Goal: Transaction & Acquisition: Download file/media

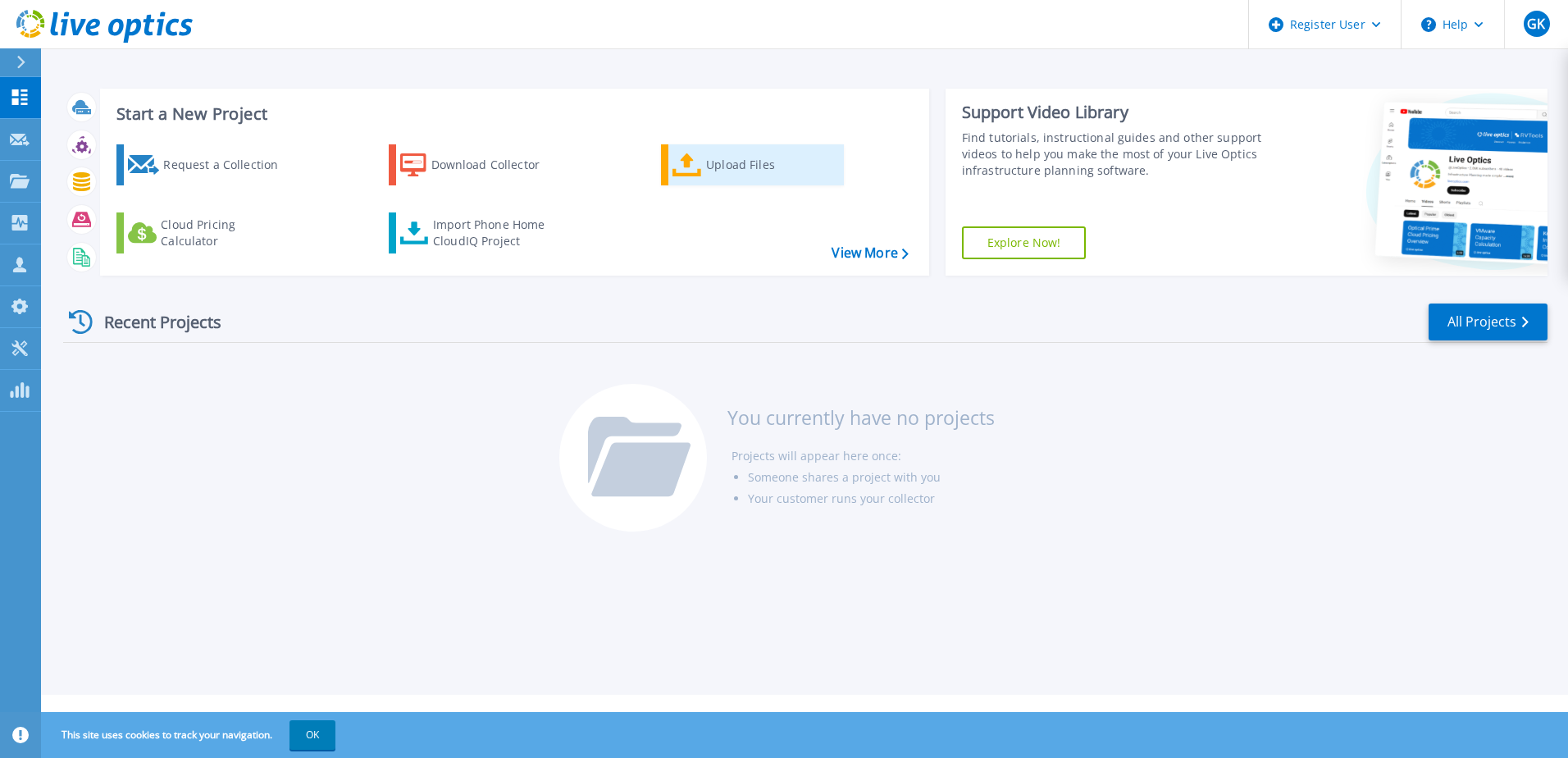
click at [758, 162] on div "Upload Files" at bounding box center [772, 164] width 131 height 33
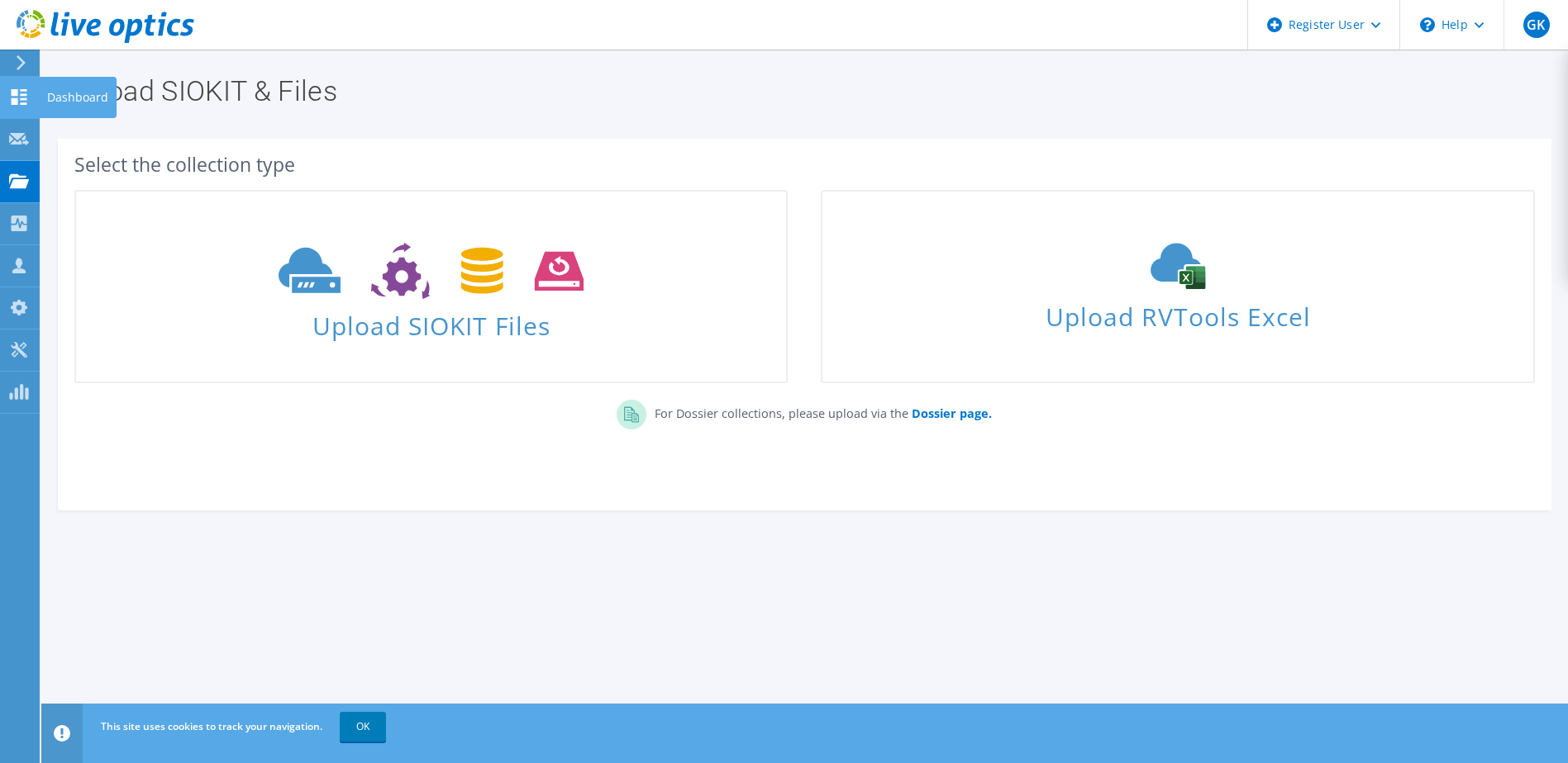
click at [28, 98] on icon at bounding box center [19, 97] width 20 height 16
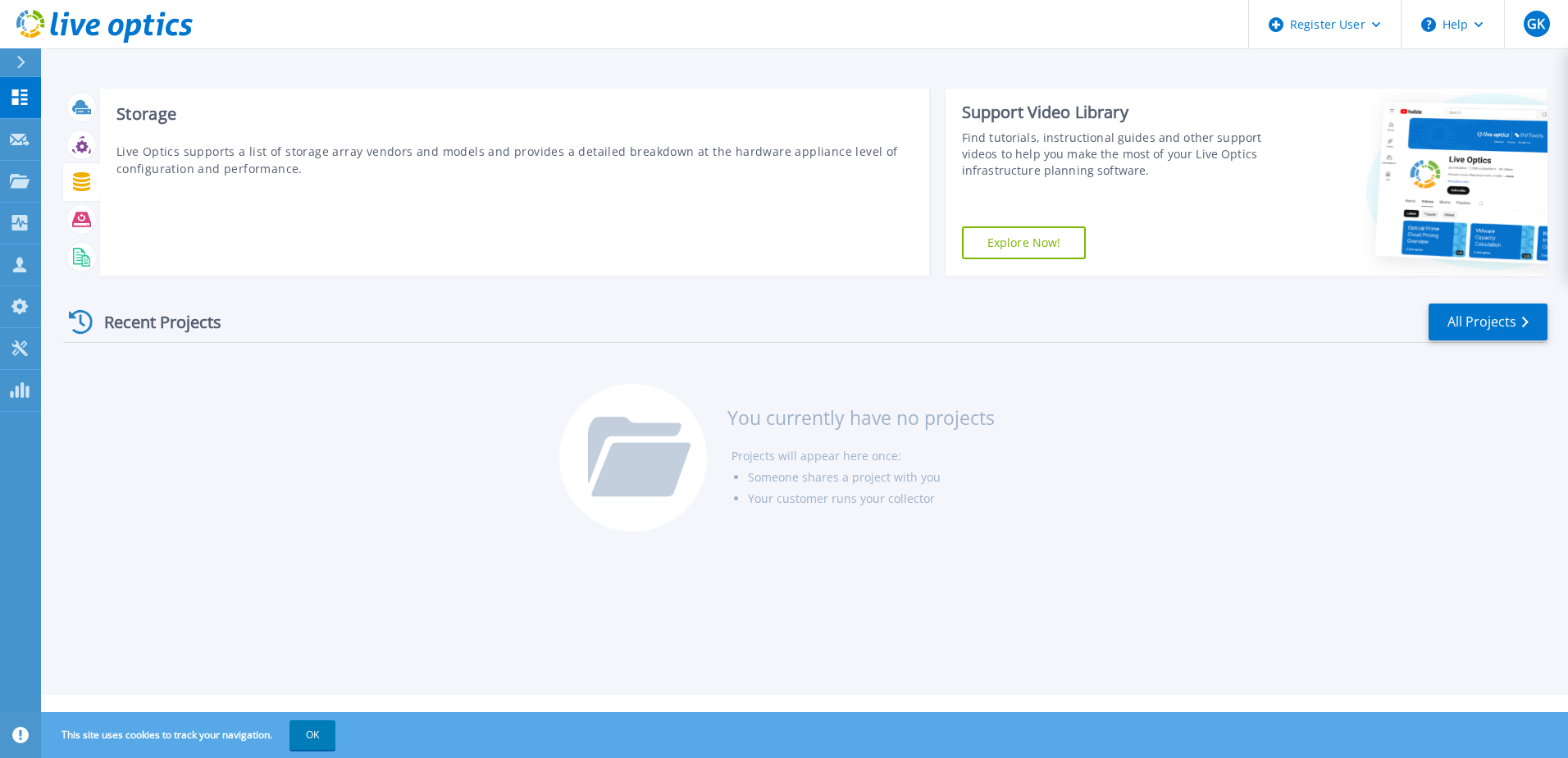
click at [83, 174] on icon at bounding box center [82, 181] width 18 height 19
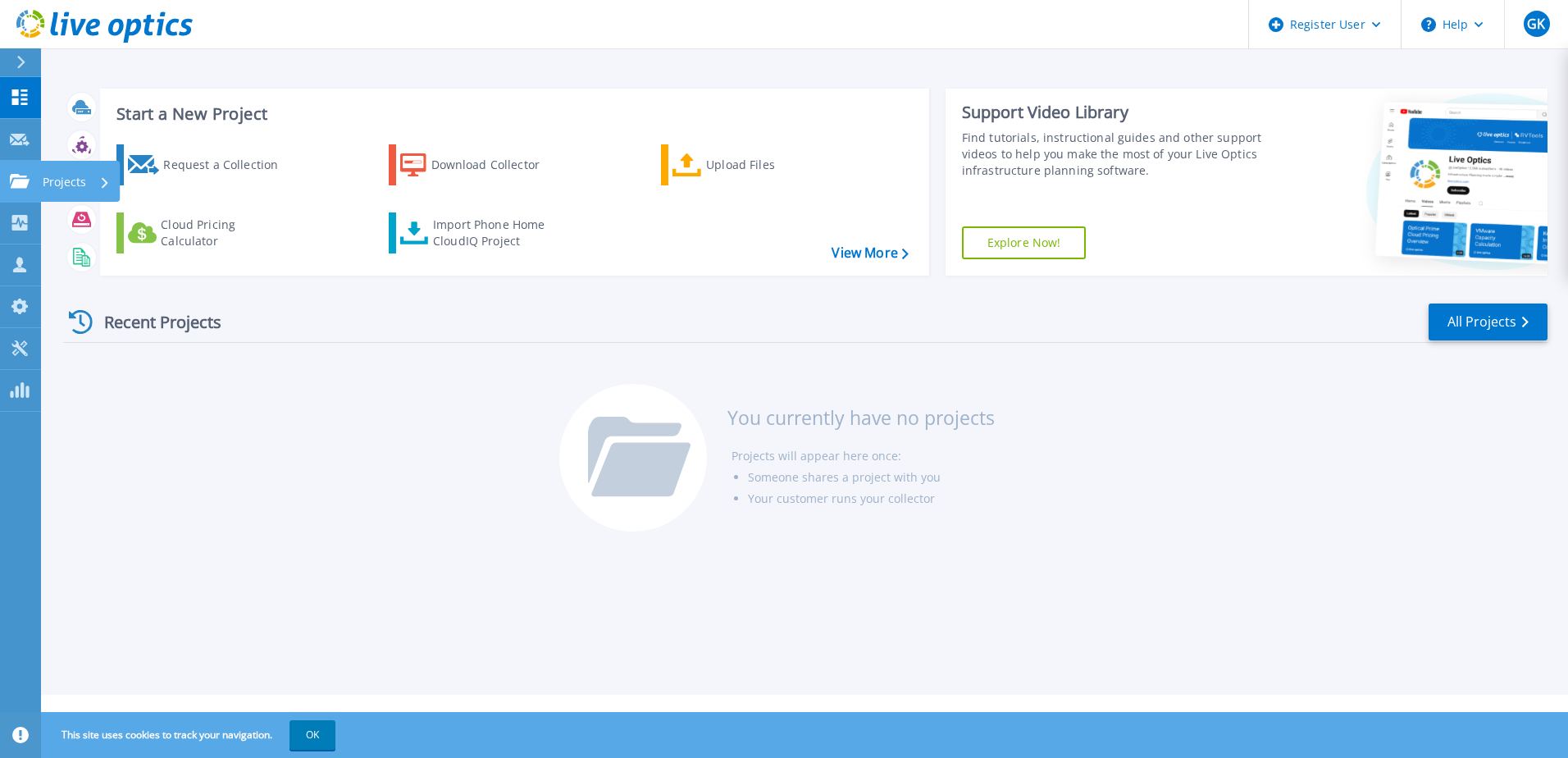
click at [78, 183] on p "Projects" at bounding box center [63, 182] width 43 height 42
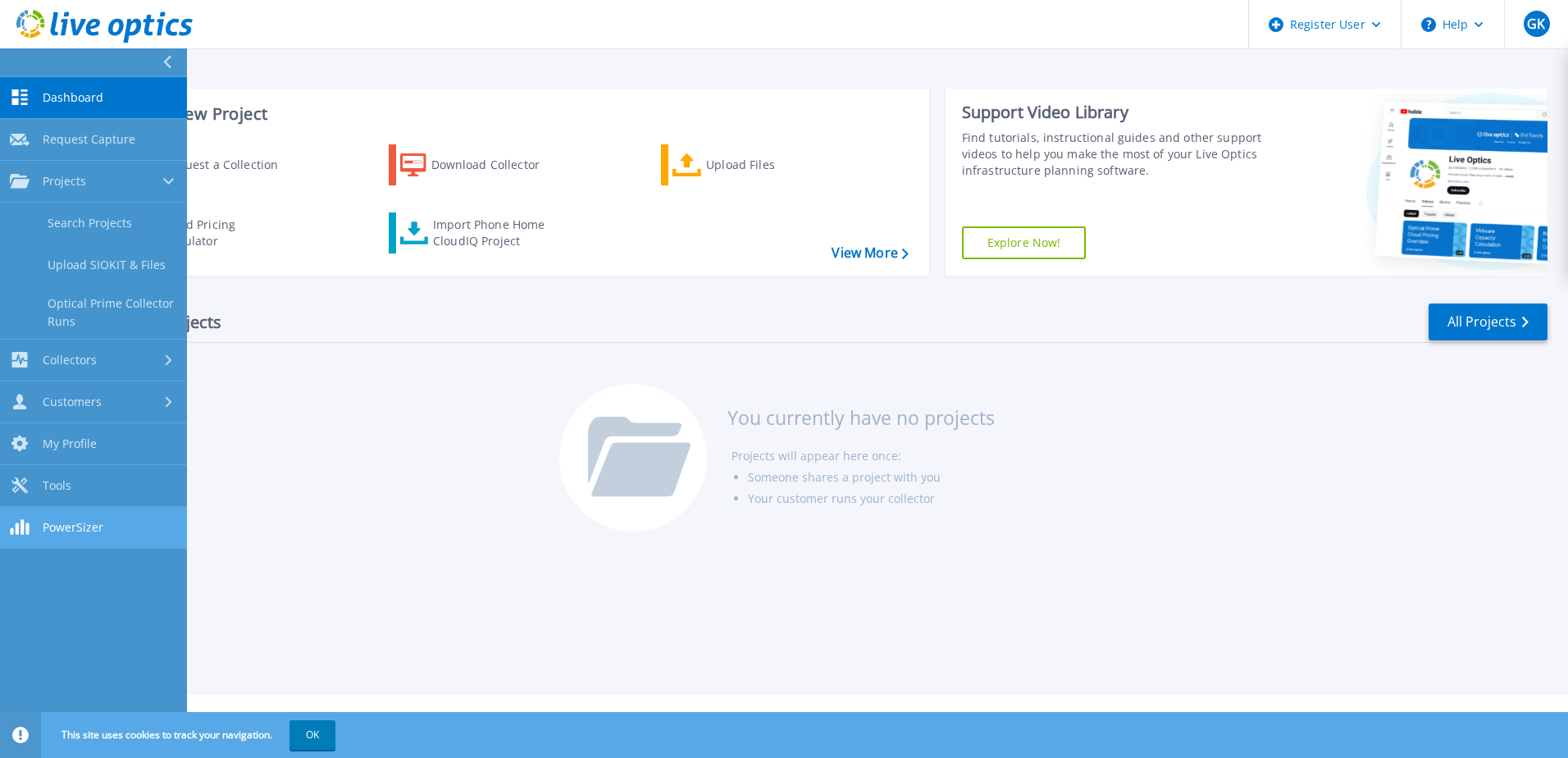
click at [84, 531] on span "PowerSizer" at bounding box center [72, 528] width 61 height 15
click at [888, 251] on link "View More" at bounding box center [870, 253] width 77 height 16
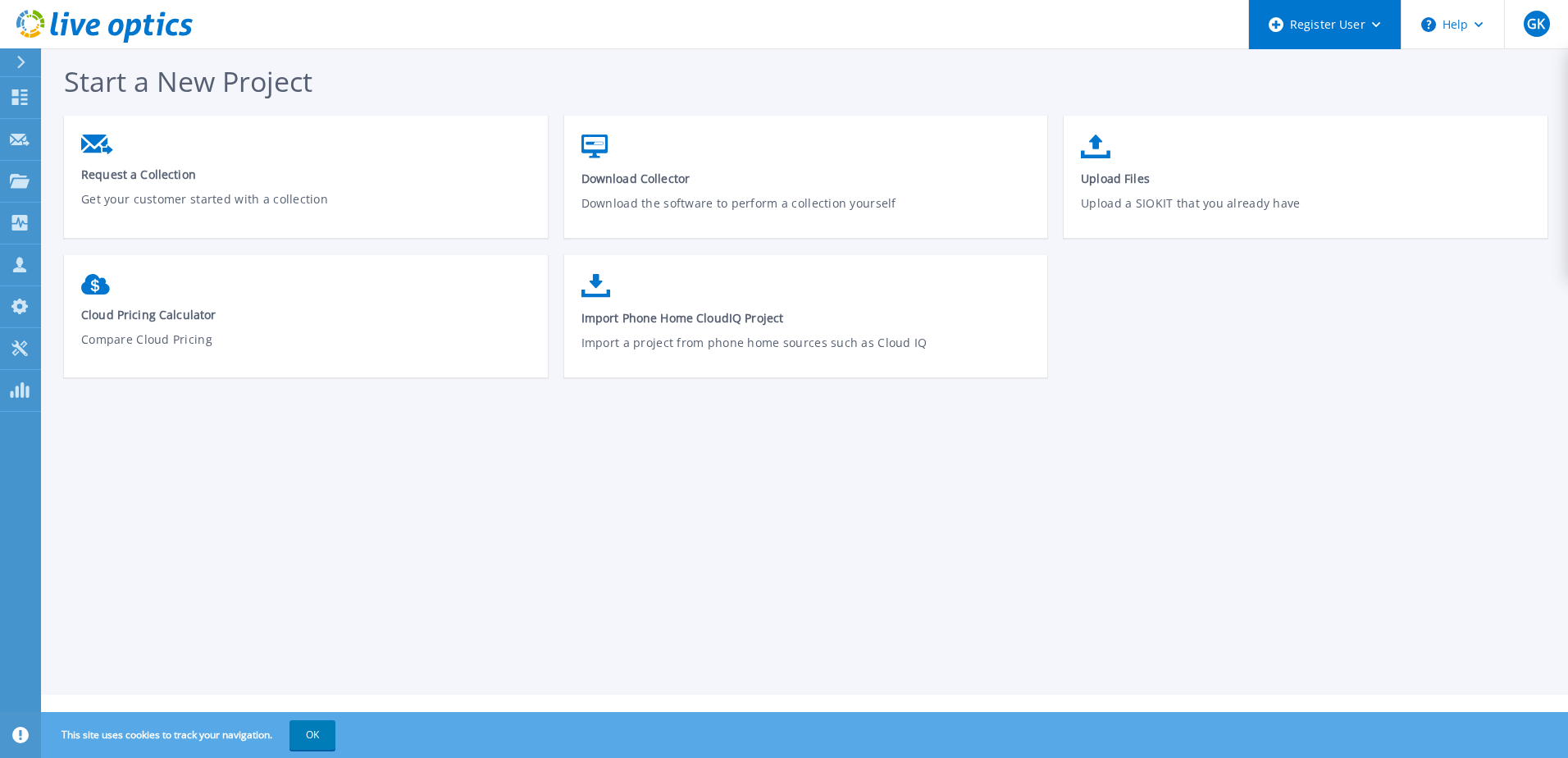
click at [1375, 16] on div "Register User" at bounding box center [1325, 25] width 152 height 49
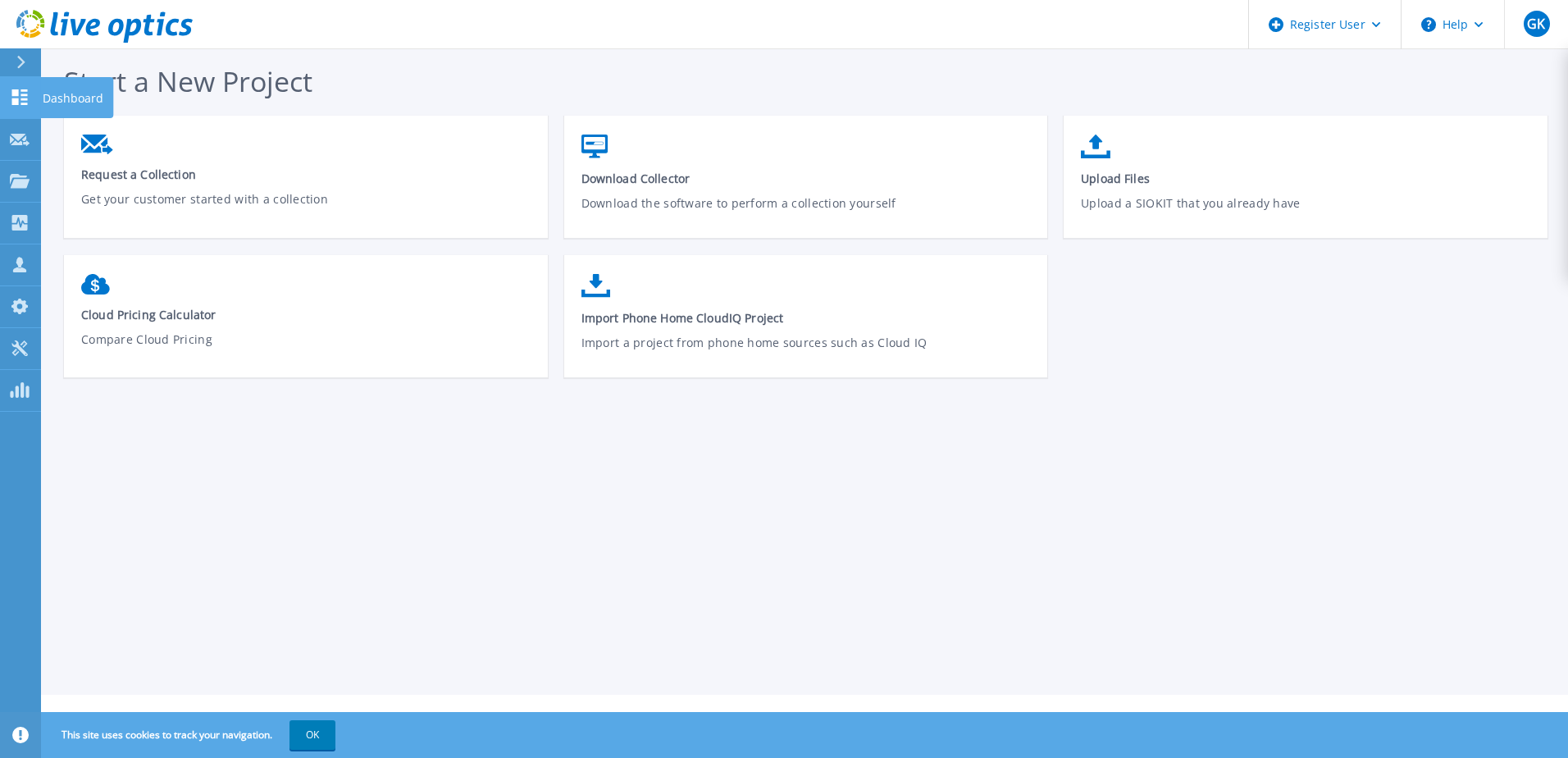
click at [15, 94] on icon at bounding box center [20, 97] width 16 height 16
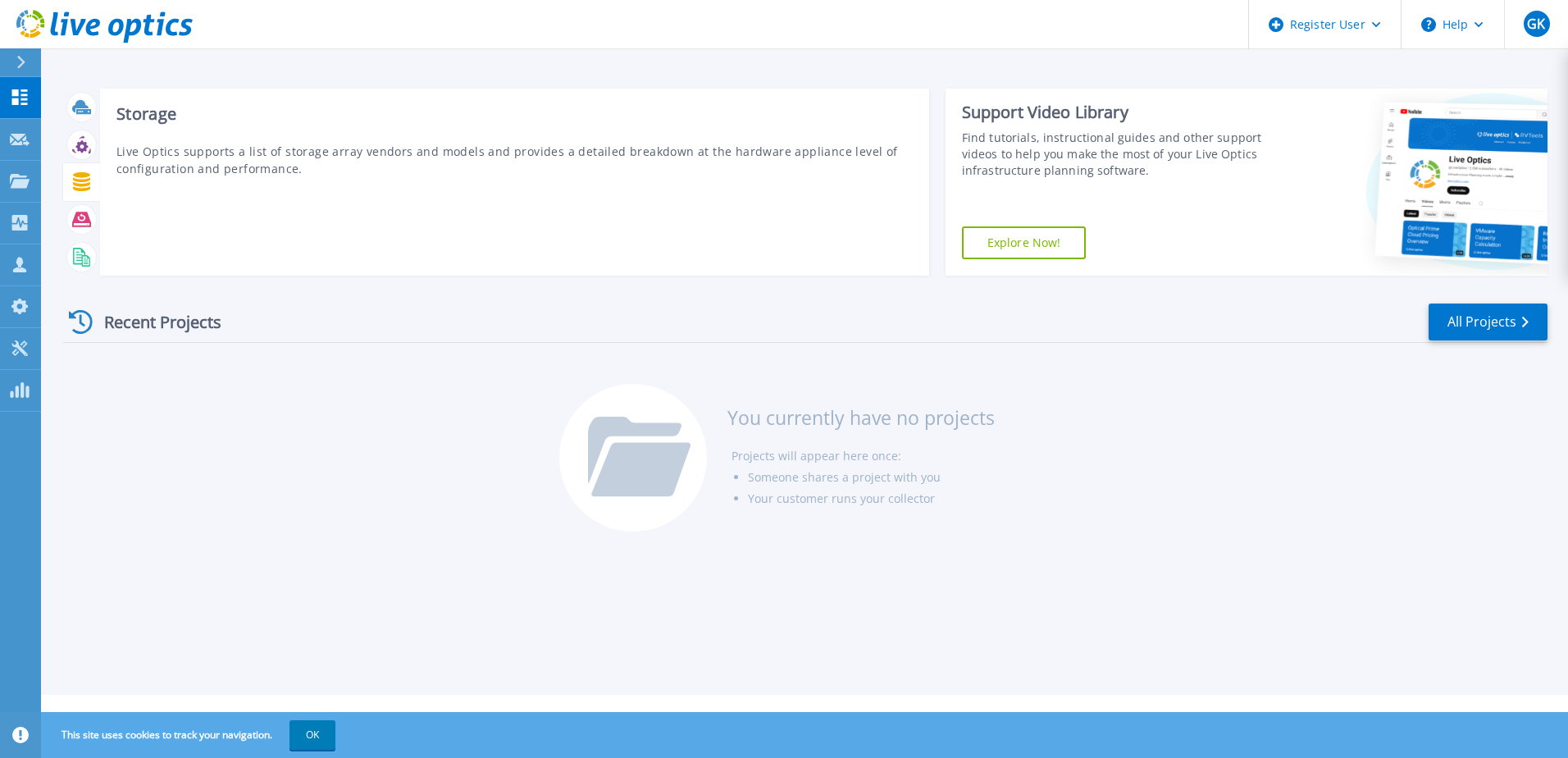
click at [71, 188] on div at bounding box center [81, 182] width 29 height 29
click at [77, 188] on icon at bounding box center [81, 181] width 19 height 19
click at [283, 209] on div "Storage Live Optics supports a list of storage array vendors and models and pro…" at bounding box center [514, 182] width 829 height 187
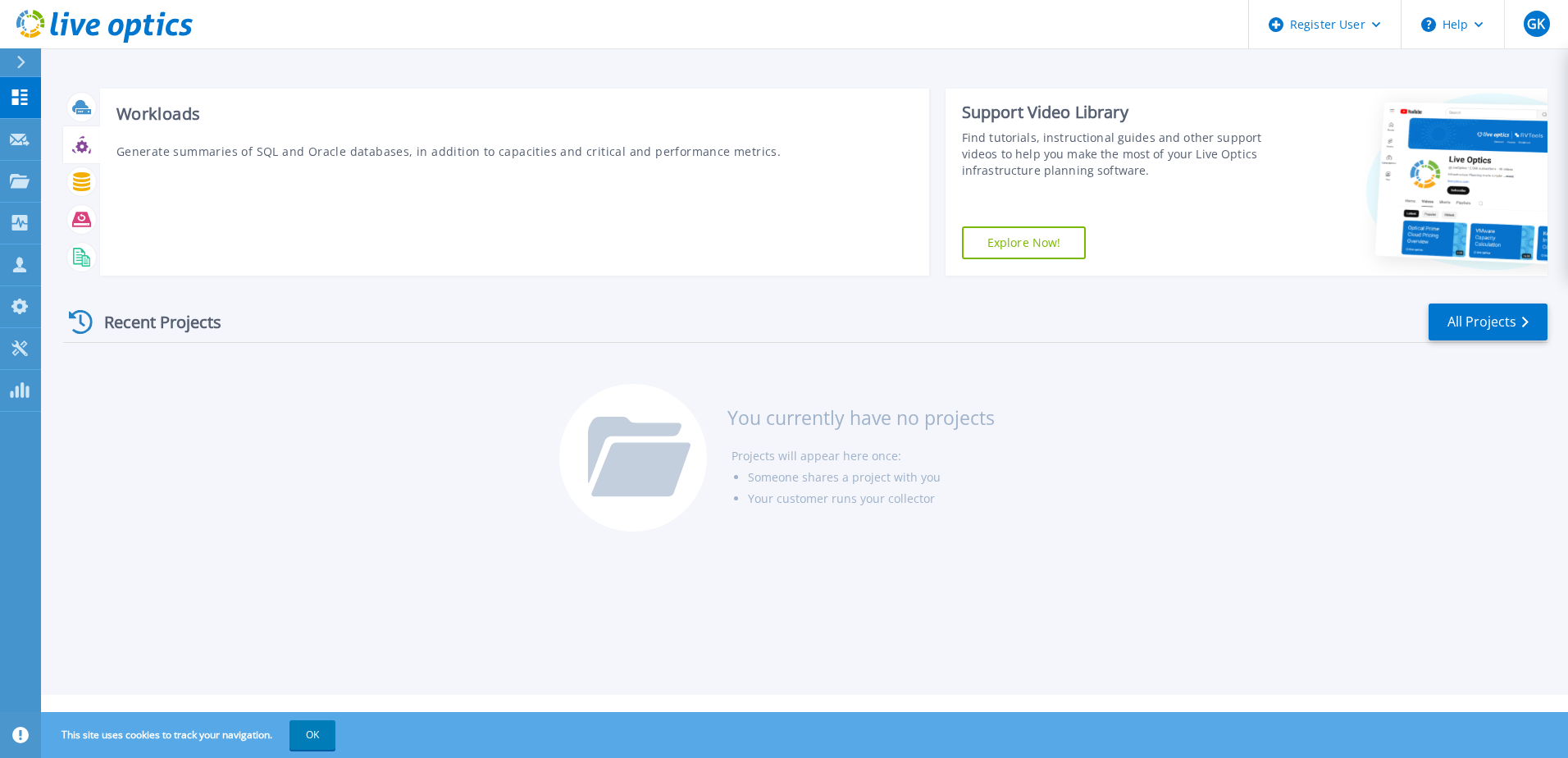
click at [86, 150] on icon at bounding box center [82, 146] width 12 height 12
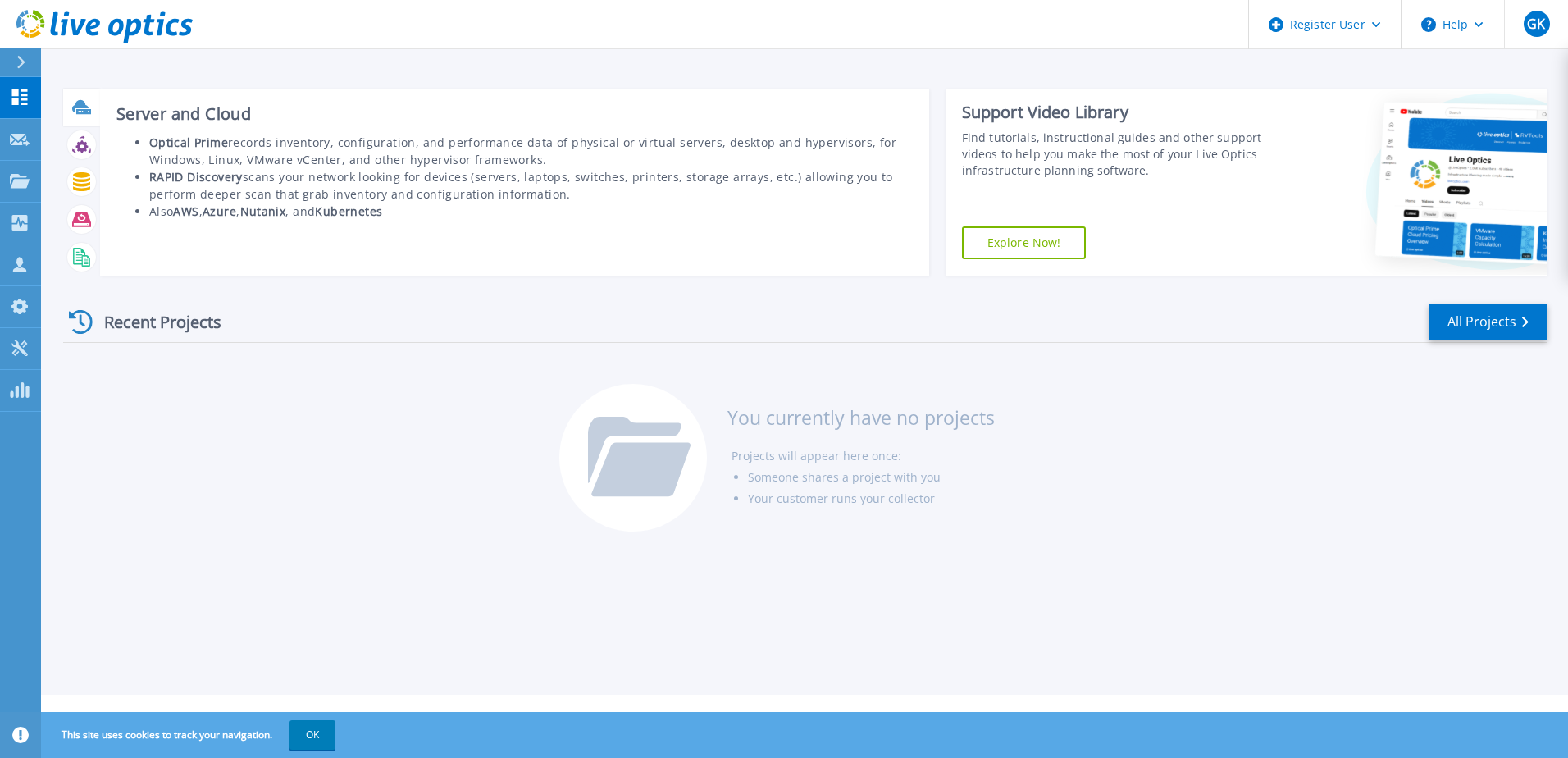
click at [86, 113] on icon at bounding box center [84, 112] width 15 height 5
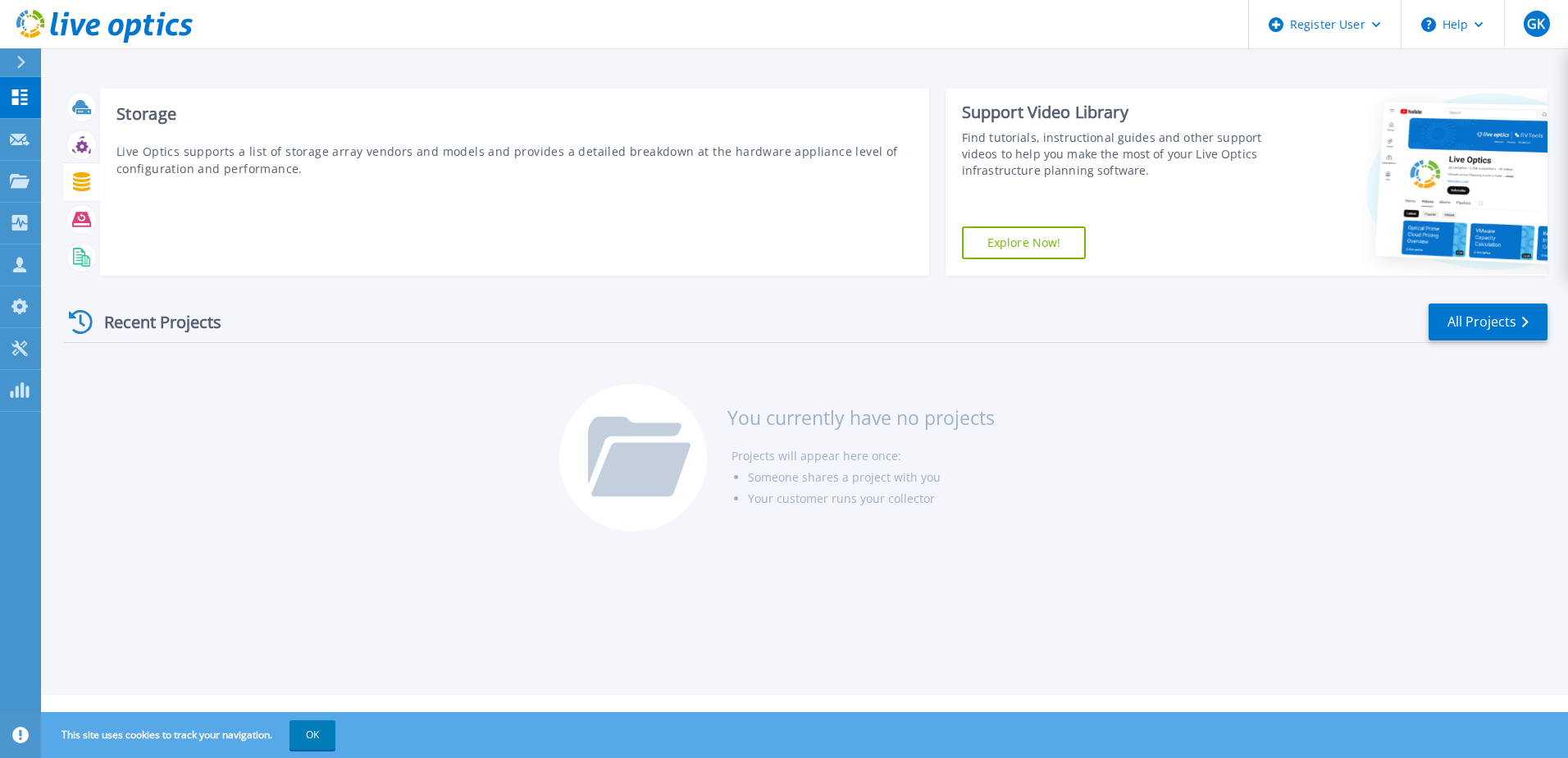
click at [80, 177] on icon at bounding box center [82, 181] width 18 height 19
click at [80, 226] on icon at bounding box center [81, 219] width 19 height 15
click at [81, 259] on icon at bounding box center [81, 257] width 19 height 19
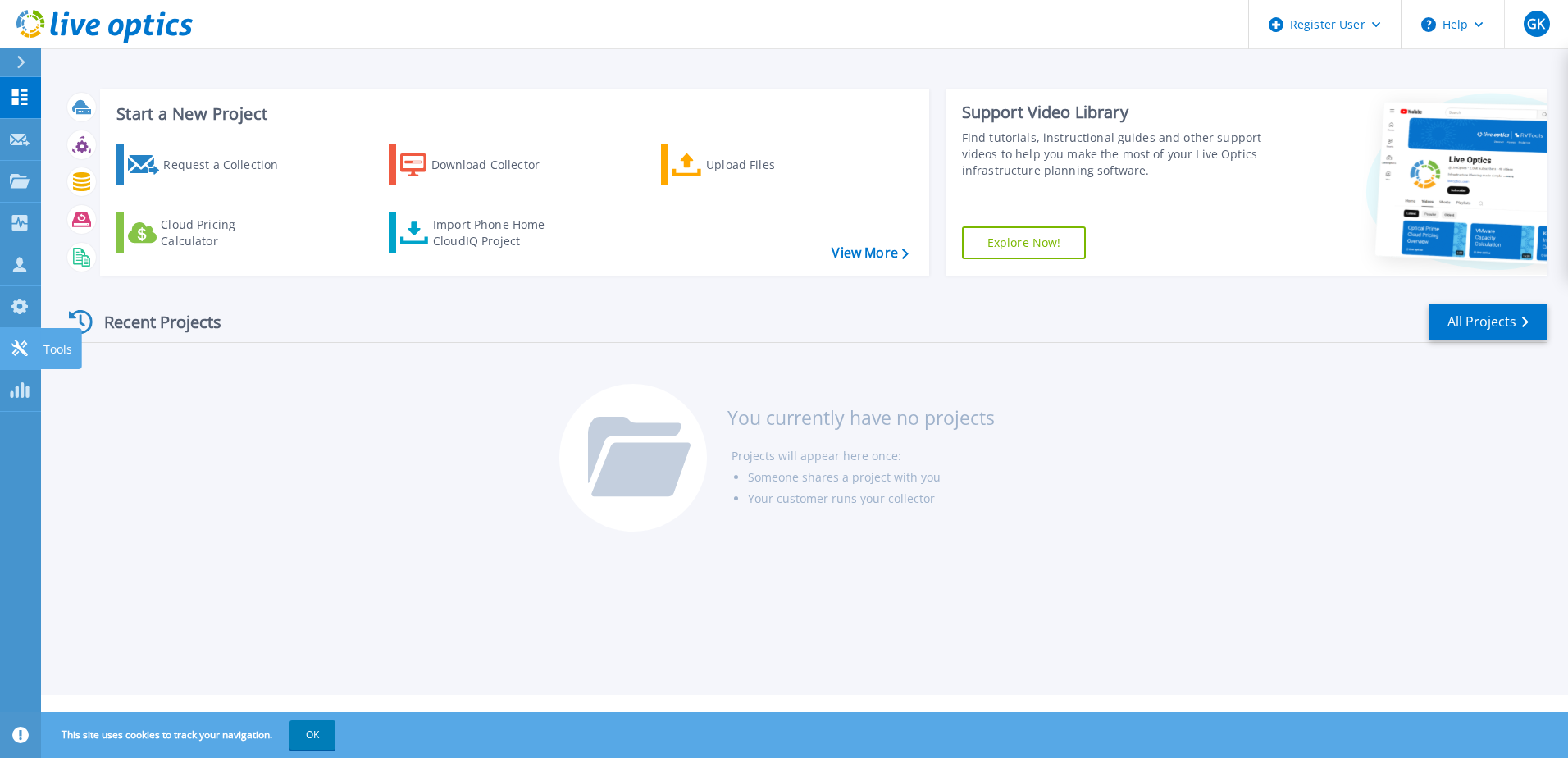
click at [29, 355] on icon at bounding box center [19, 349] width 19 height 16
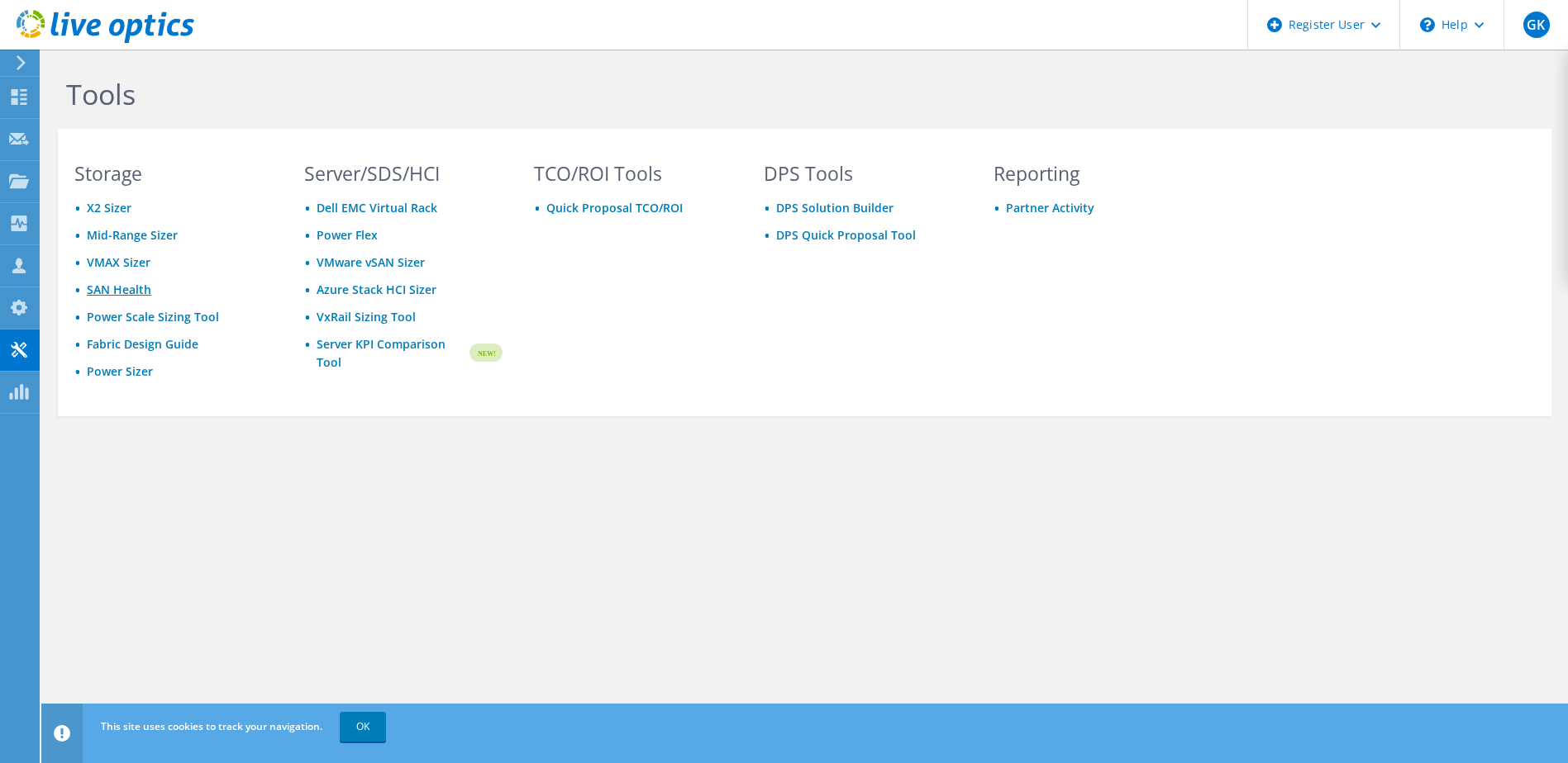
click at [140, 297] on link "SAN Health" at bounding box center [119, 290] width 65 height 16
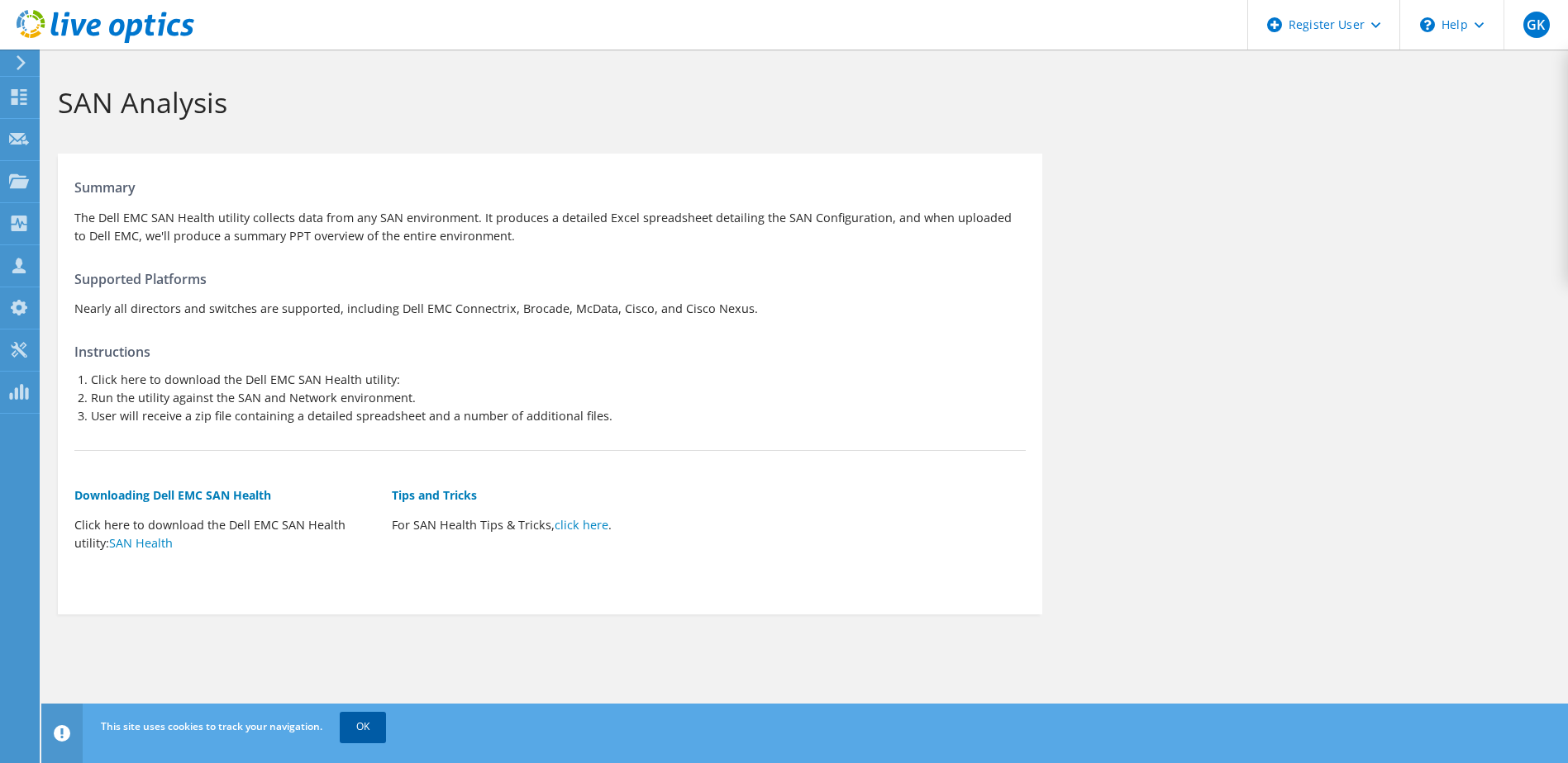
click at [364, 721] on link "OK" at bounding box center [362, 727] width 46 height 29
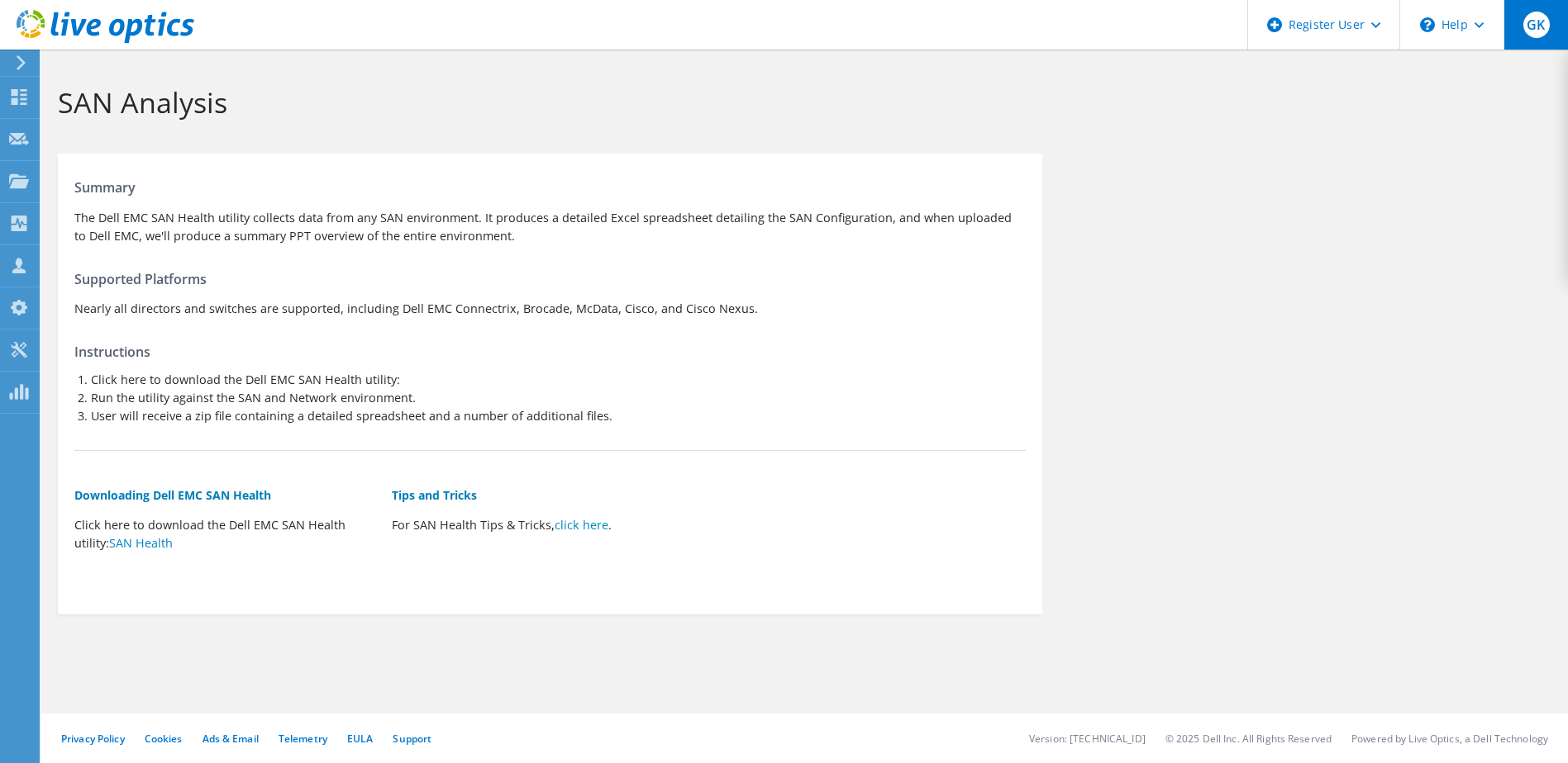
click at [1544, 15] on span "GK" at bounding box center [1536, 25] width 27 height 27
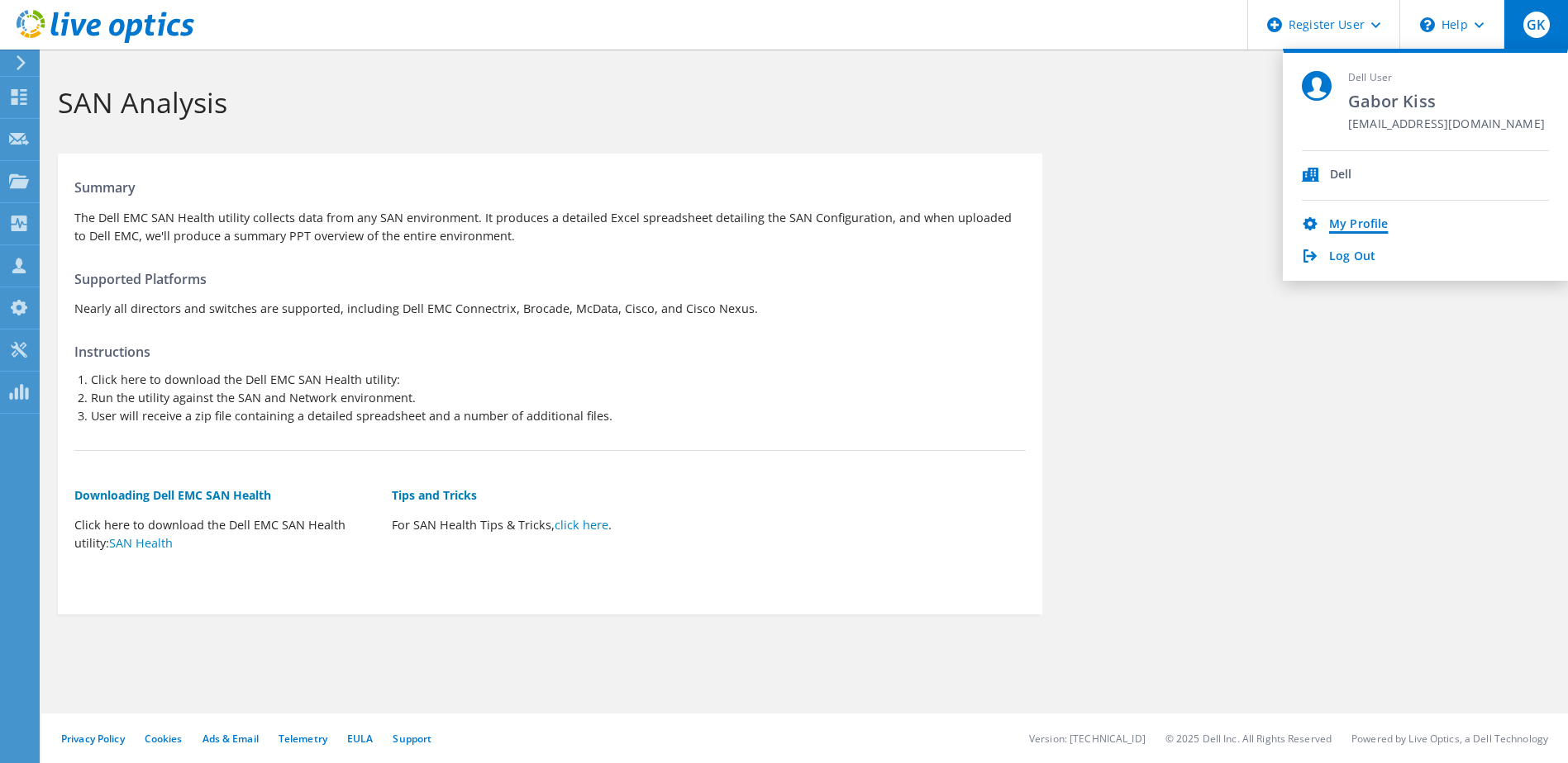
click at [1368, 220] on link "My Profile" at bounding box center [1358, 226] width 59 height 16
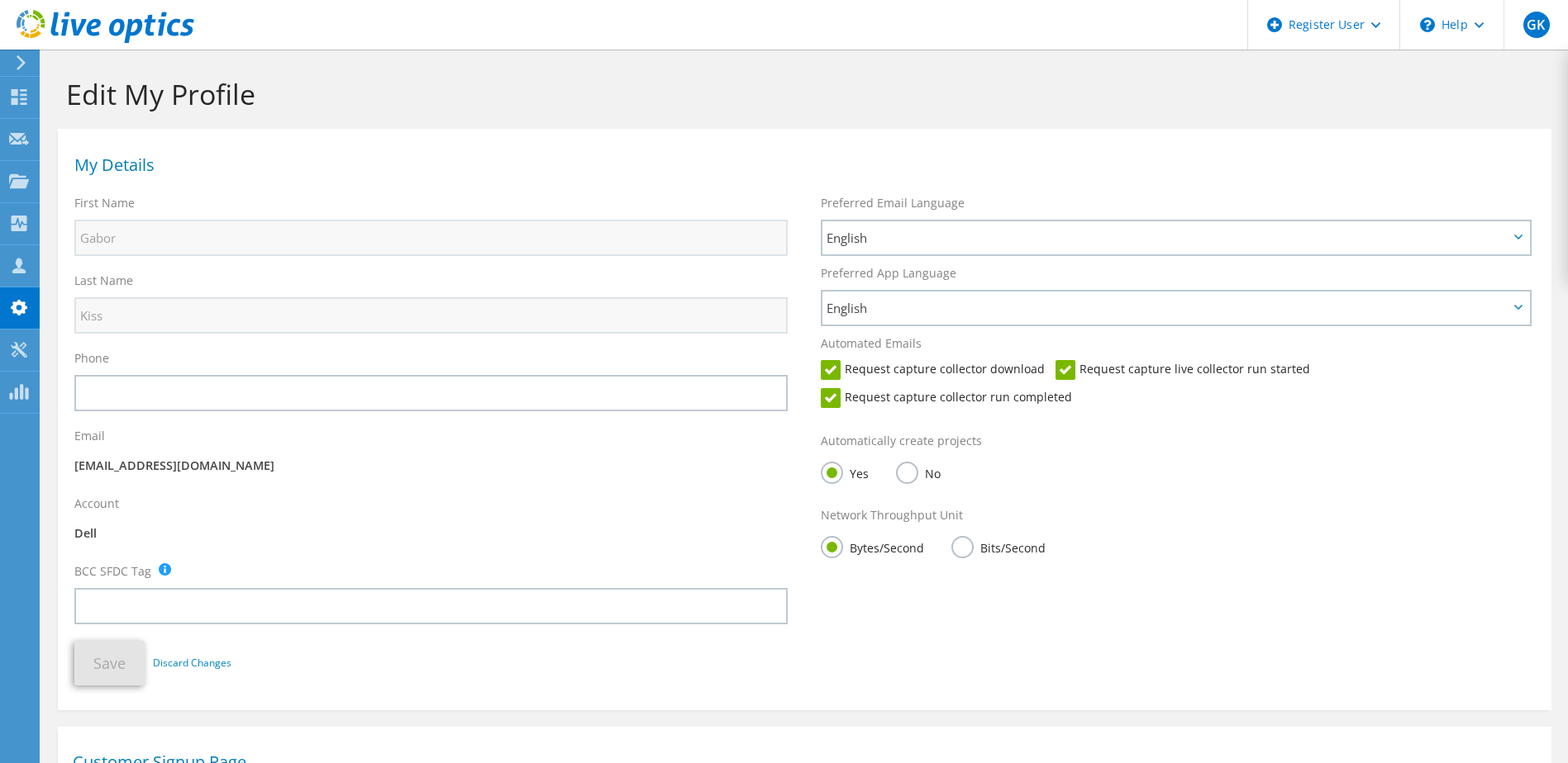
click at [7, 50] on div at bounding box center [97, 28] width 195 height 55
click at [22, 65] on use at bounding box center [21, 62] width 9 height 15
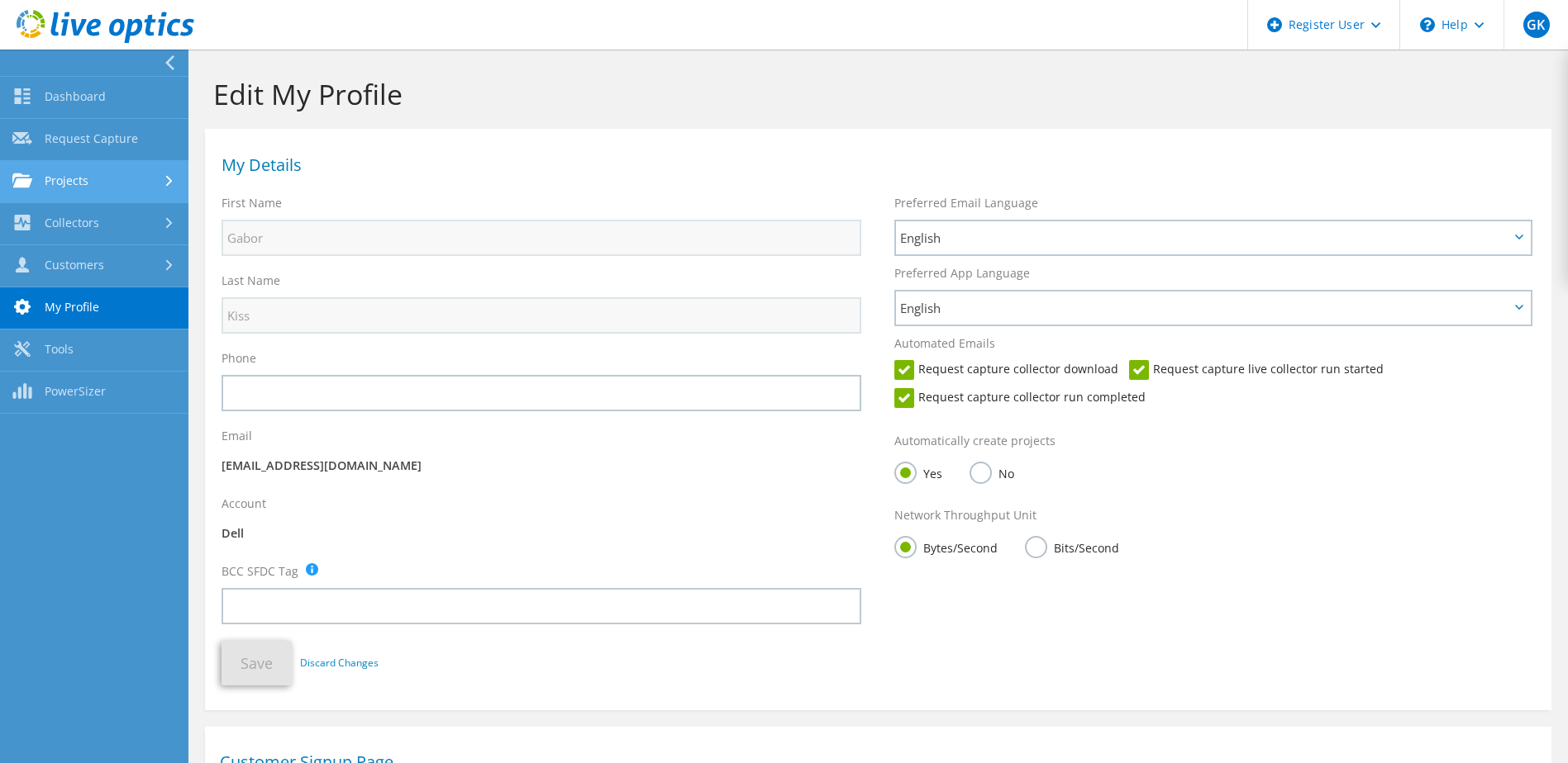
click at [144, 186] on link "Projects" at bounding box center [94, 181] width 188 height 42
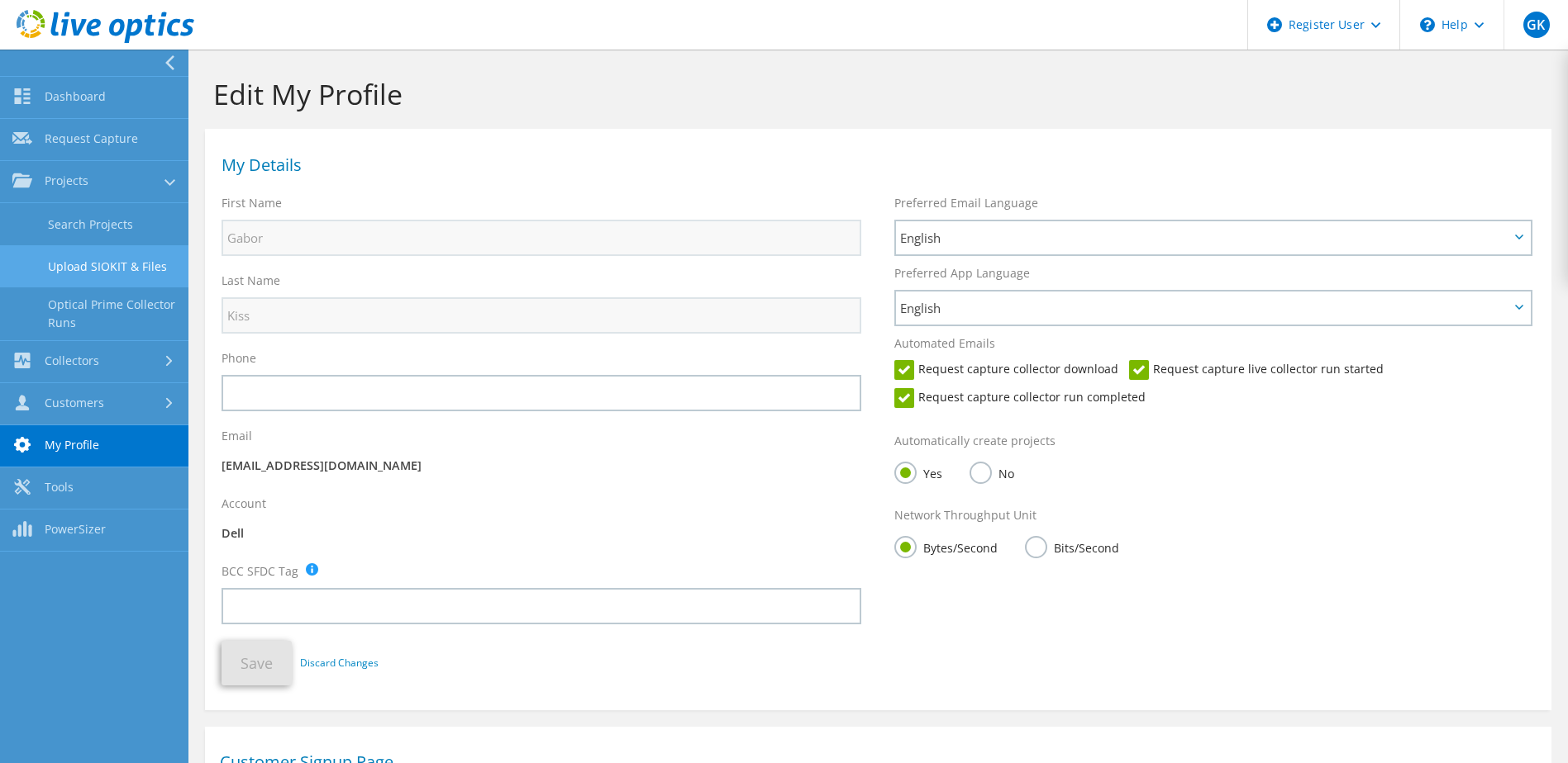
click at [140, 255] on link "Upload SIOKIT & Files" at bounding box center [94, 266] width 188 height 42
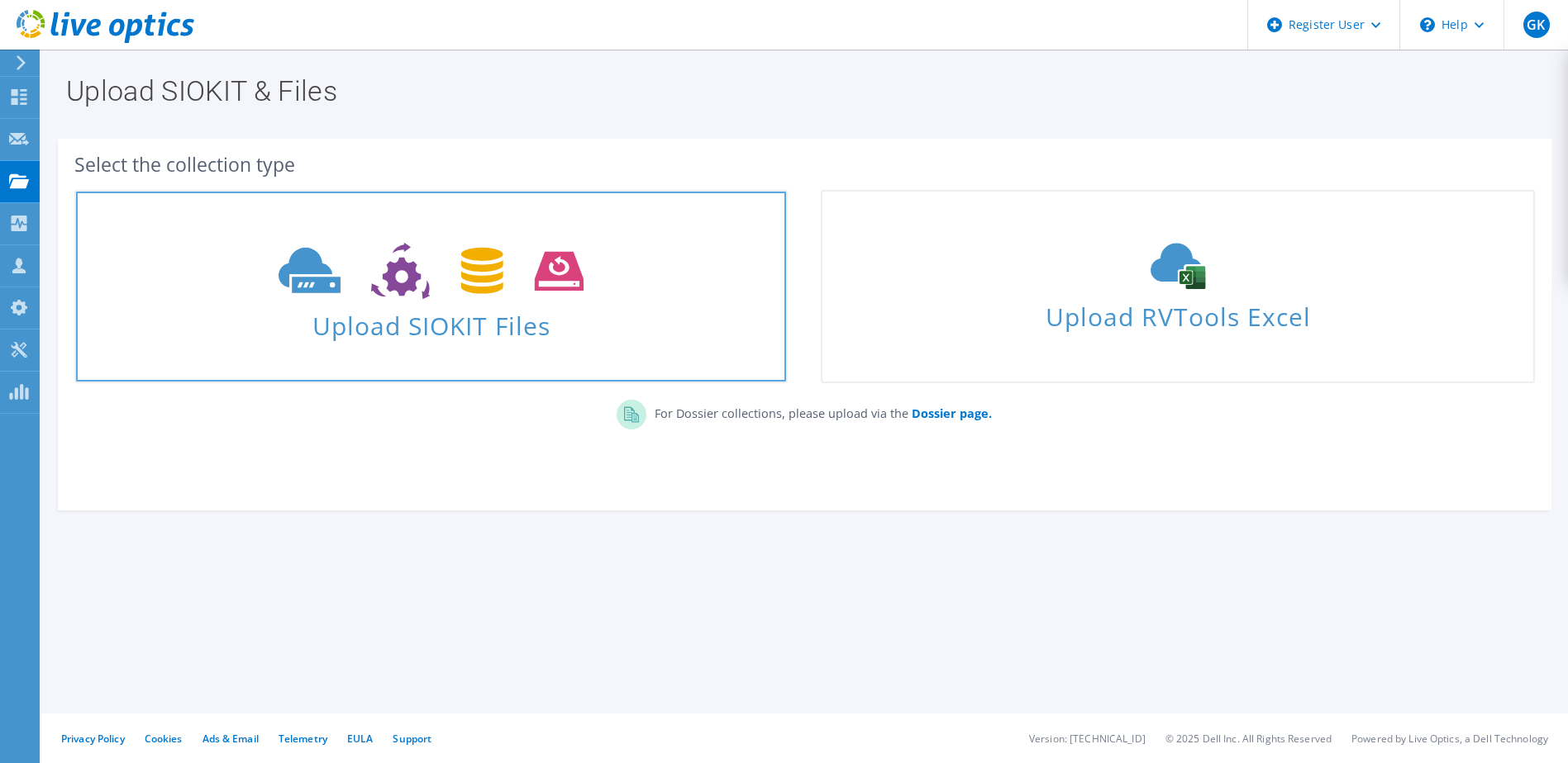
click at [318, 249] on icon at bounding box center [430, 271] width 305 height 57
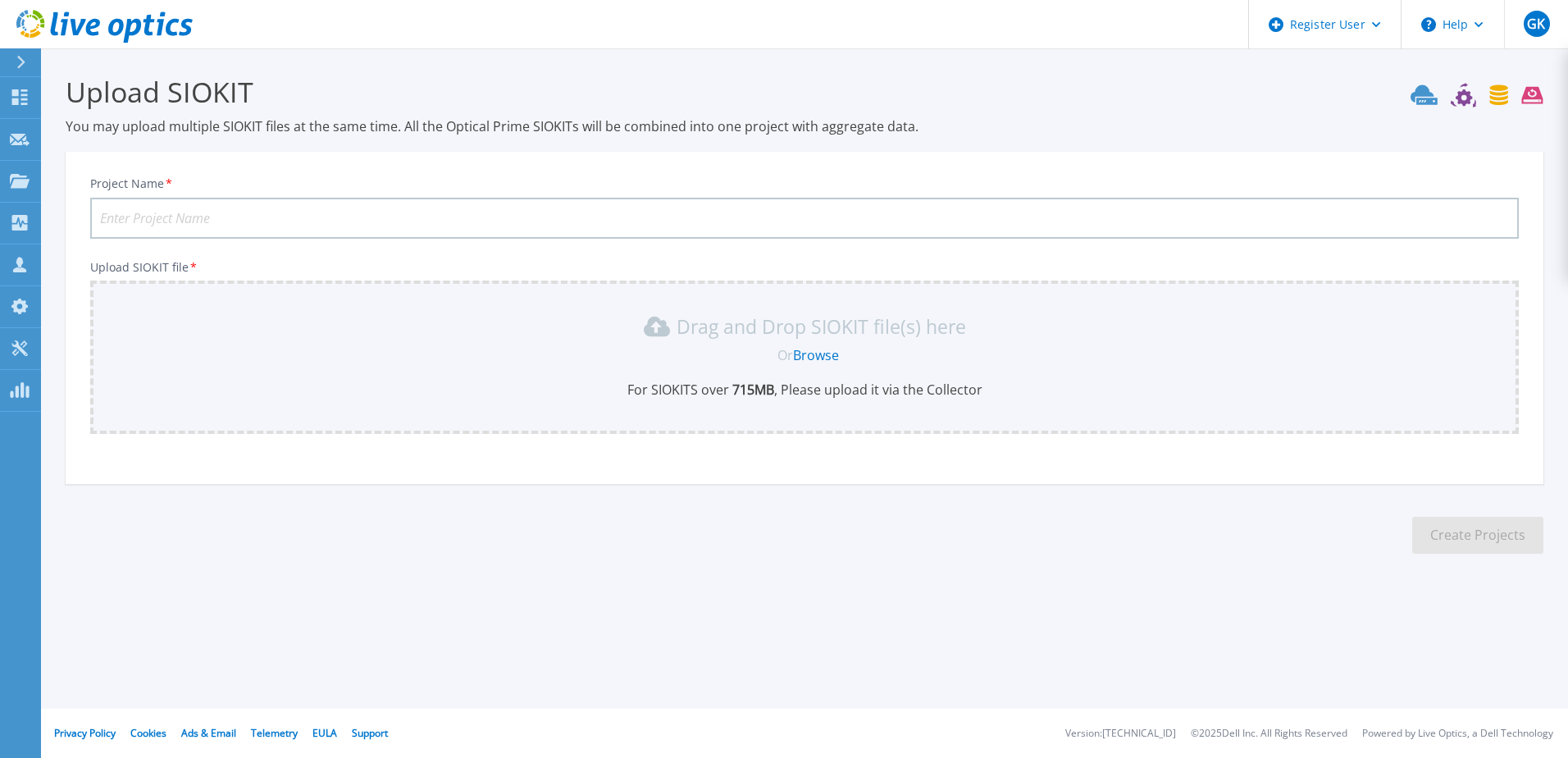
click at [829, 358] on link "Browse" at bounding box center [816, 356] width 46 height 18
click at [1497, 98] on icon at bounding box center [1499, 94] width 18 height 20
click at [1466, 100] on icon at bounding box center [1477, 95] width 133 height 25
click at [1421, 94] on icon at bounding box center [1424, 94] width 27 height 19
click at [1544, 100] on section "Upload SIOKIT You may upload multiple SIOKIT files at the same time. All the Op…" at bounding box center [805, 319] width 1527 height 543
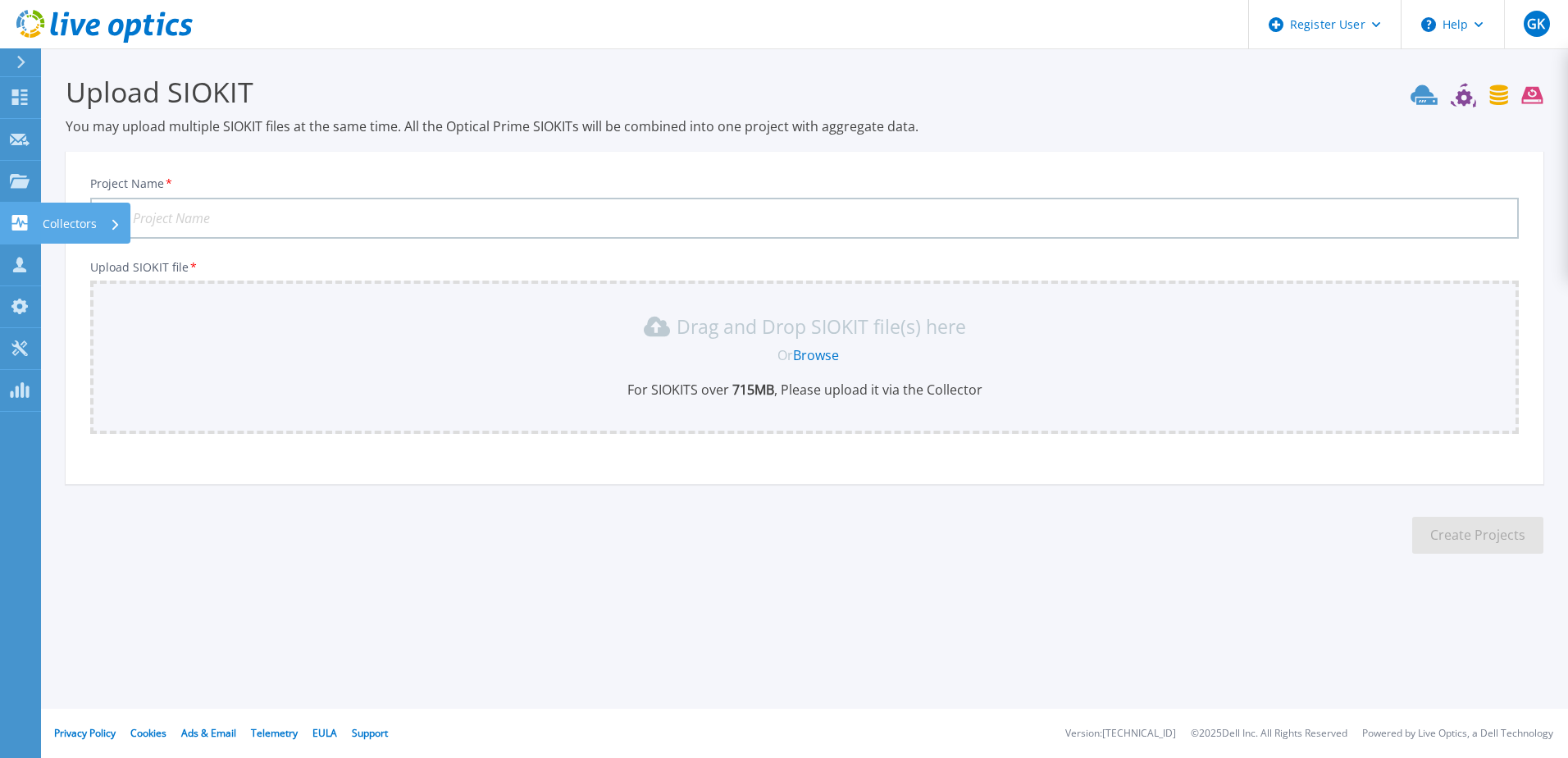
click at [28, 223] on icon at bounding box center [19, 223] width 19 height 16
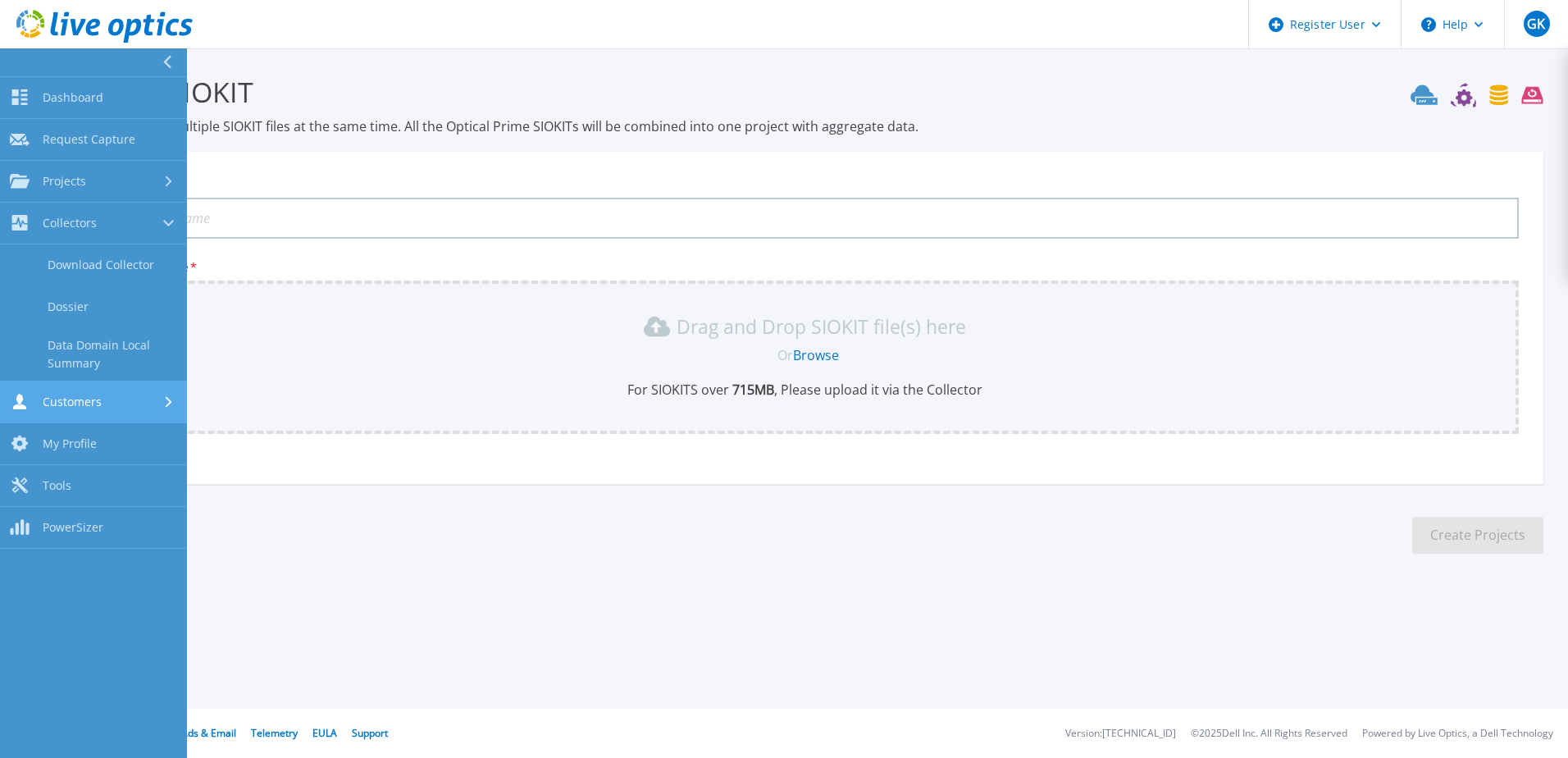
click at [112, 401] on div "Customers" at bounding box center [93, 402] width 168 height 16
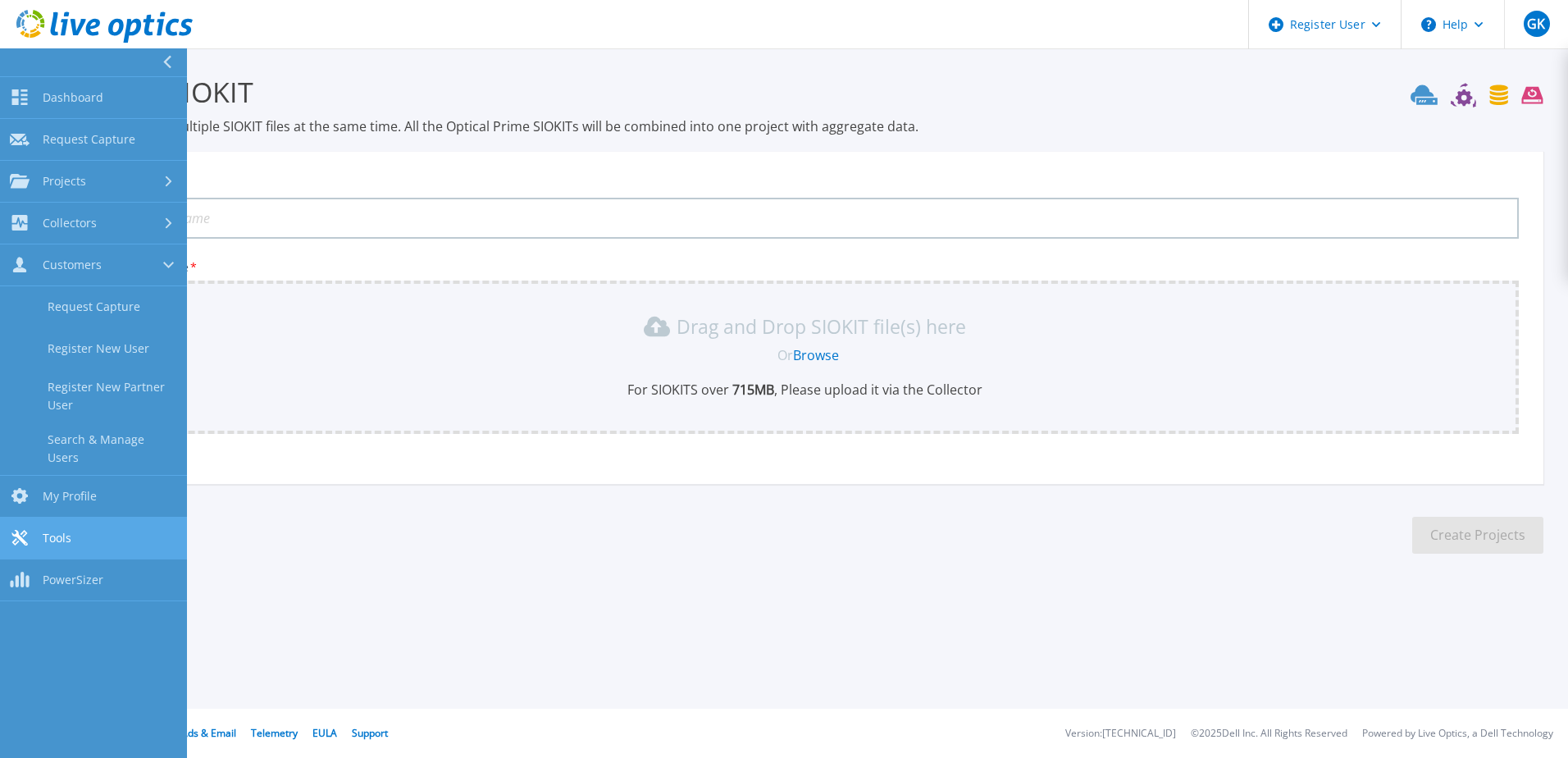
click at [64, 531] on span "Tools" at bounding box center [56, 538] width 29 height 15
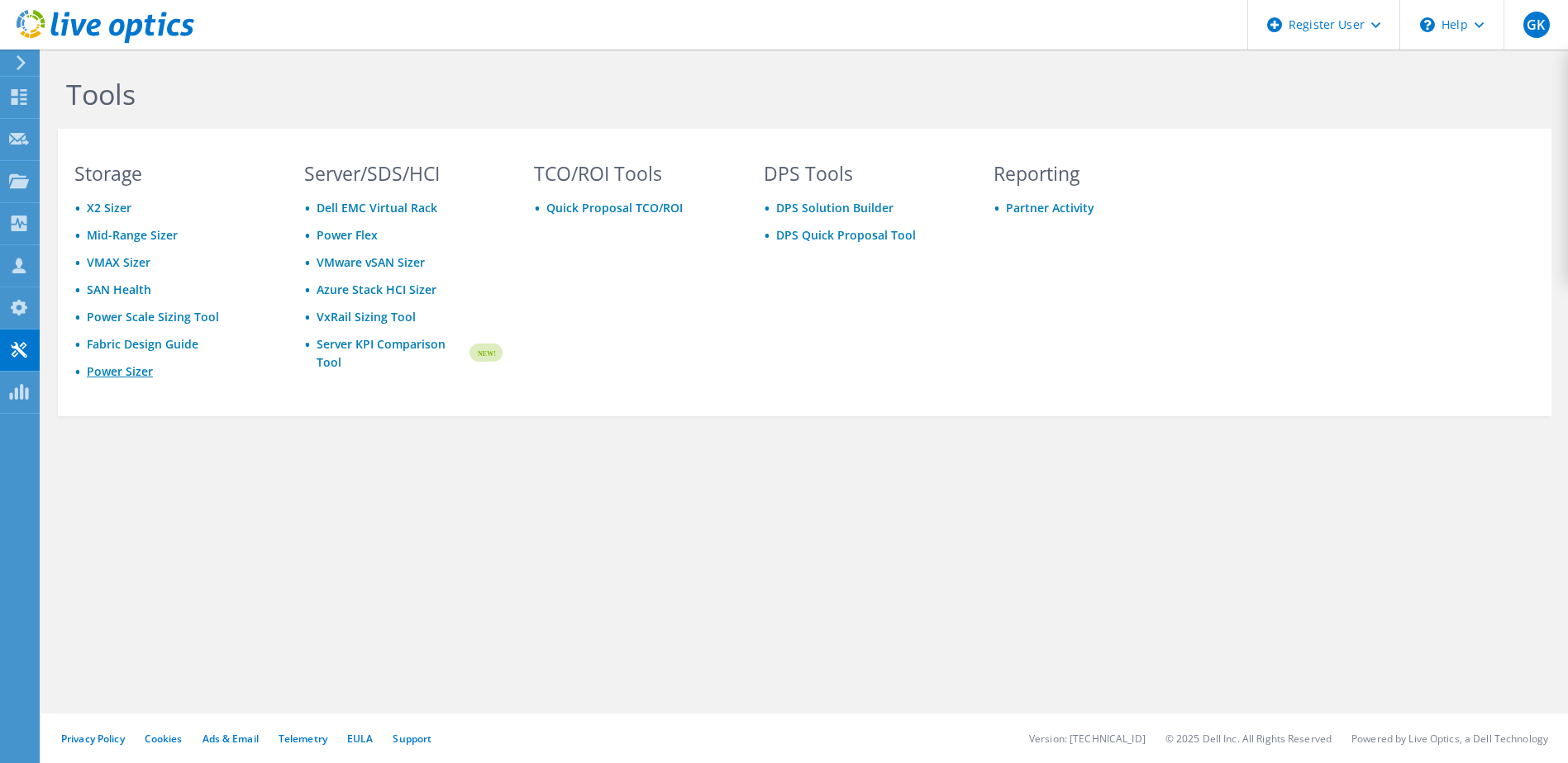
click at [123, 370] on link "Power Sizer" at bounding box center [120, 371] width 66 height 16
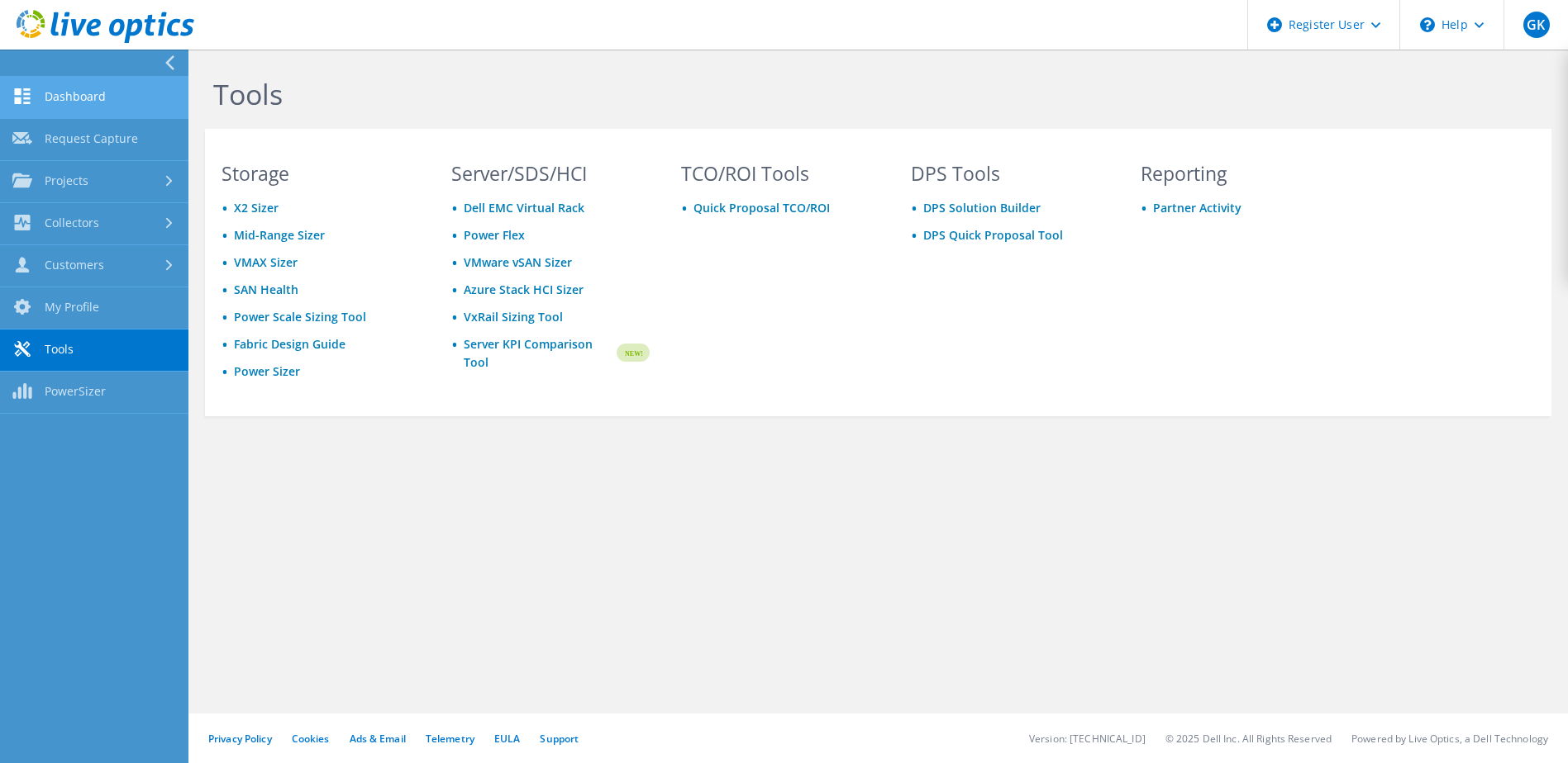
click at [54, 90] on link "Dashboard" at bounding box center [94, 98] width 188 height 42
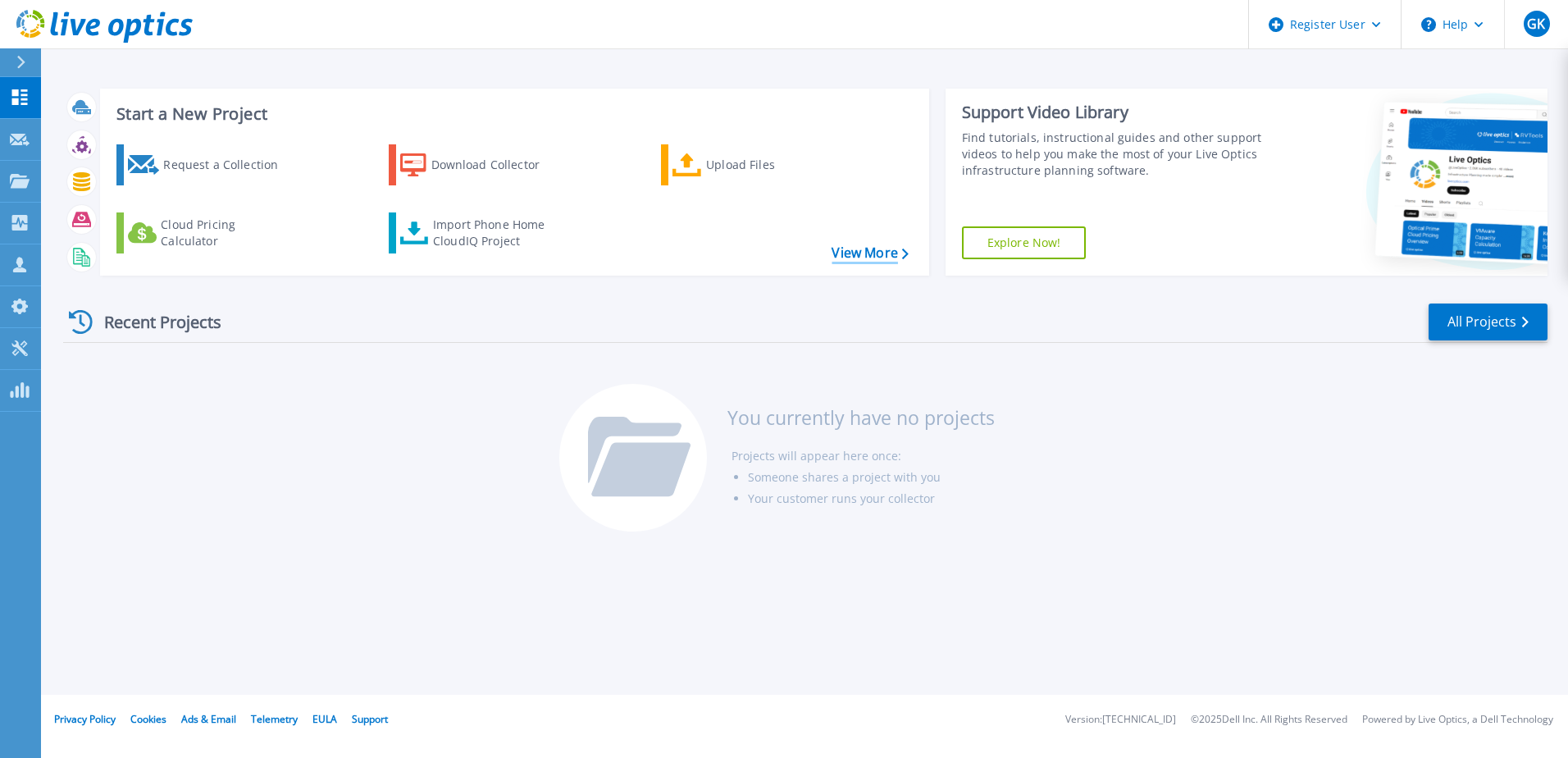
click at [865, 260] on link "View More" at bounding box center [870, 253] width 77 height 16
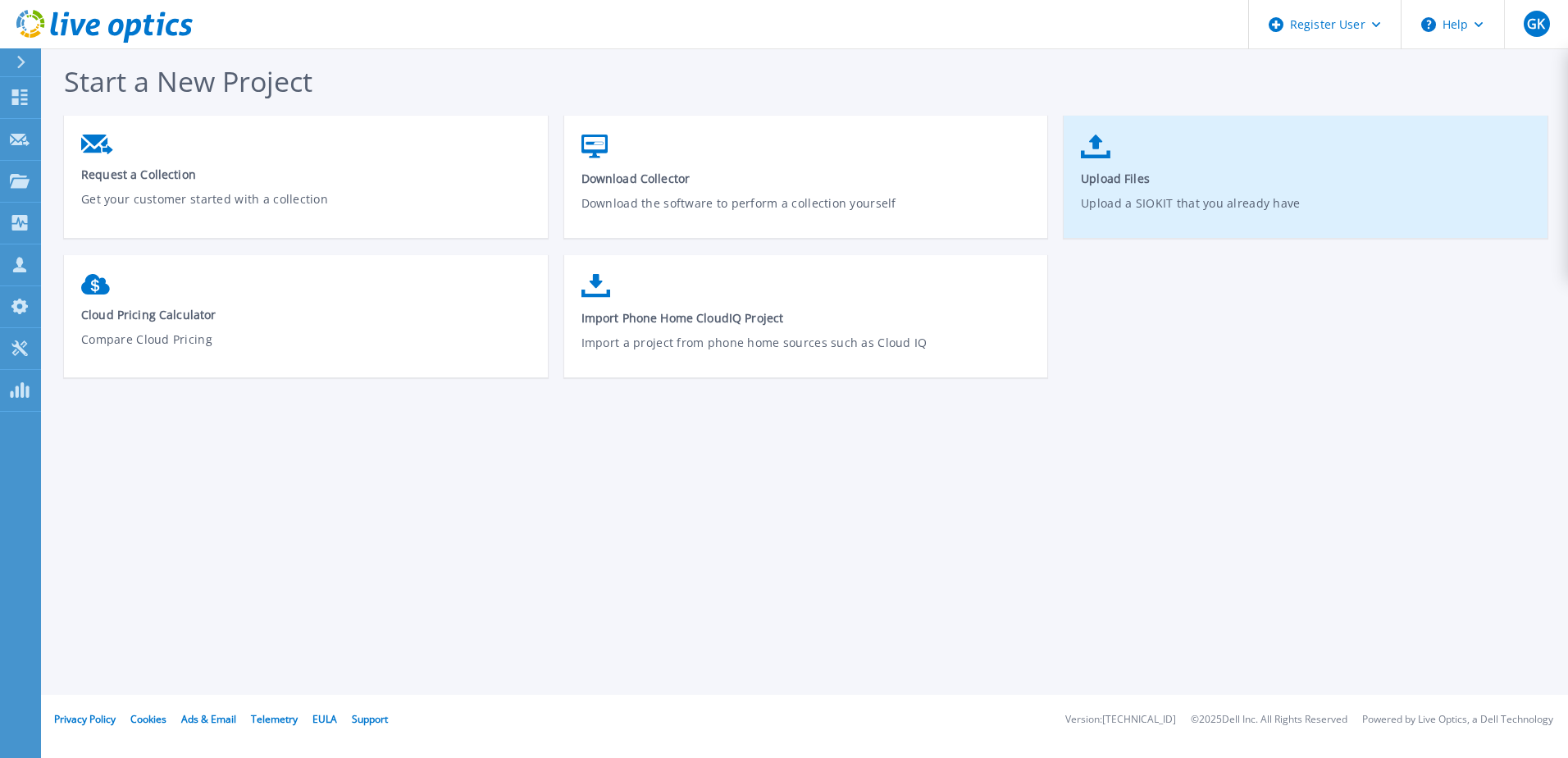
click at [1141, 190] on link "Upload Files Upload a SIOKIT that you already have" at bounding box center [1305, 184] width 484 height 117
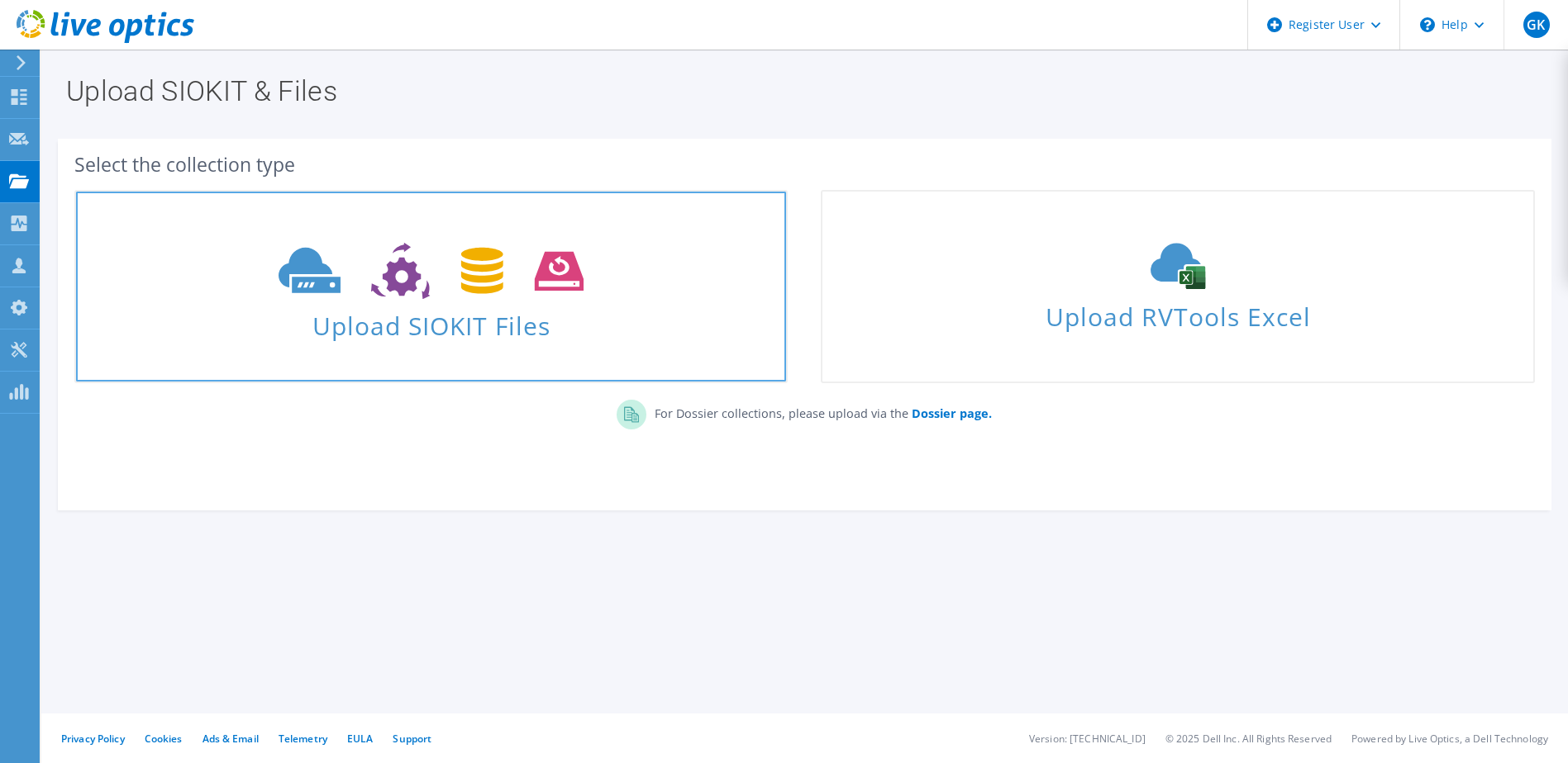
click at [479, 266] on use at bounding box center [430, 271] width 305 height 57
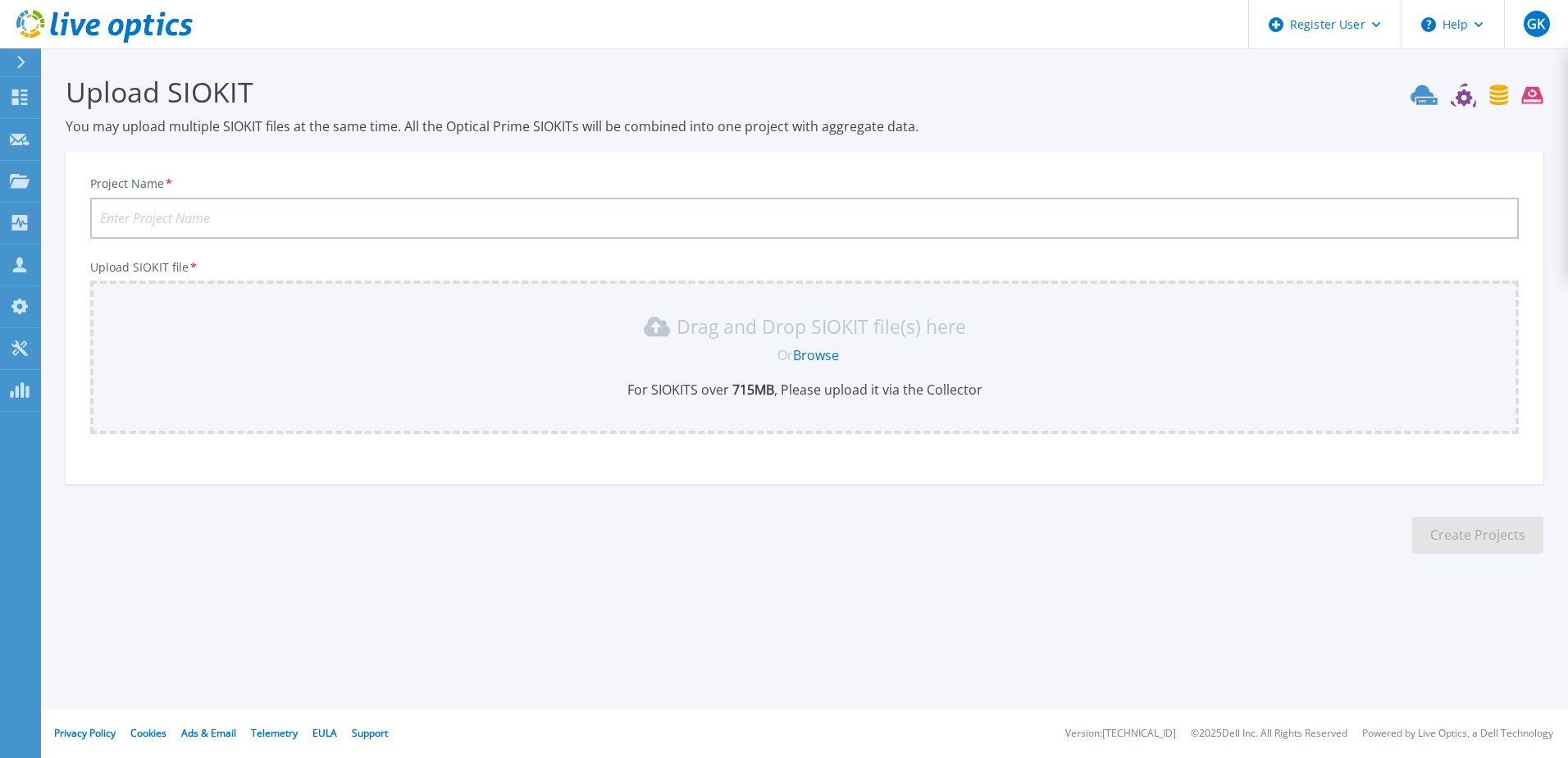
click at [1504, 99] on icon at bounding box center [1499, 94] width 18 height 20
click at [1475, 100] on icon at bounding box center [1477, 95] width 133 height 25
click at [1534, 101] on icon at bounding box center [1477, 95] width 133 height 25
click at [835, 351] on link "Browse" at bounding box center [816, 356] width 46 height 18
click at [370, 225] on input "Project Name *" at bounding box center [804, 218] width 1429 height 41
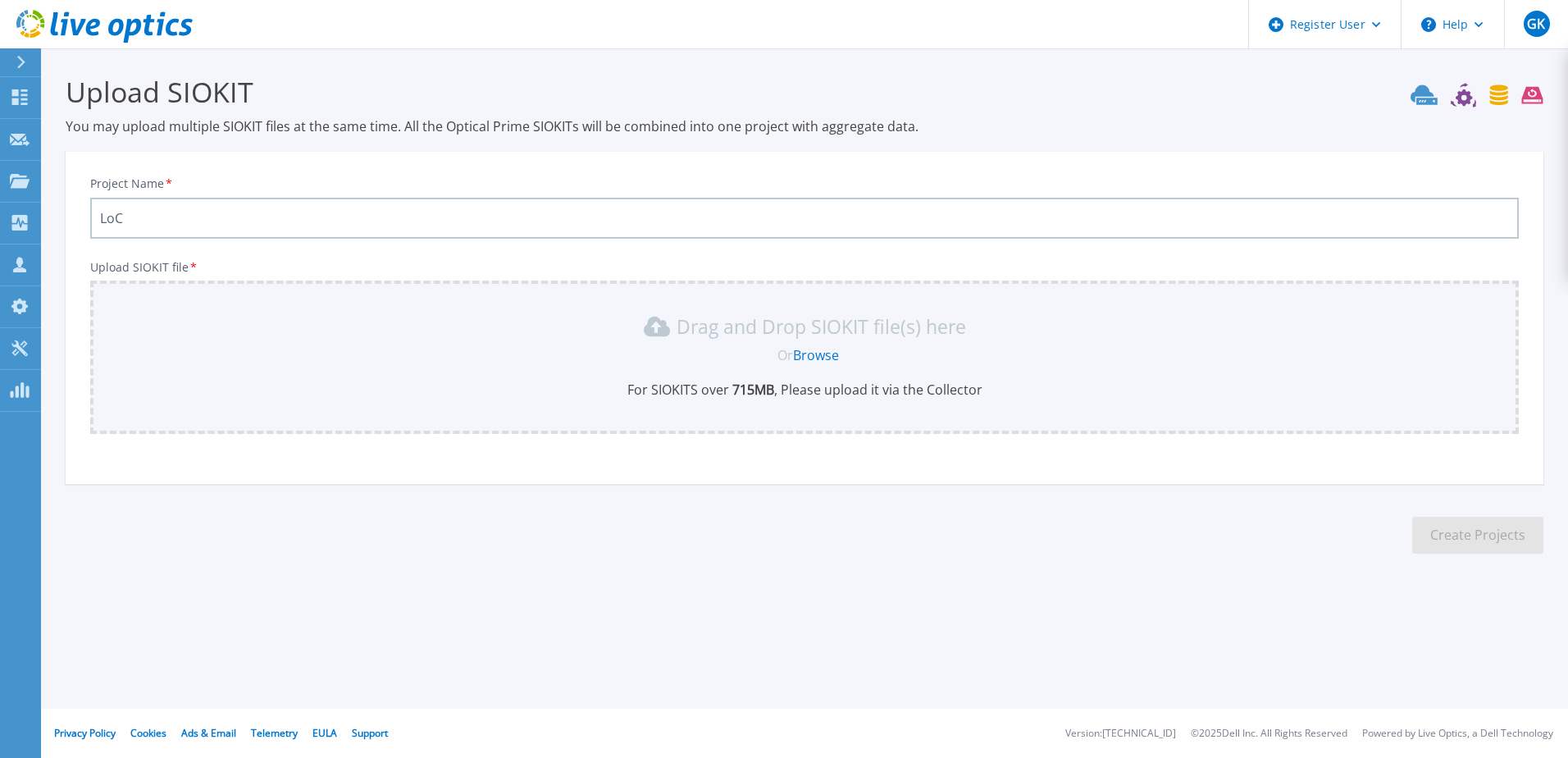
type input "LoC"
click at [399, 365] on div "Drag and Drop SIOKIT file(s) here Or Browse For SIOKITS over 715 MB , Please up…" at bounding box center [804, 356] width 1409 height 86
click at [826, 357] on link "Browse" at bounding box center [816, 356] width 46 height 18
click at [18, 97] on icon at bounding box center [19, 97] width 19 height 16
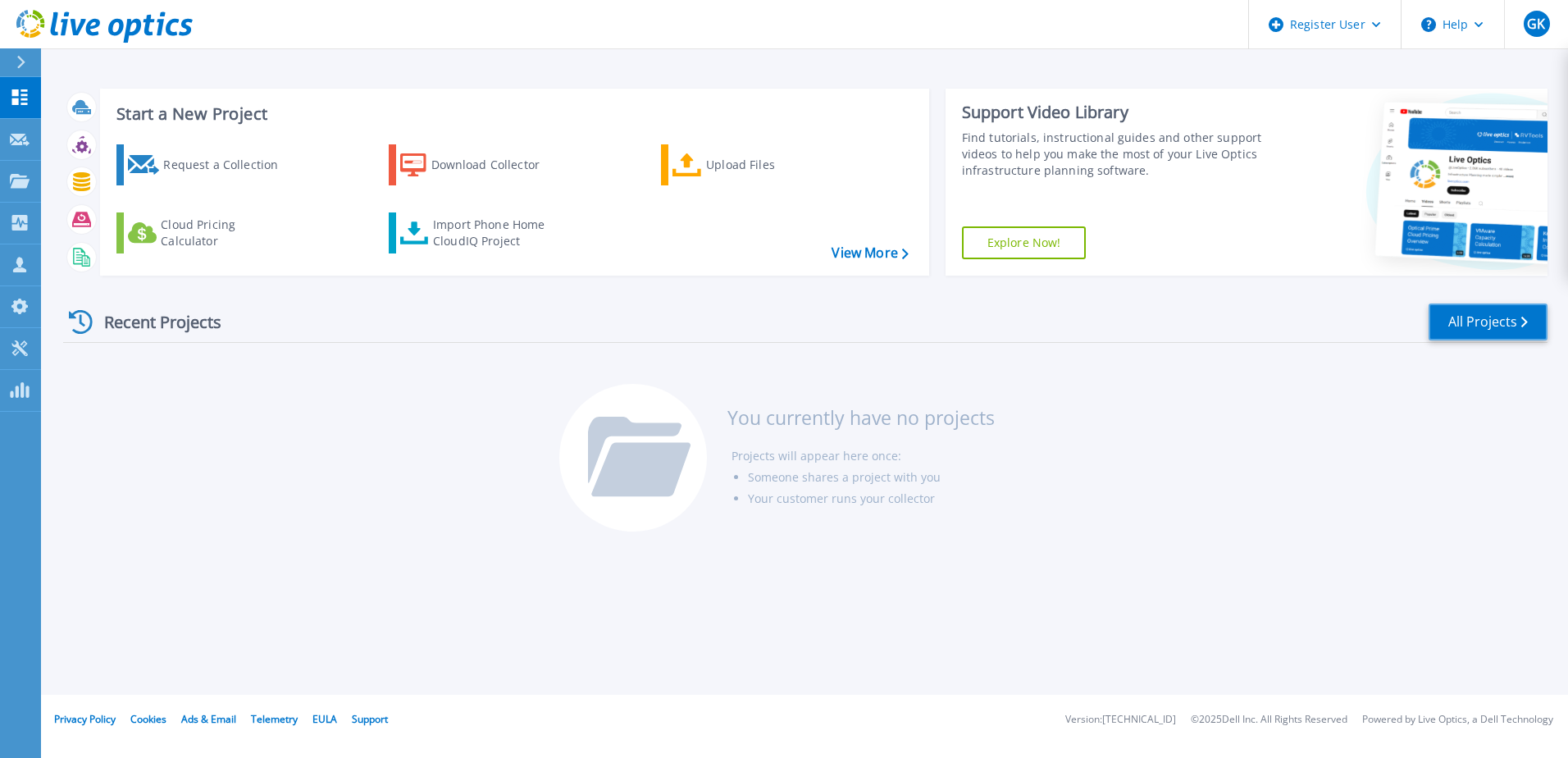
click at [1471, 313] on link "All Projects" at bounding box center [1488, 322] width 119 height 37
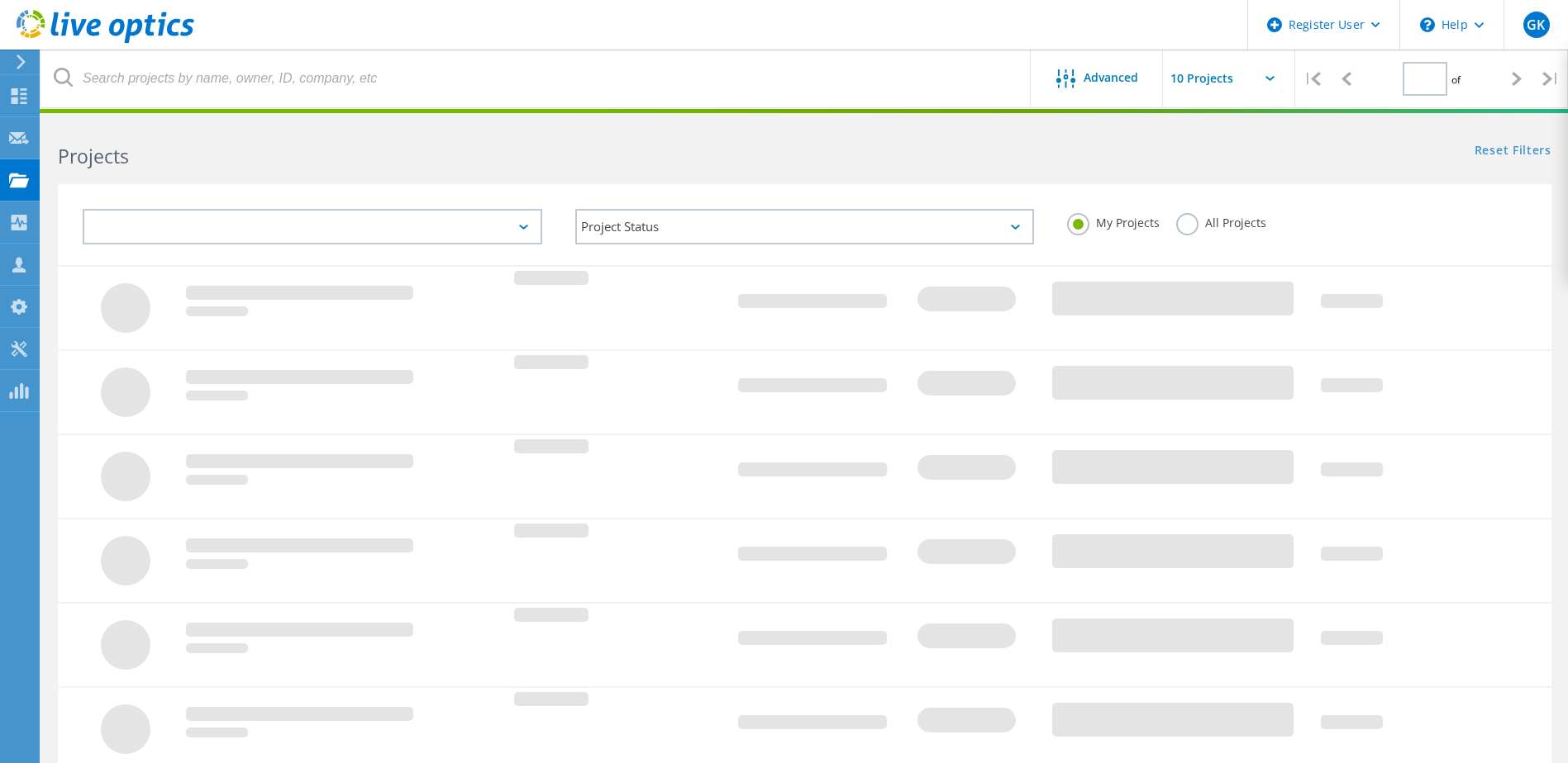
type input "1"
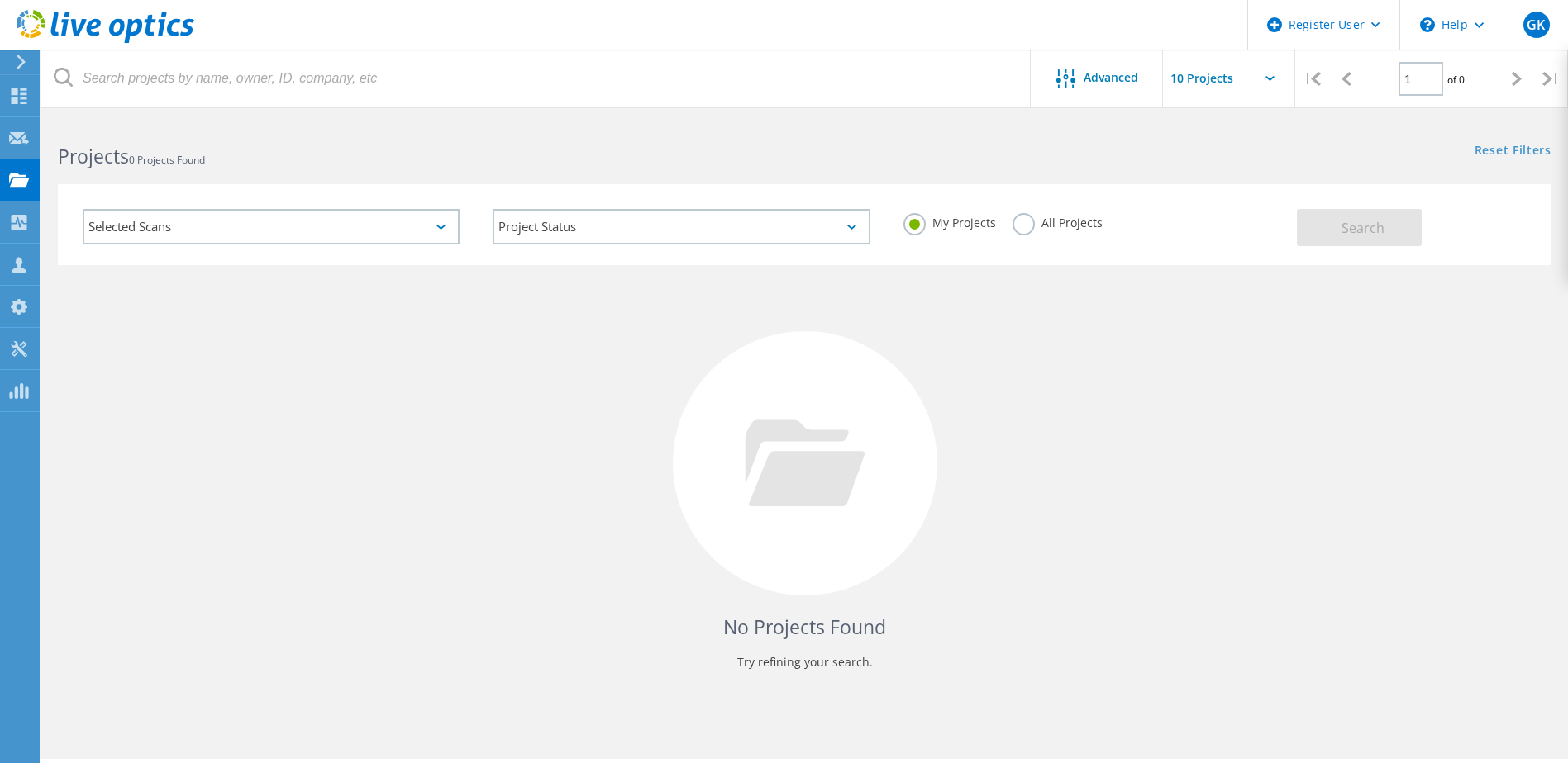
click at [1274, 80] on input "text" at bounding box center [1246, 78] width 165 height 58
click at [1381, 113] on div at bounding box center [784, 111] width 1568 height 4
click at [442, 225] on icon at bounding box center [441, 227] width 9 height 5
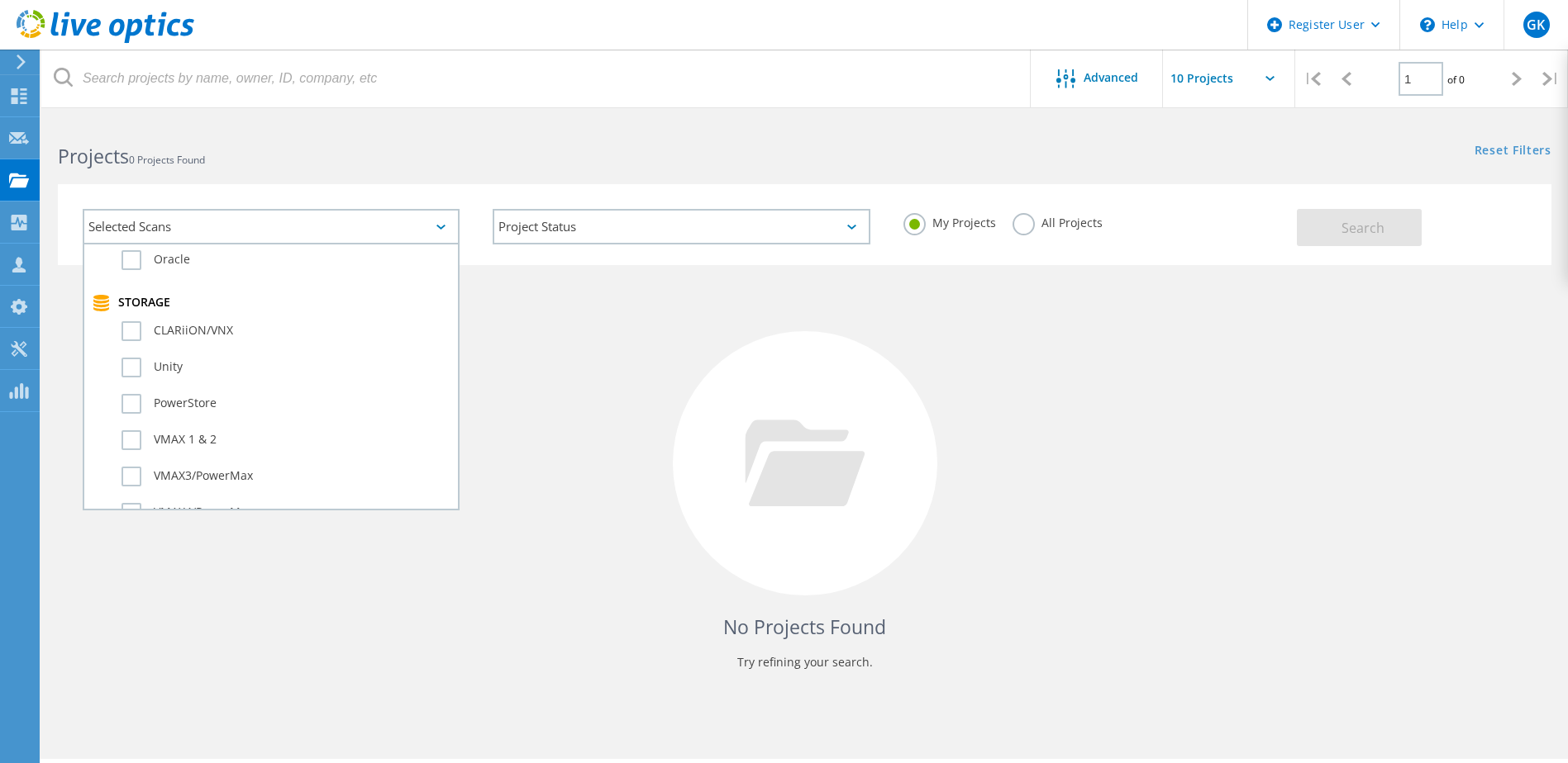
scroll to position [413, 0]
click at [134, 396] on label "VMAX3/PowerMax" at bounding box center [285, 394] width 328 height 20
click at [0, 0] on input "VMAX3/PowerMax" at bounding box center [0, 0] width 0 height 0
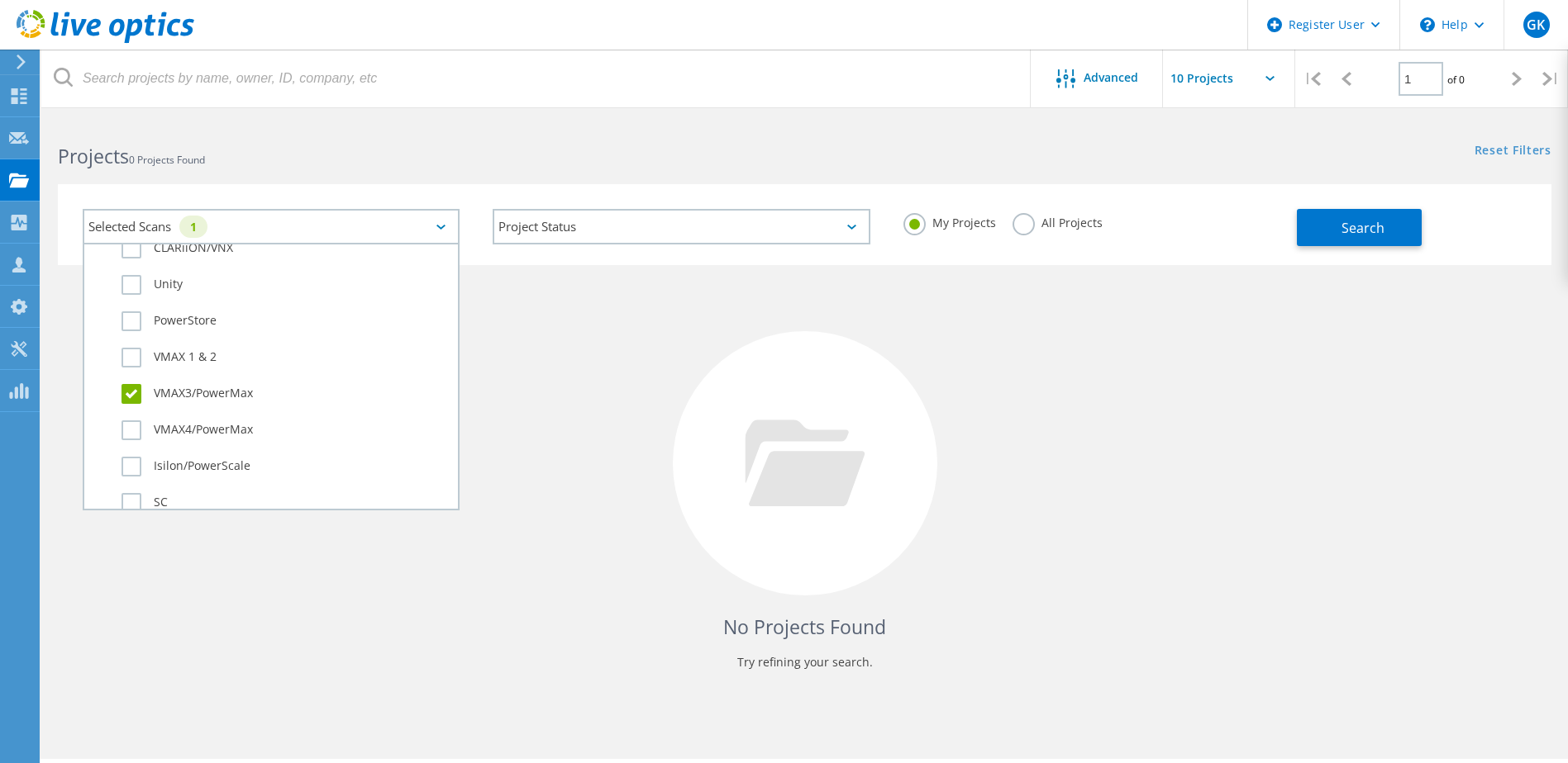
click at [848, 282] on div "No Projects Found Try refining your search." at bounding box center [804, 479] width 1493 height 427
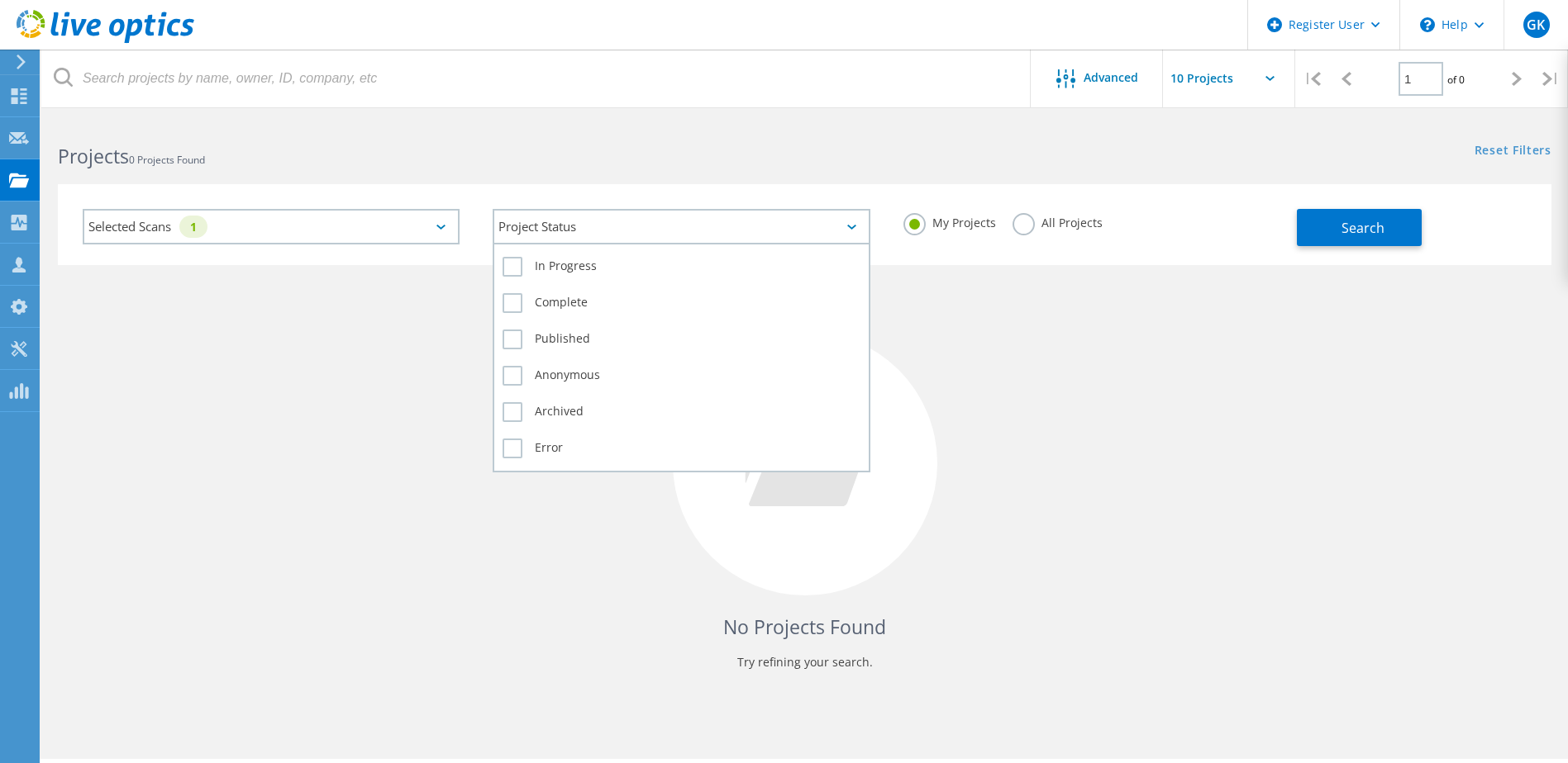
click at [858, 231] on div "Project Status" at bounding box center [681, 227] width 377 height 36
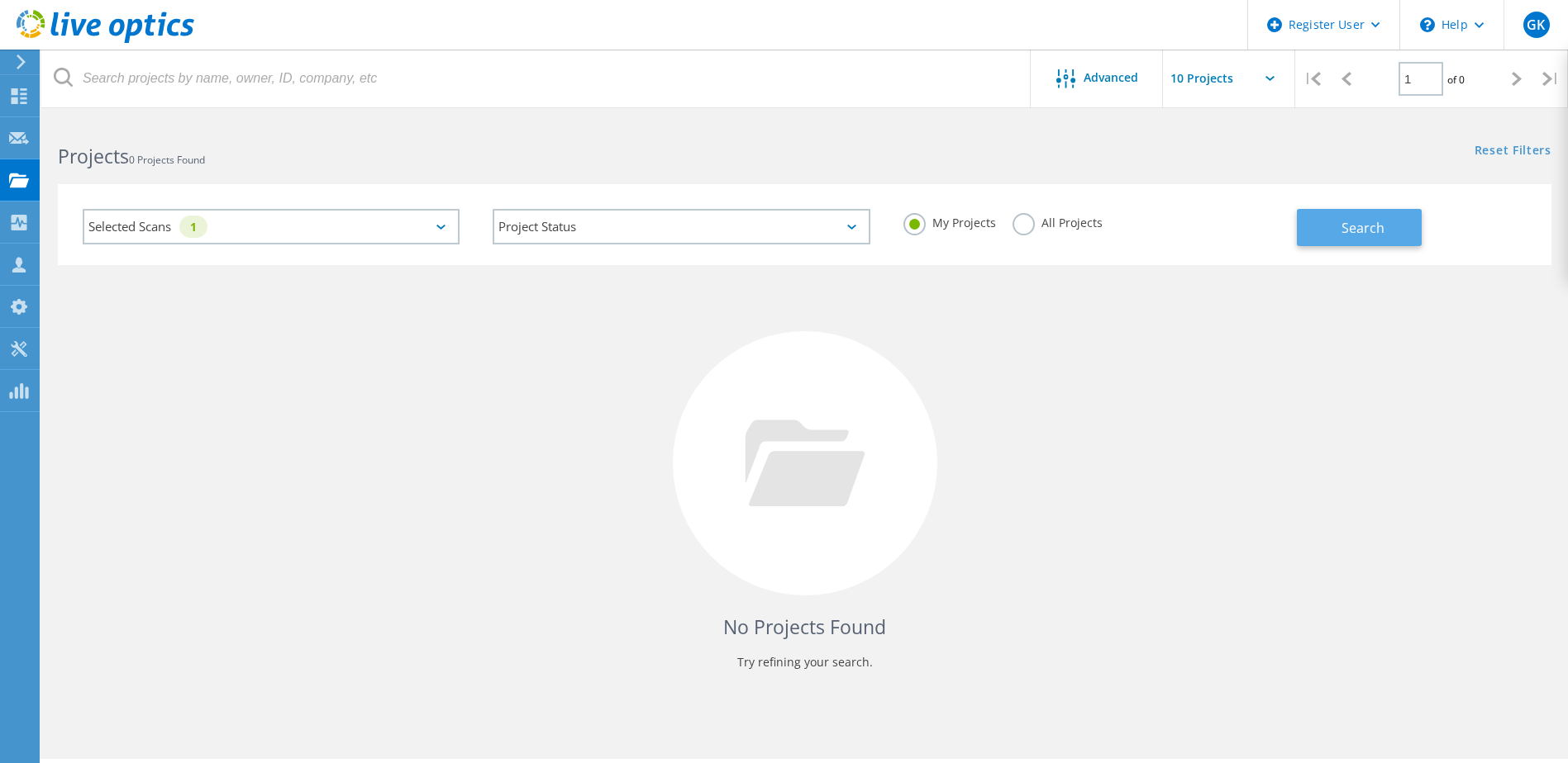
click at [1345, 226] on span "Search" at bounding box center [1363, 227] width 43 height 18
click at [1122, 78] on span "Advanced" at bounding box center [1110, 77] width 54 height 12
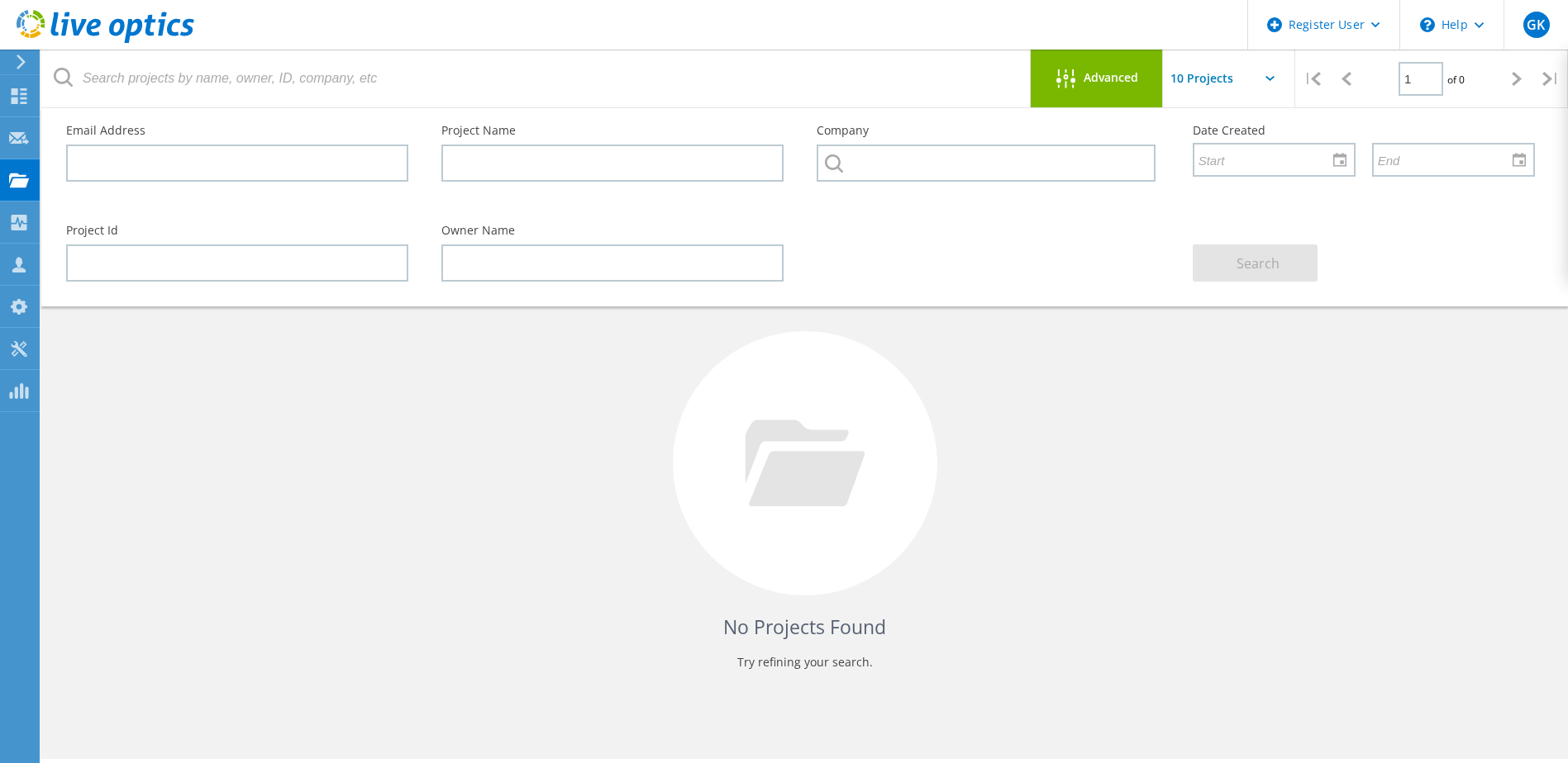
click at [1253, 449] on div "No Projects Found Try refining your search." at bounding box center [804, 479] width 1493 height 427
click at [1293, 42] on div "Register User" at bounding box center [1324, 25] width 151 height 50
click at [1312, 119] on link "Register New User" at bounding box center [1340, 112] width 184 height 41
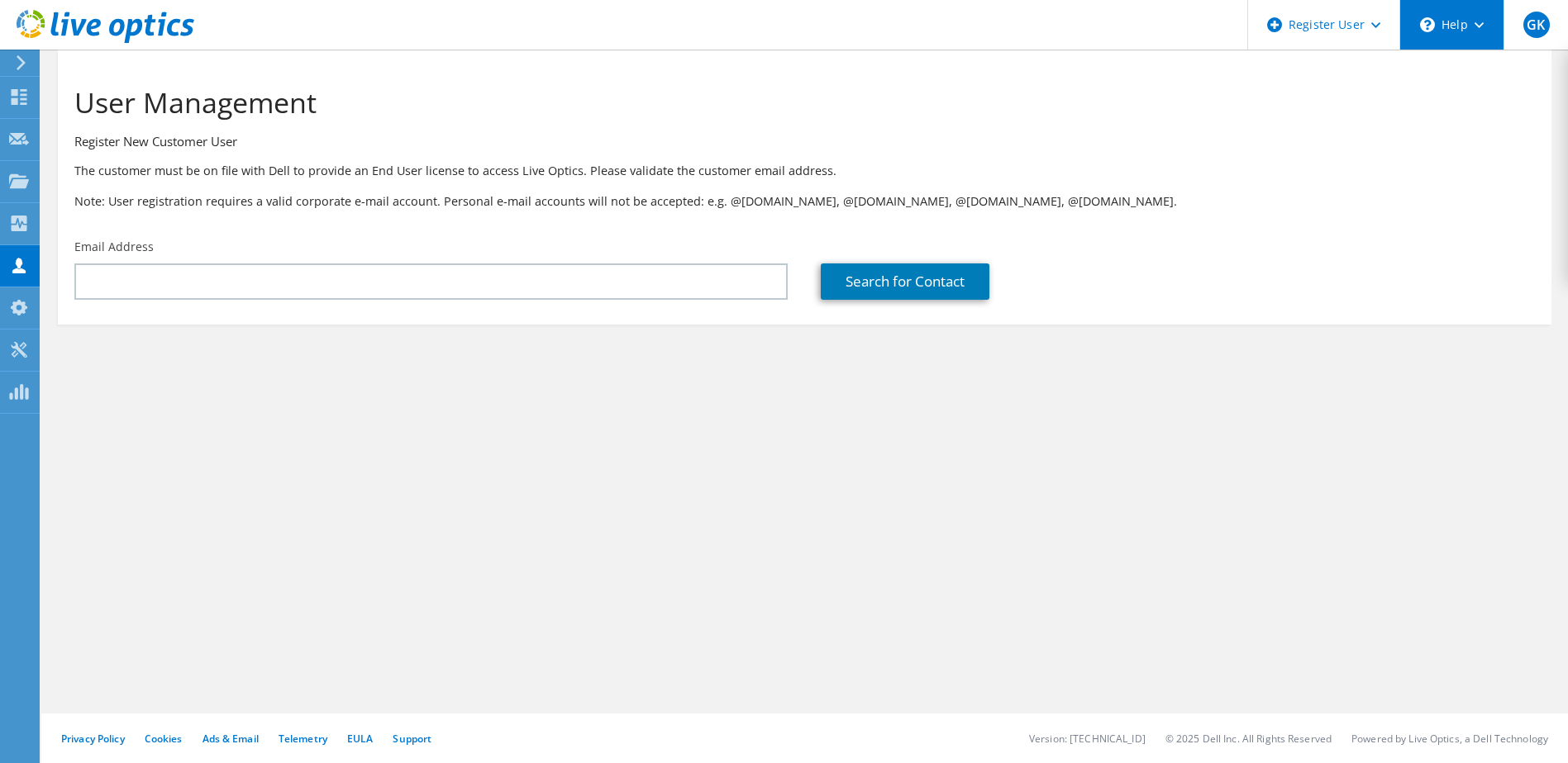
click at [1464, 29] on div "\n Help" at bounding box center [1451, 25] width 104 height 50
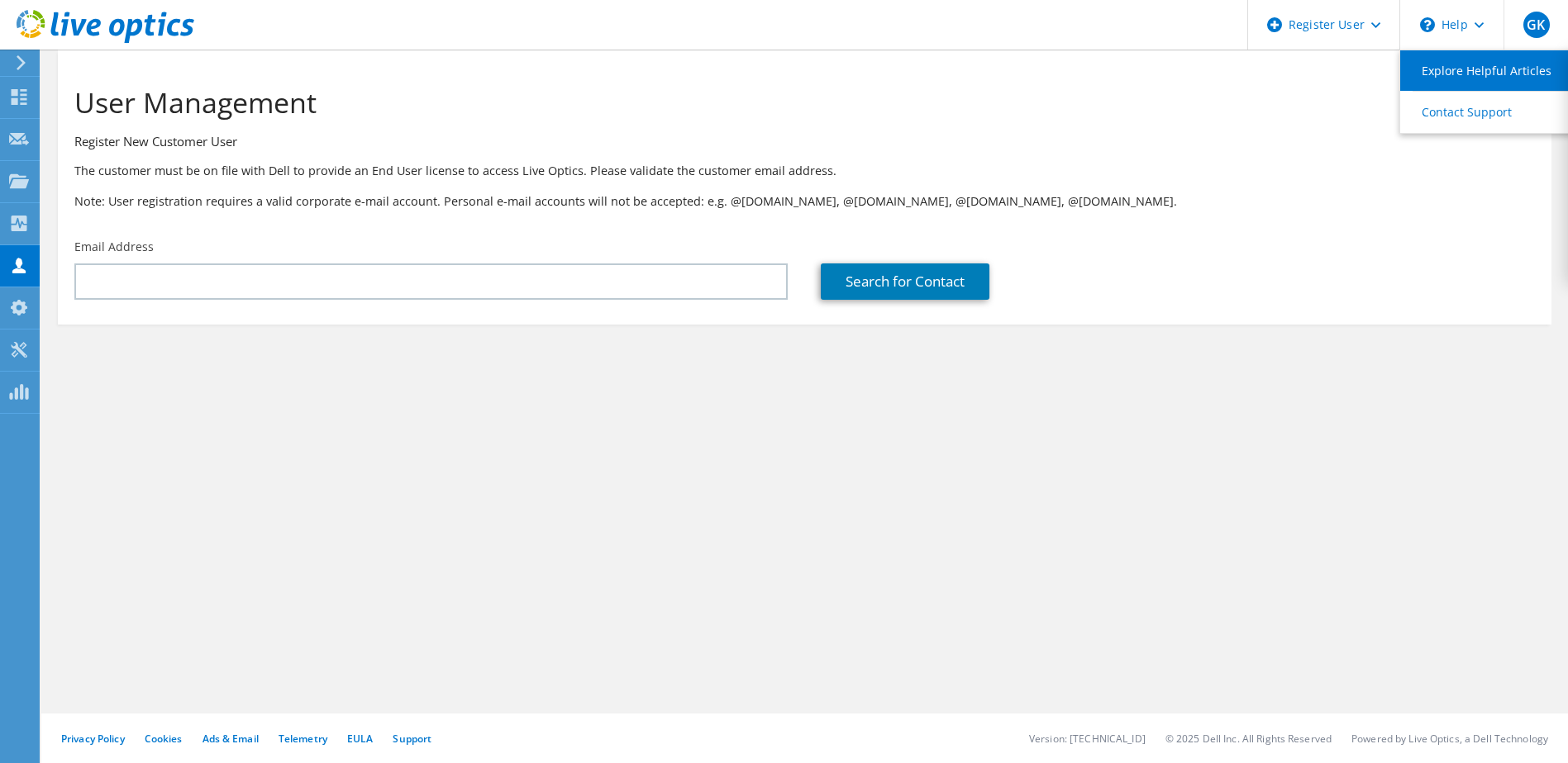
click at [1465, 73] on link "Explore Helpful Articles" at bounding box center [1492, 71] width 184 height 41
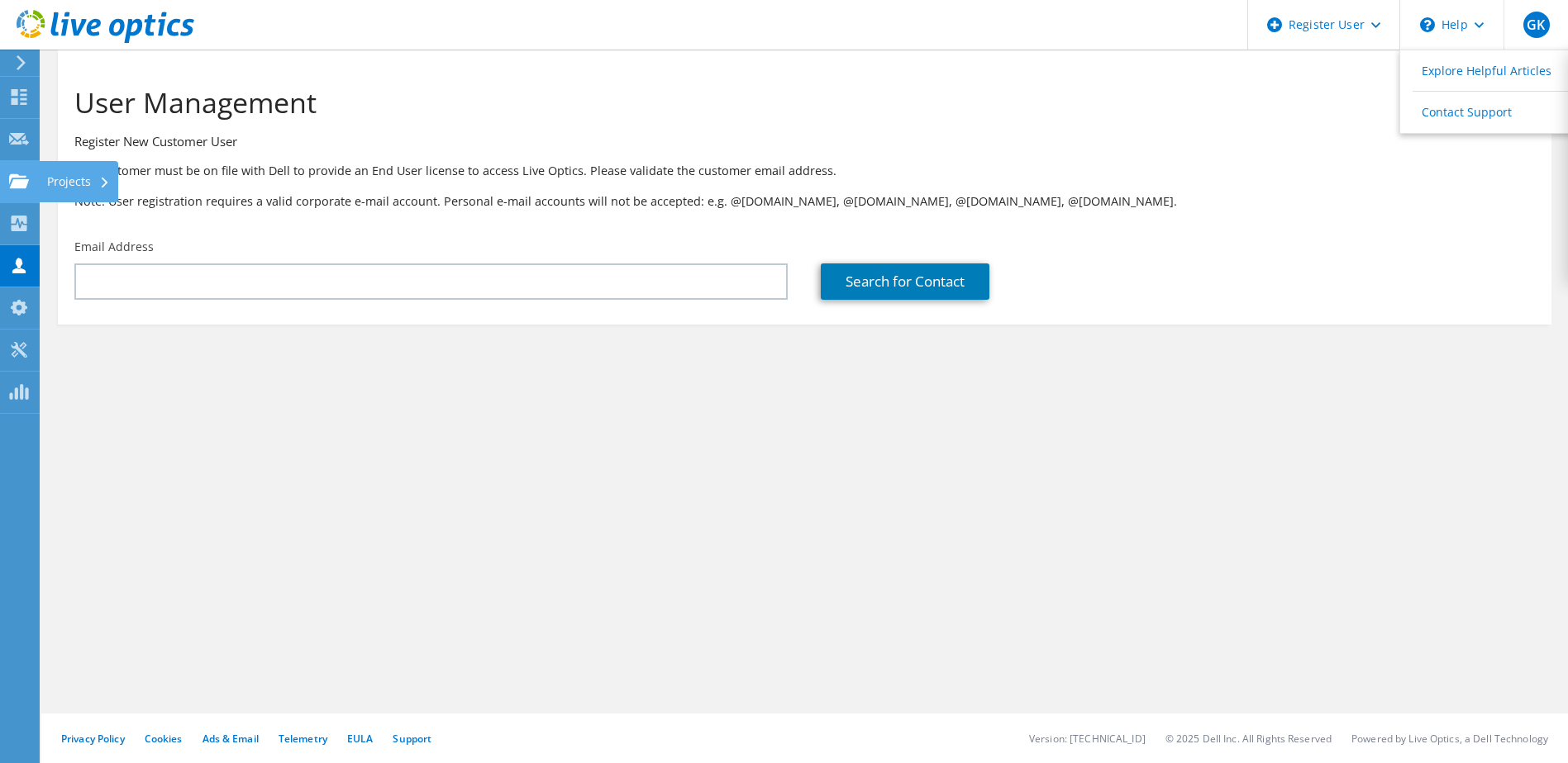
click at [68, 179] on div "Projects" at bounding box center [78, 181] width 79 height 42
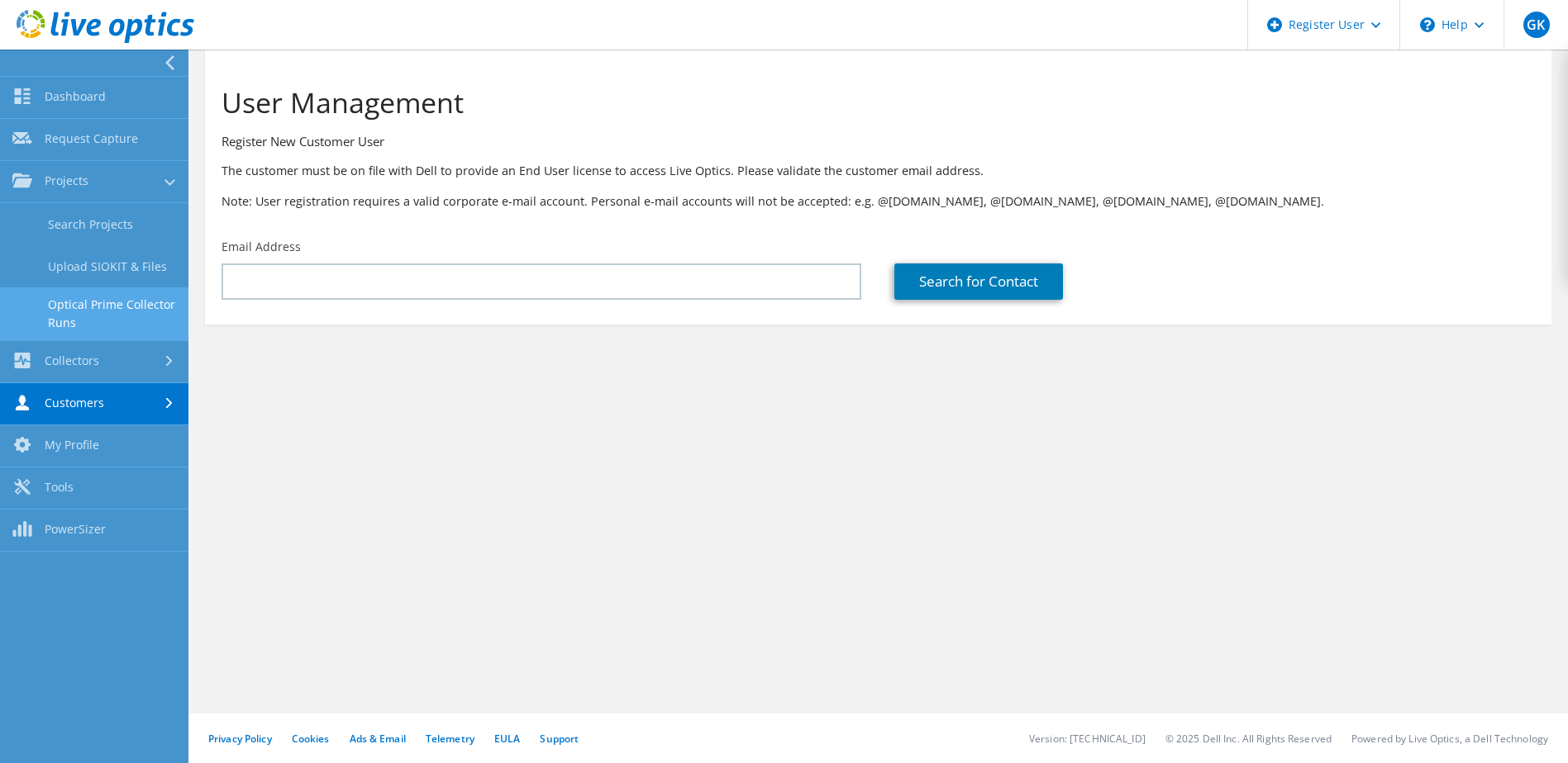
click at [117, 314] on link "Optical Prime Collector Runs" at bounding box center [94, 314] width 188 height 53
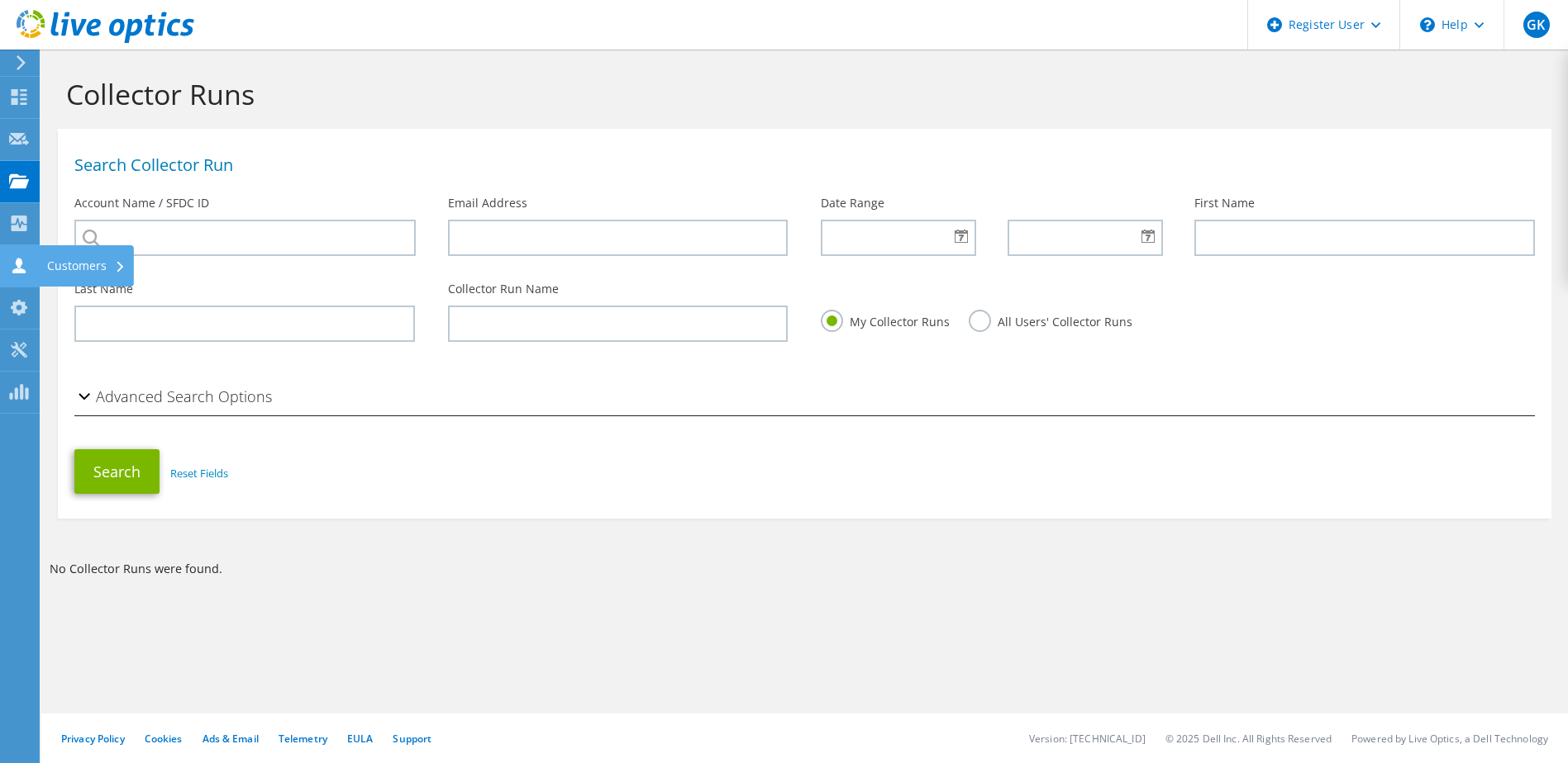
click at [111, 274] on div "Customers" at bounding box center [86, 266] width 95 height 42
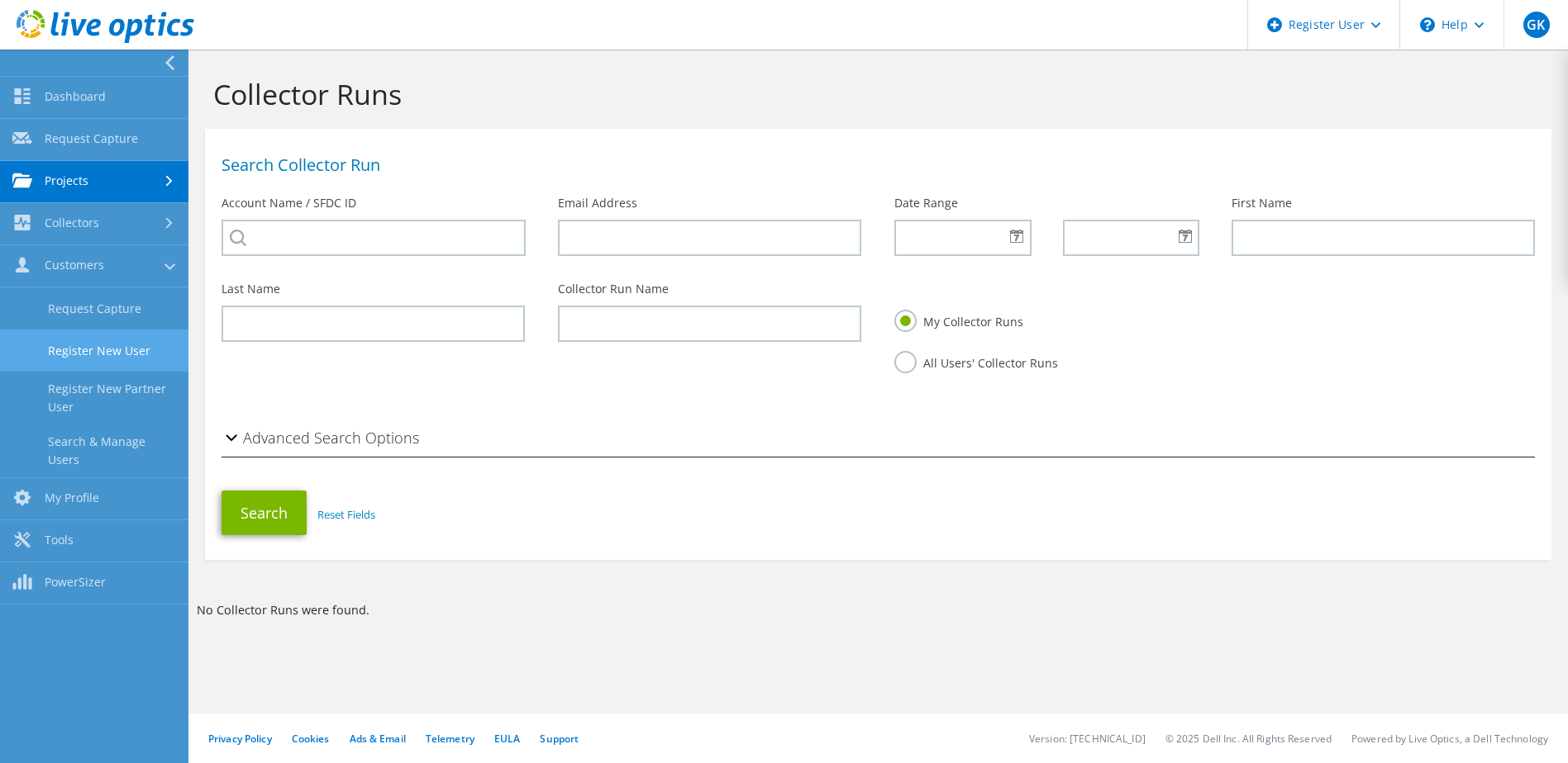
click at [133, 359] on link "Register New User" at bounding box center [94, 350] width 188 height 42
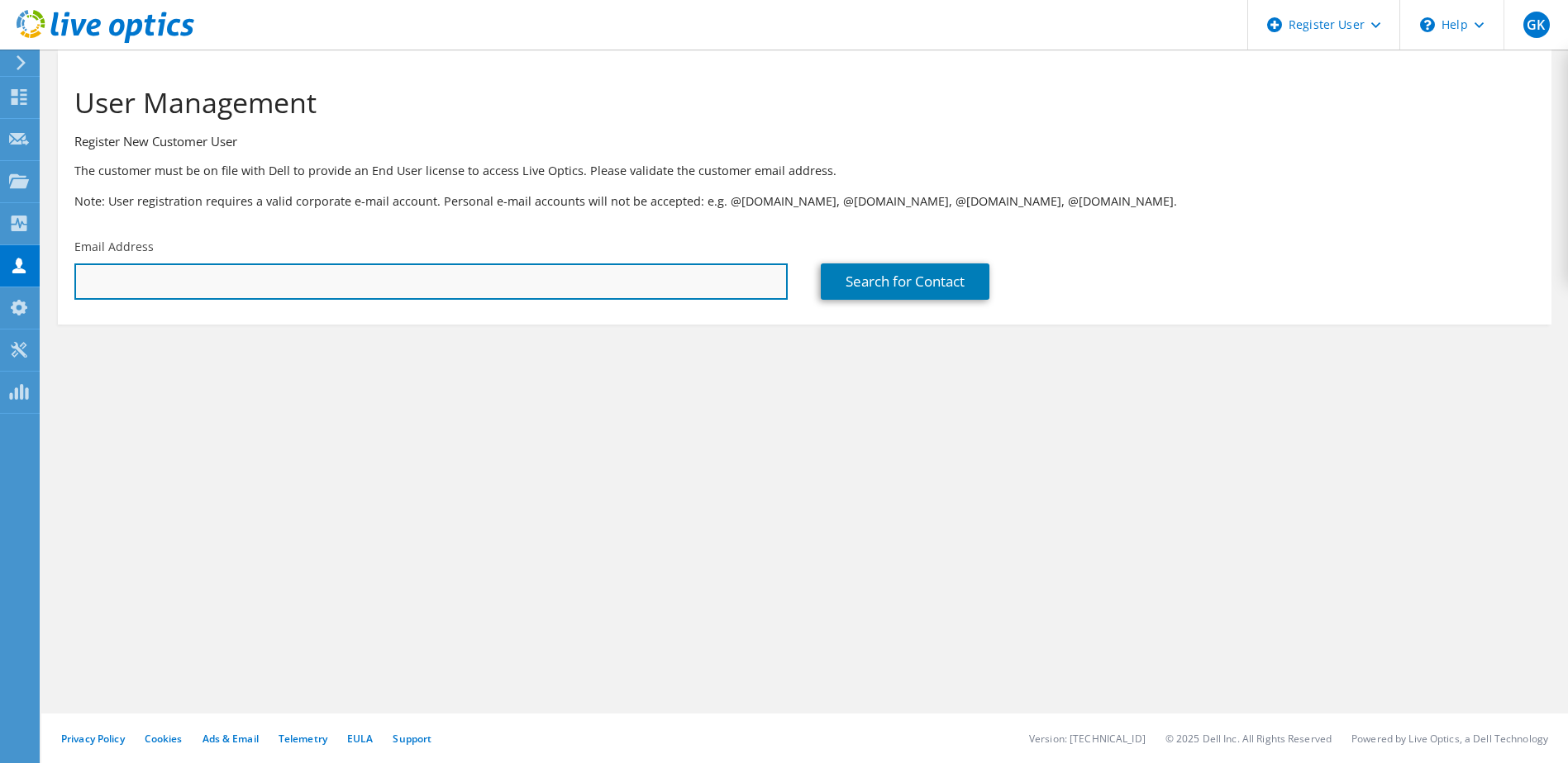
click at [284, 283] on input "text" at bounding box center [431, 282] width 713 height 36
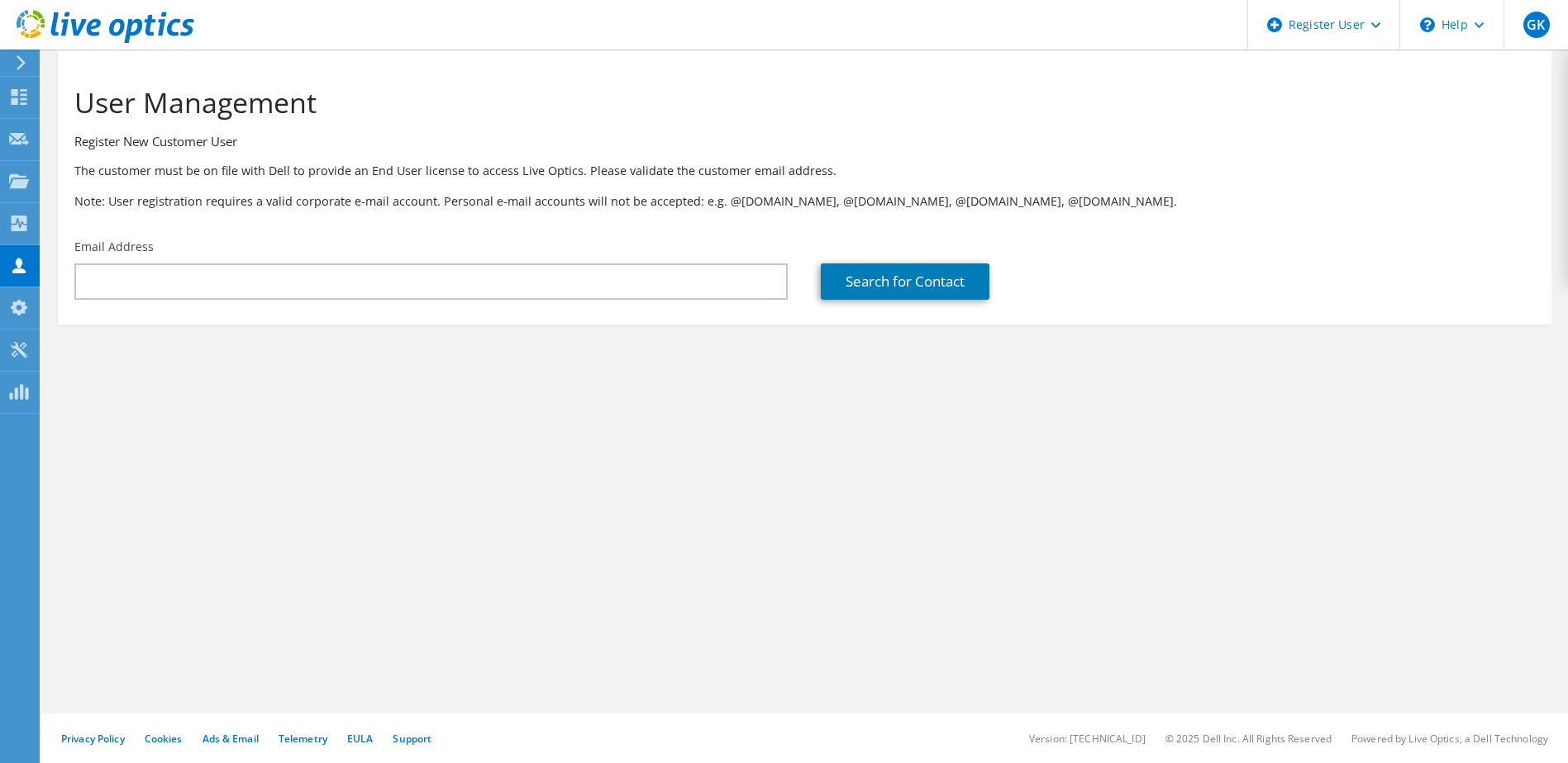
click at [1024, 134] on h3 "Register New Customer User" at bounding box center [805, 141] width 1461 height 18
click at [25, 67] on icon at bounding box center [21, 62] width 12 height 15
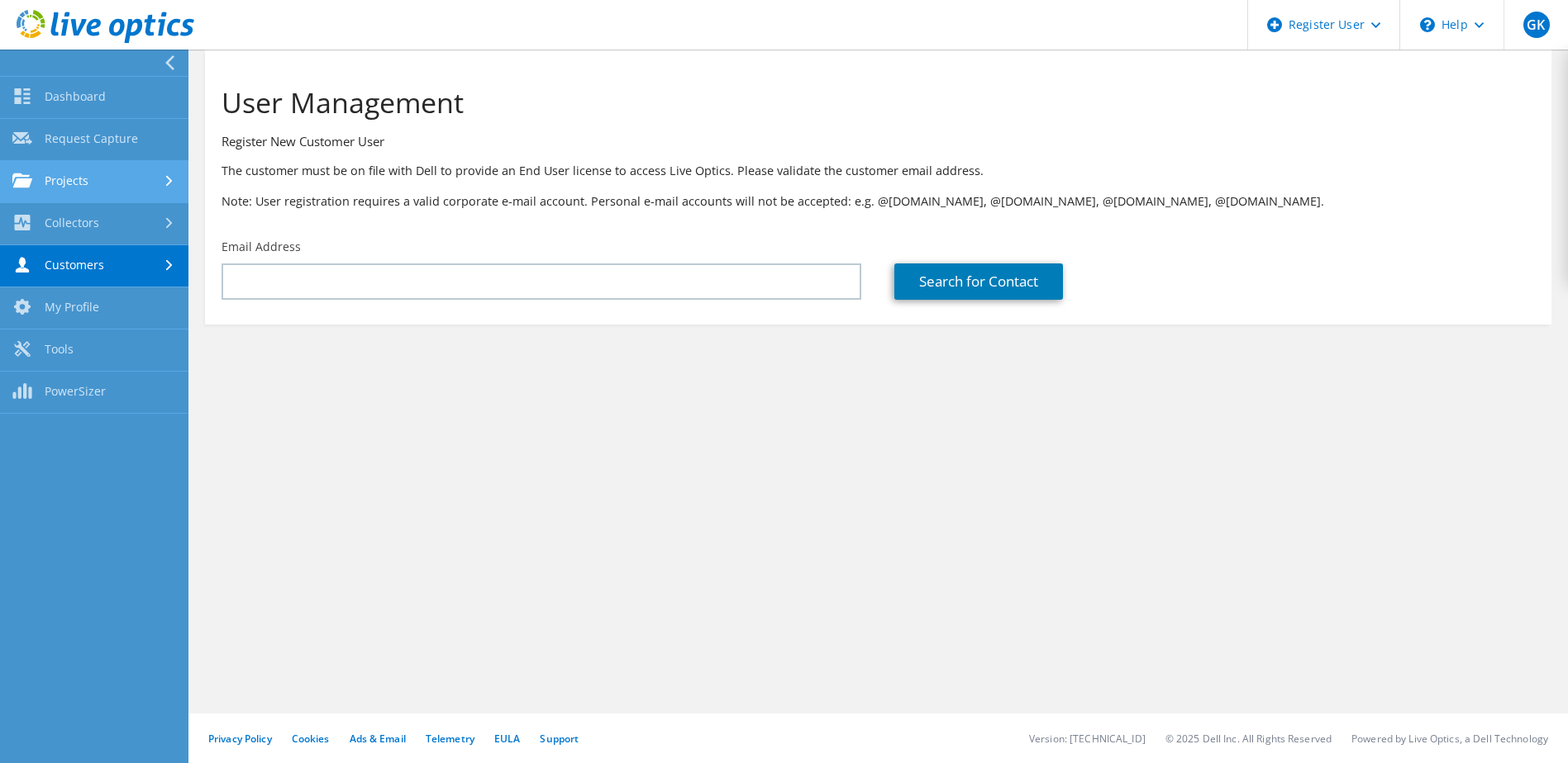
click at [97, 176] on link "Projects" at bounding box center [94, 181] width 188 height 42
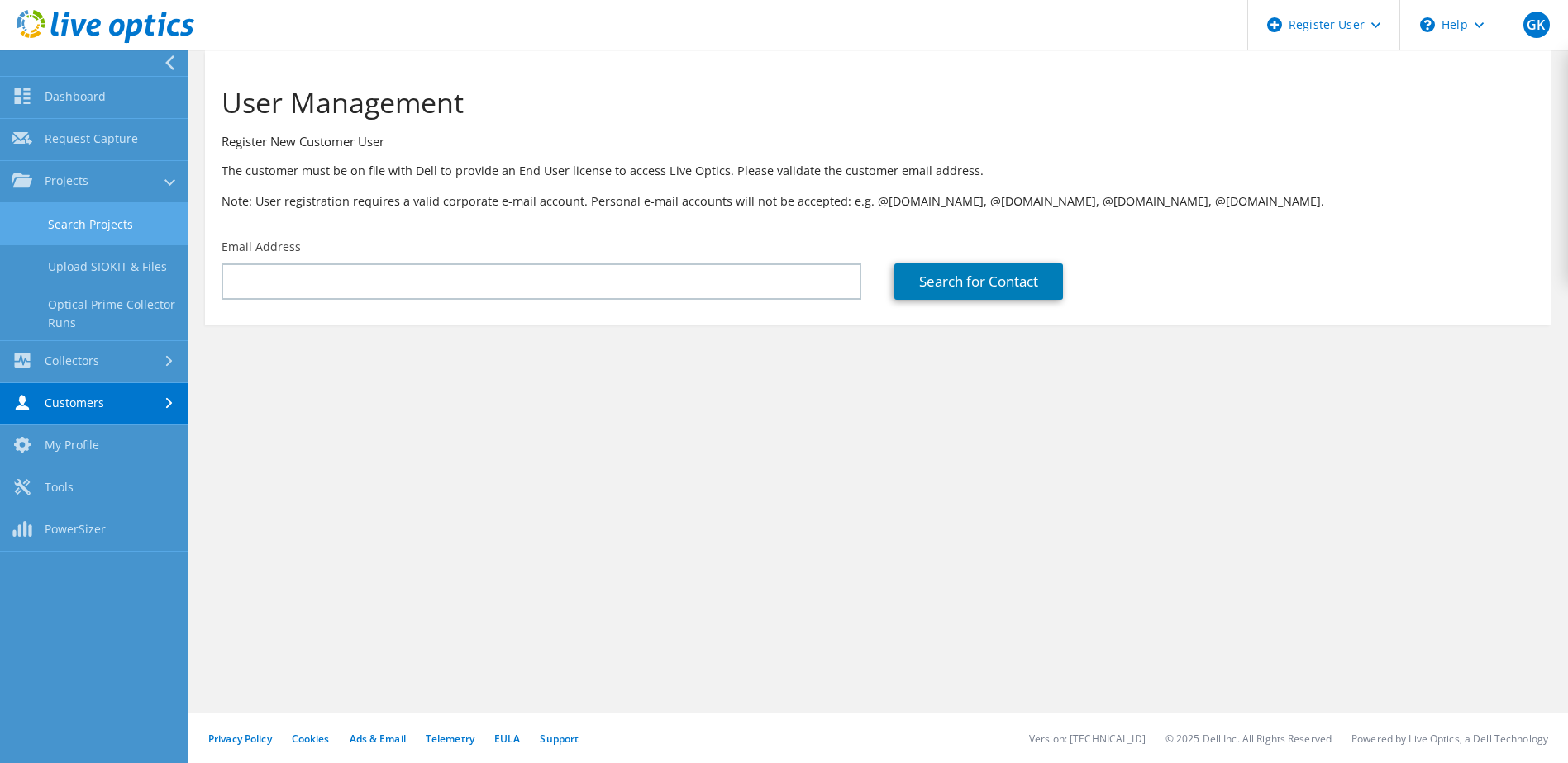
click at [98, 219] on link "Search Projects" at bounding box center [94, 224] width 188 height 42
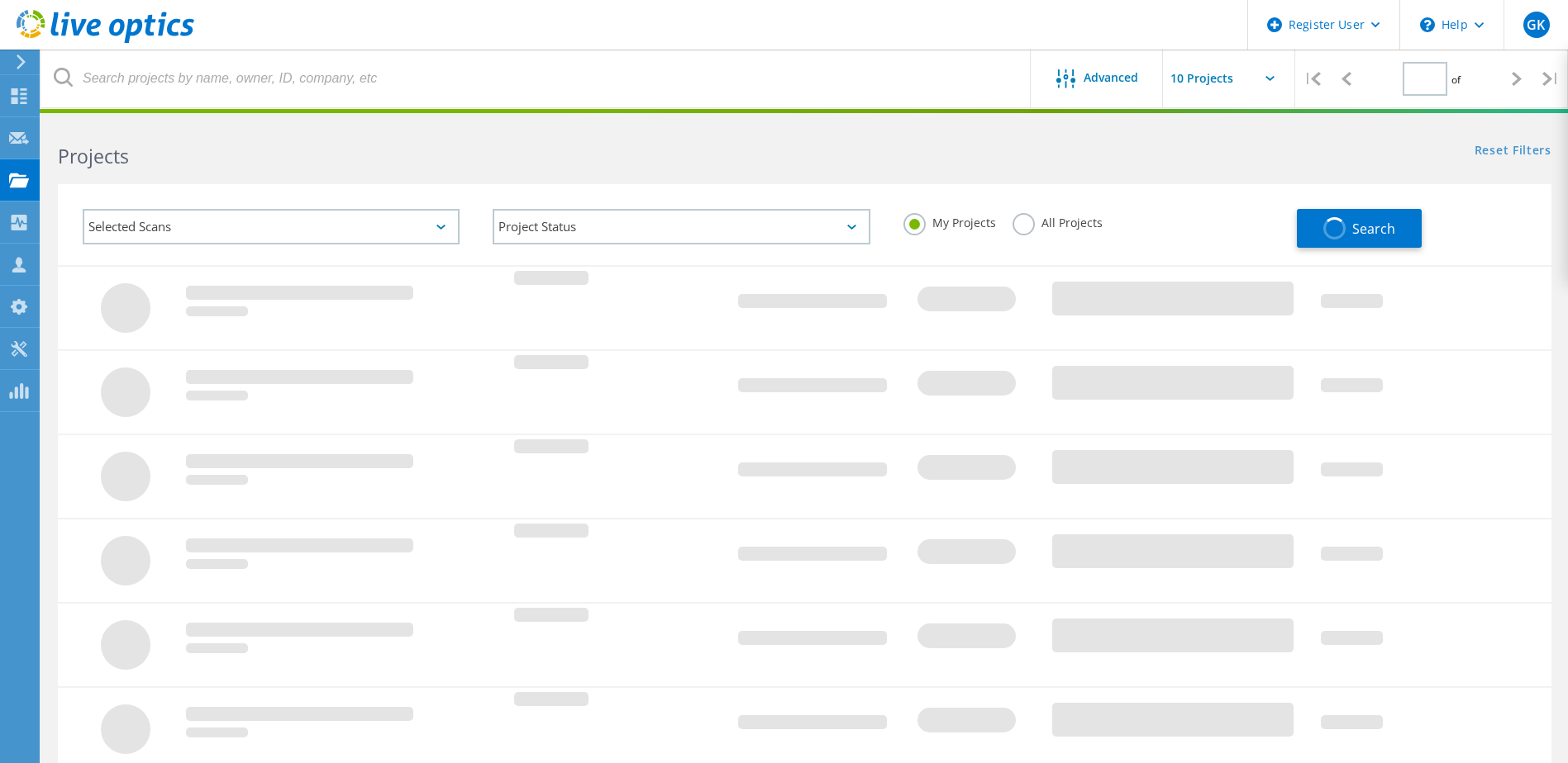
type input "1"
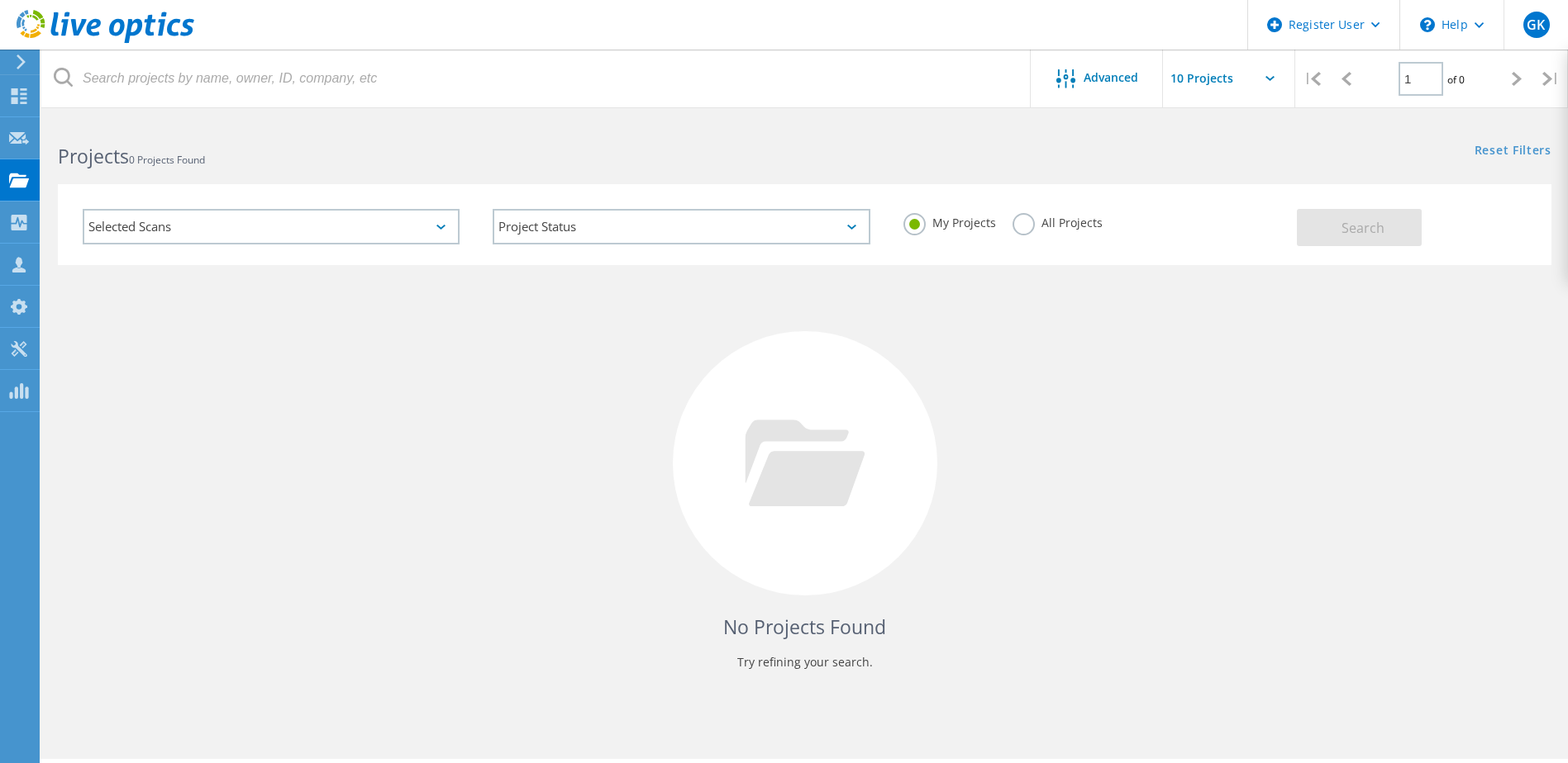
click at [1037, 219] on label "All Projects" at bounding box center [1056, 221] width 90 height 16
click at [0, 0] on input "All Projects" at bounding box center [0, 0] width 0 height 0
click at [1342, 218] on button "Search" at bounding box center [1358, 227] width 124 height 37
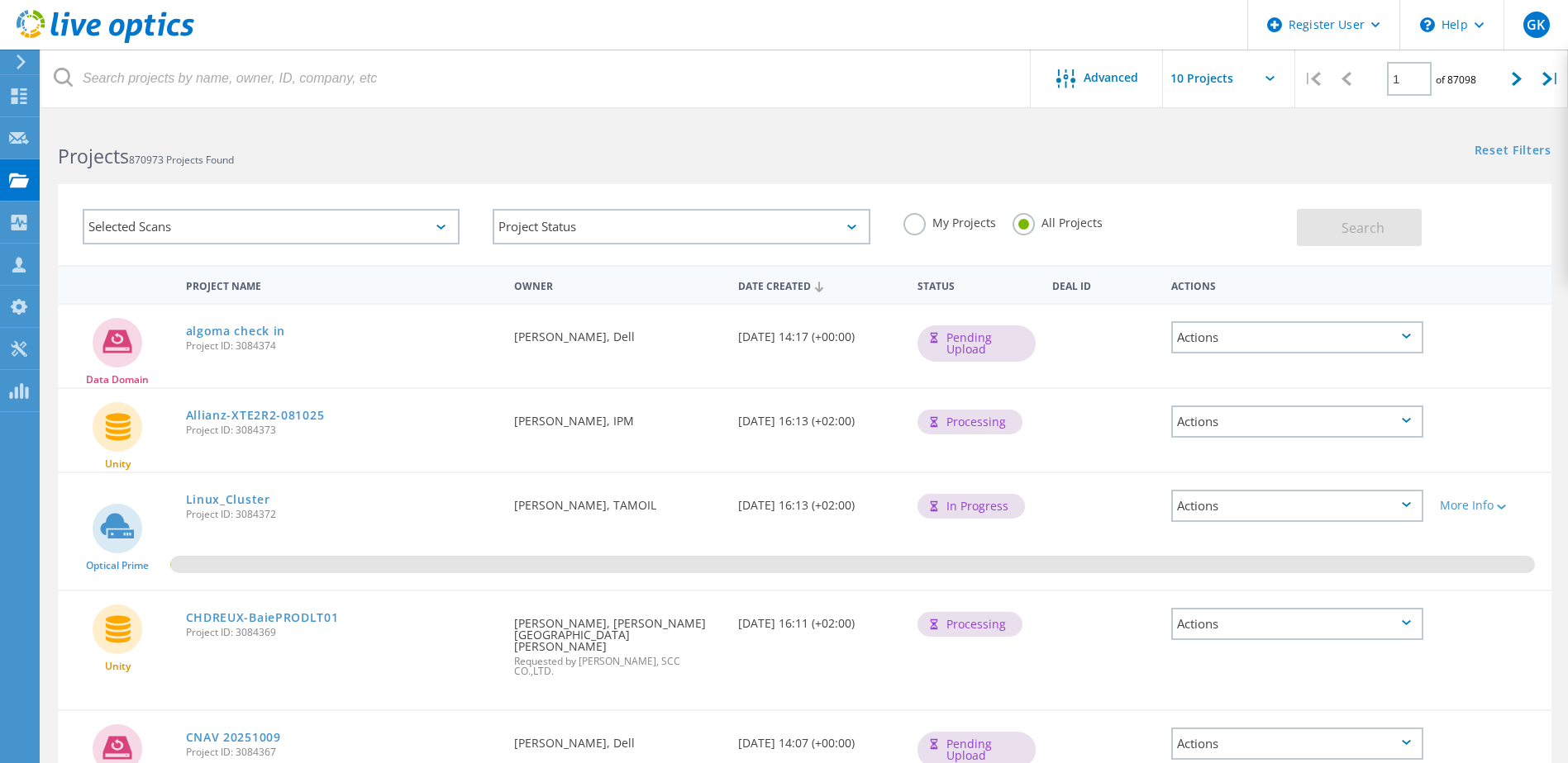
click at [444, 226] on icon at bounding box center [441, 227] width 9 height 5
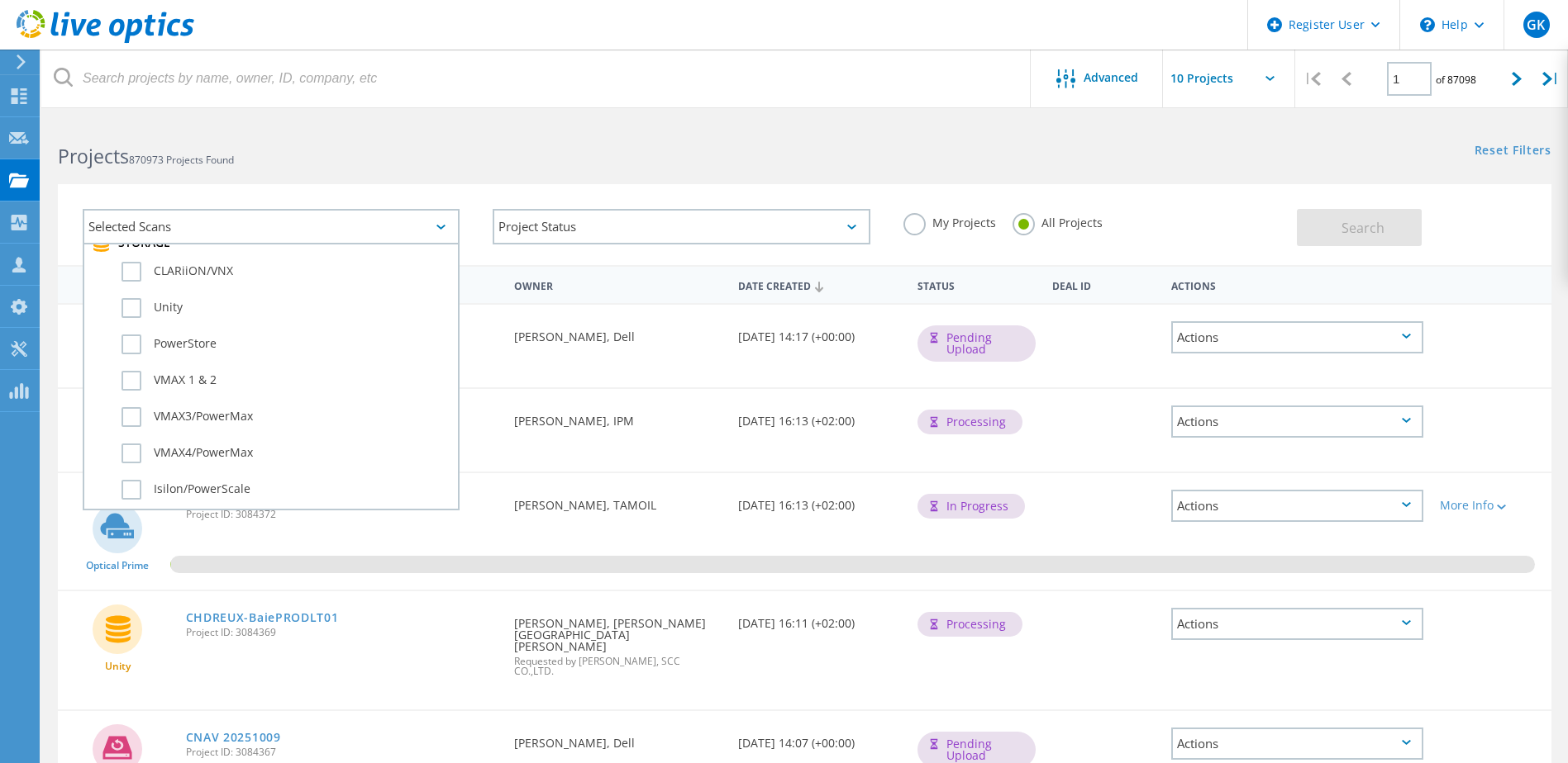
scroll to position [413, 0]
click at [127, 399] on label "VMAX3/PowerMax" at bounding box center [285, 394] width 328 height 20
click at [0, 0] on input "VMAX3/PowerMax" at bounding box center [0, 0] width 0 height 0
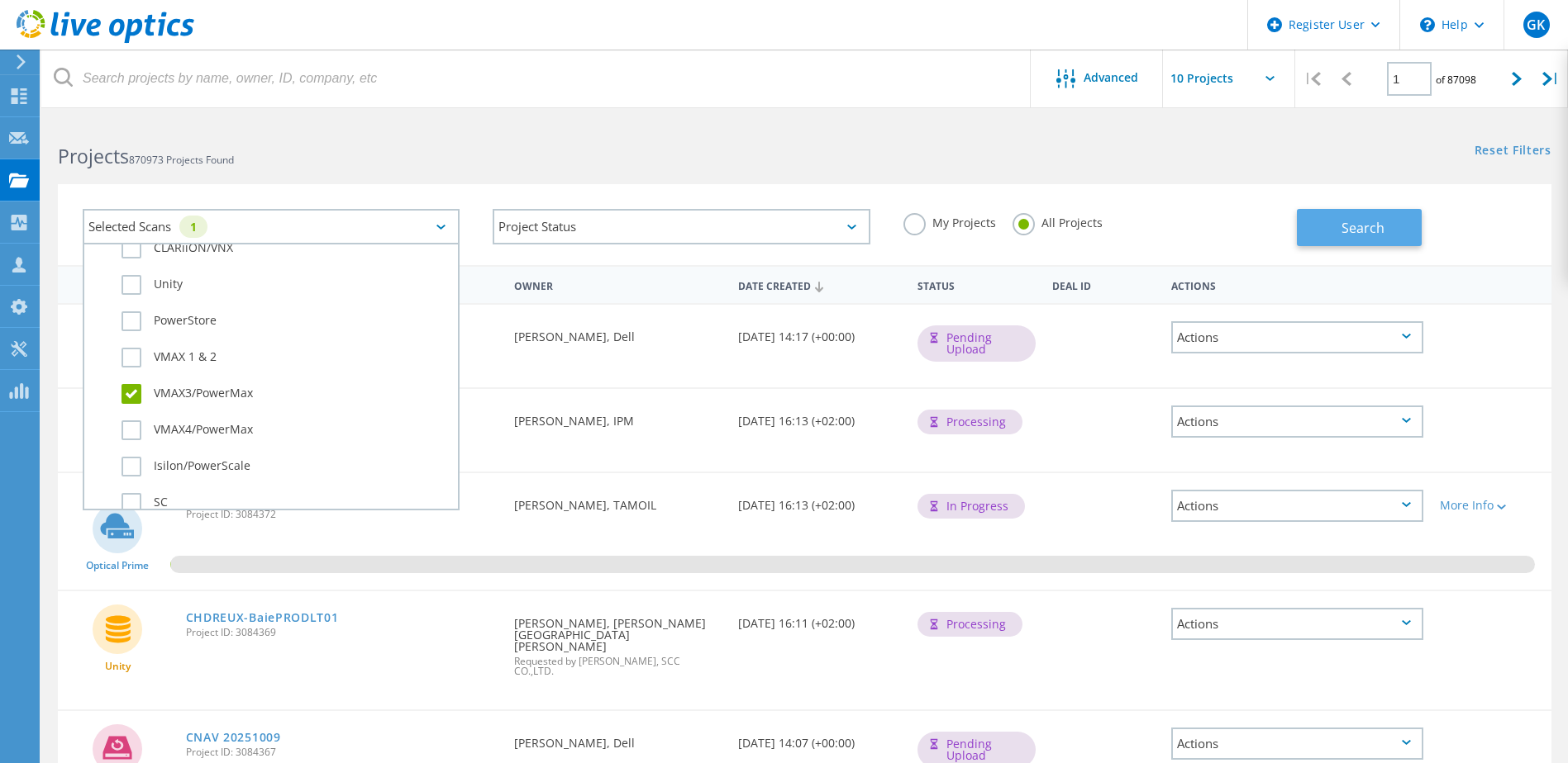
click at [1355, 210] on button "Search" at bounding box center [1358, 227] width 124 height 37
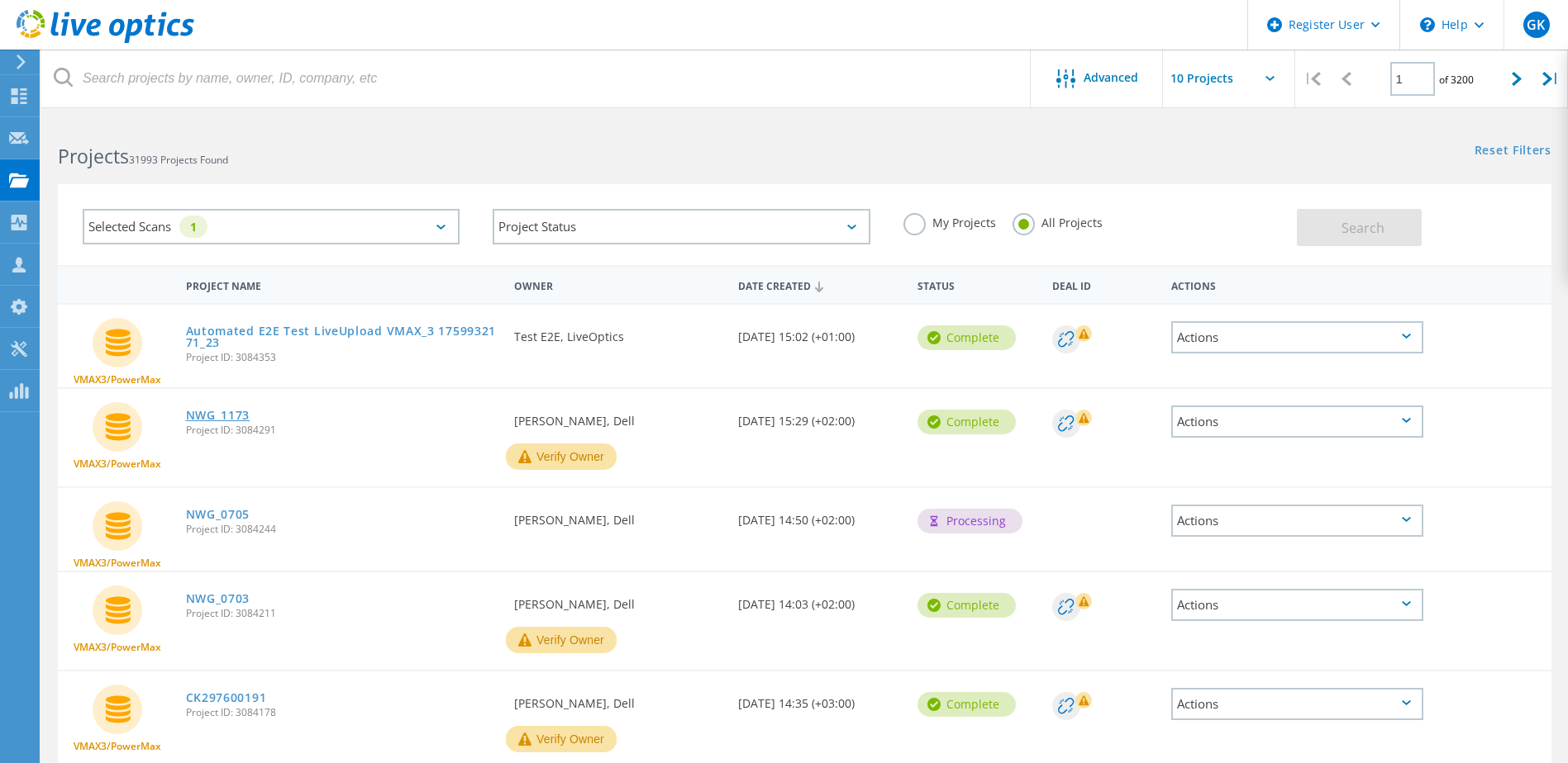
click at [219, 420] on link "NWG_1173" at bounding box center [218, 415] width 65 height 12
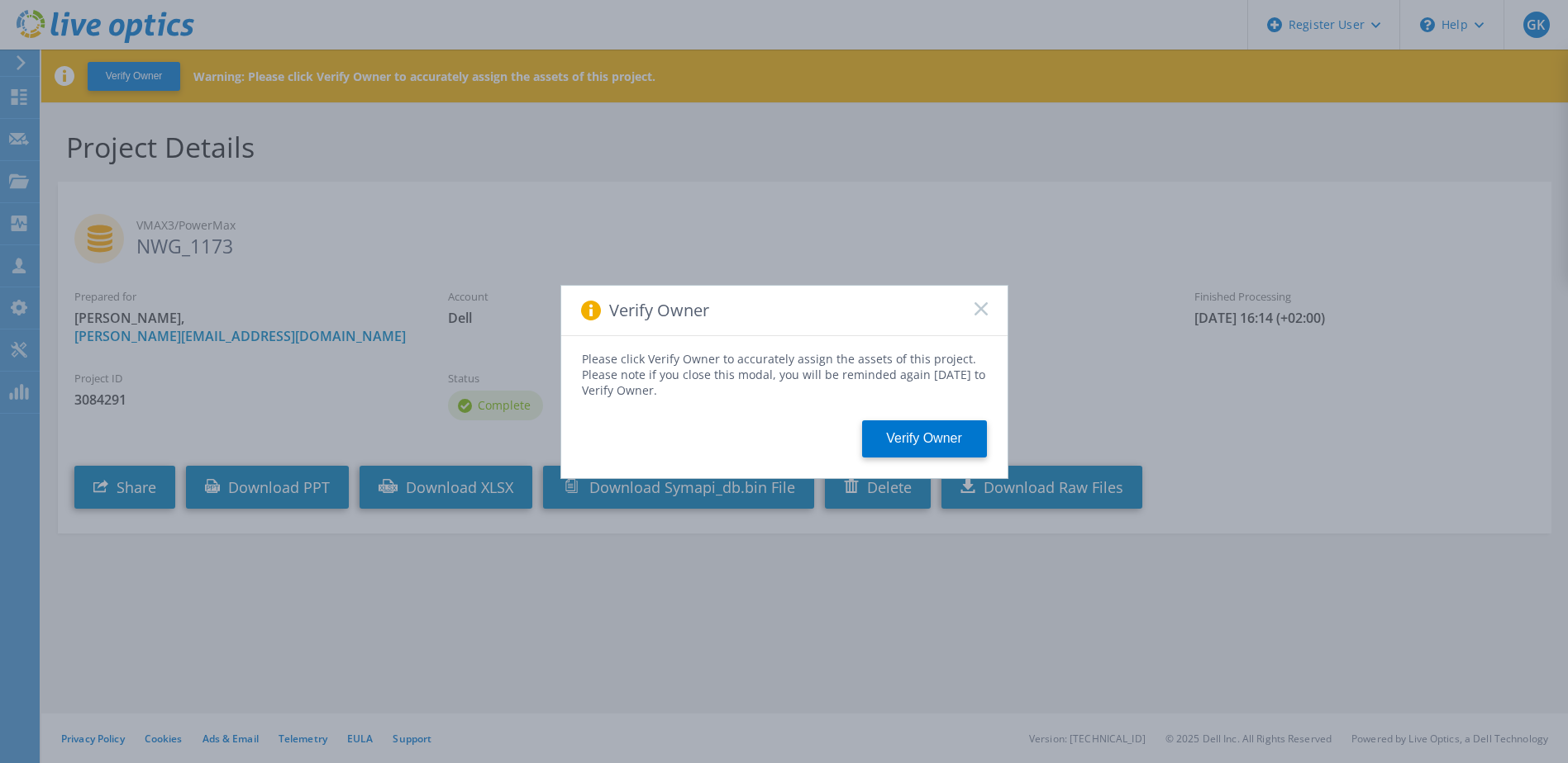
click at [979, 303] on icon at bounding box center [981, 308] width 13 height 13
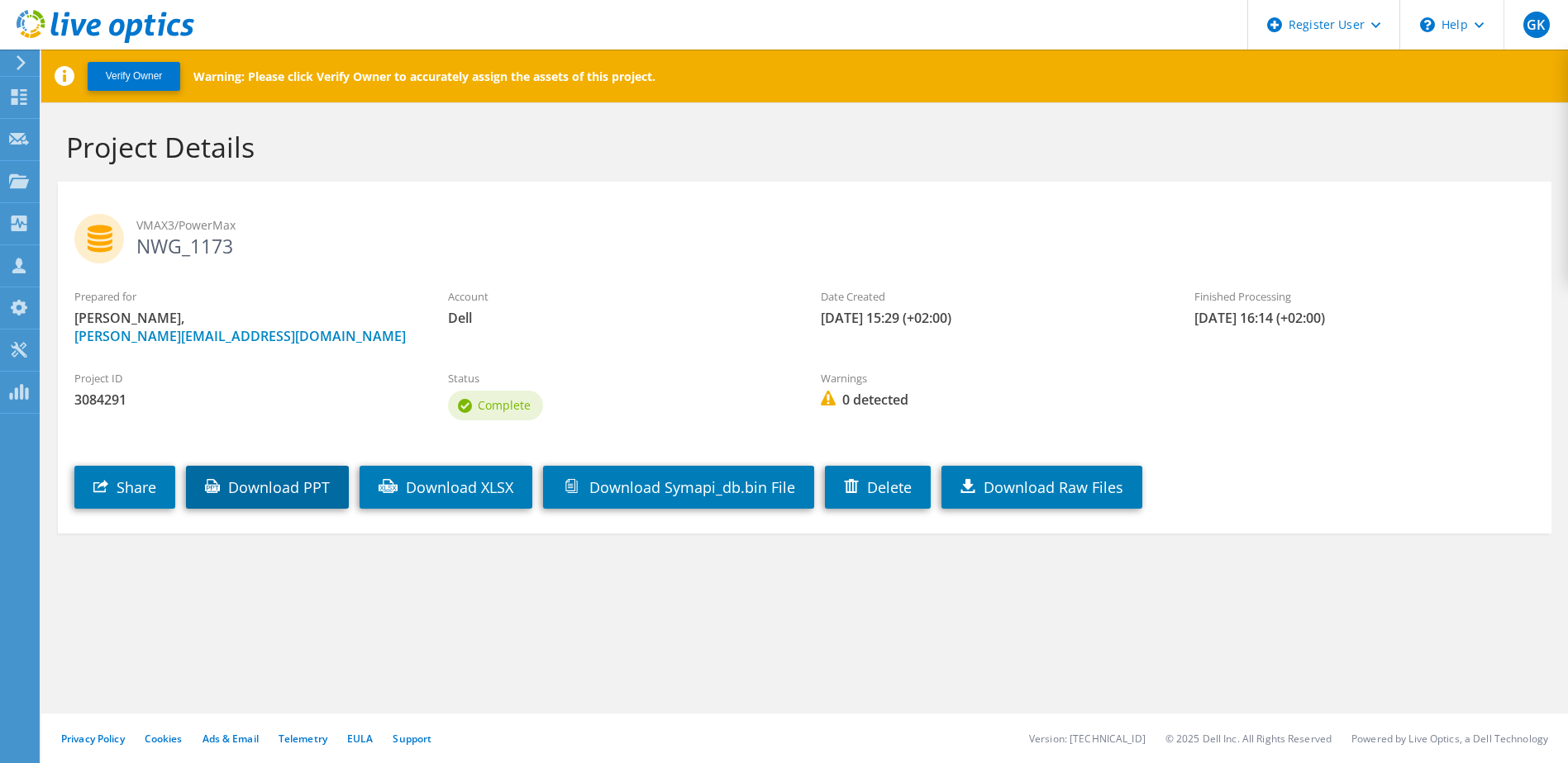
click at [310, 489] on link "Download PPT" at bounding box center [267, 488] width 163 height 43
click at [506, 495] on link "Download XLSX" at bounding box center [446, 488] width 172 height 43
click at [792, 35] on header "GK Dell User Gabor Kiss [EMAIL_ADDRESS][DOMAIN_NAME] Dell My Profile Log Out \n…" at bounding box center [784, 25] width 1568 height 50
click at [1476, 36] on div "\n Help" at bounding box center [1451, 25] width 104 height 50
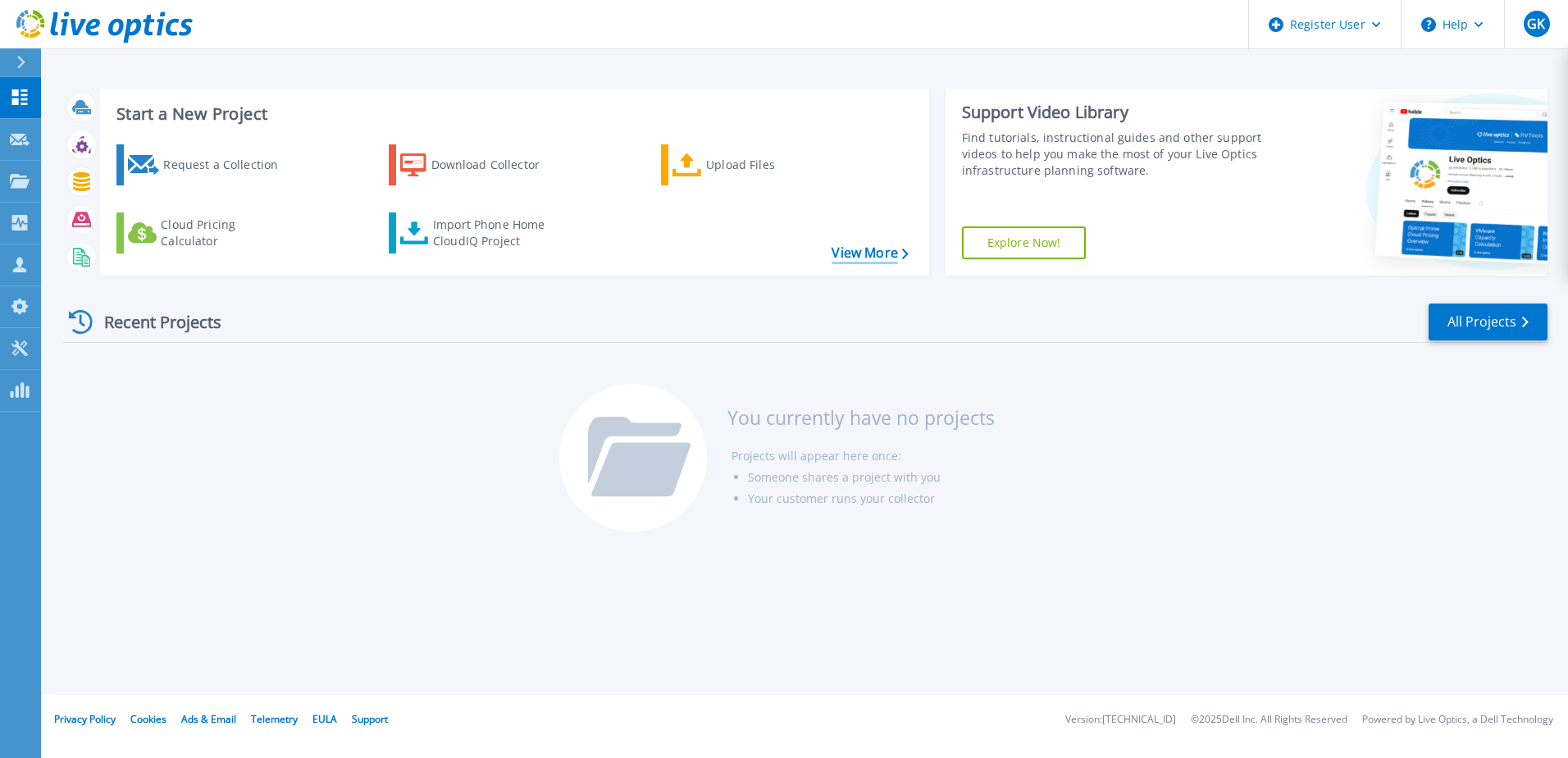
click at [852, 245] on link "View More" at bounding box center [870, 253] width 77 height 16
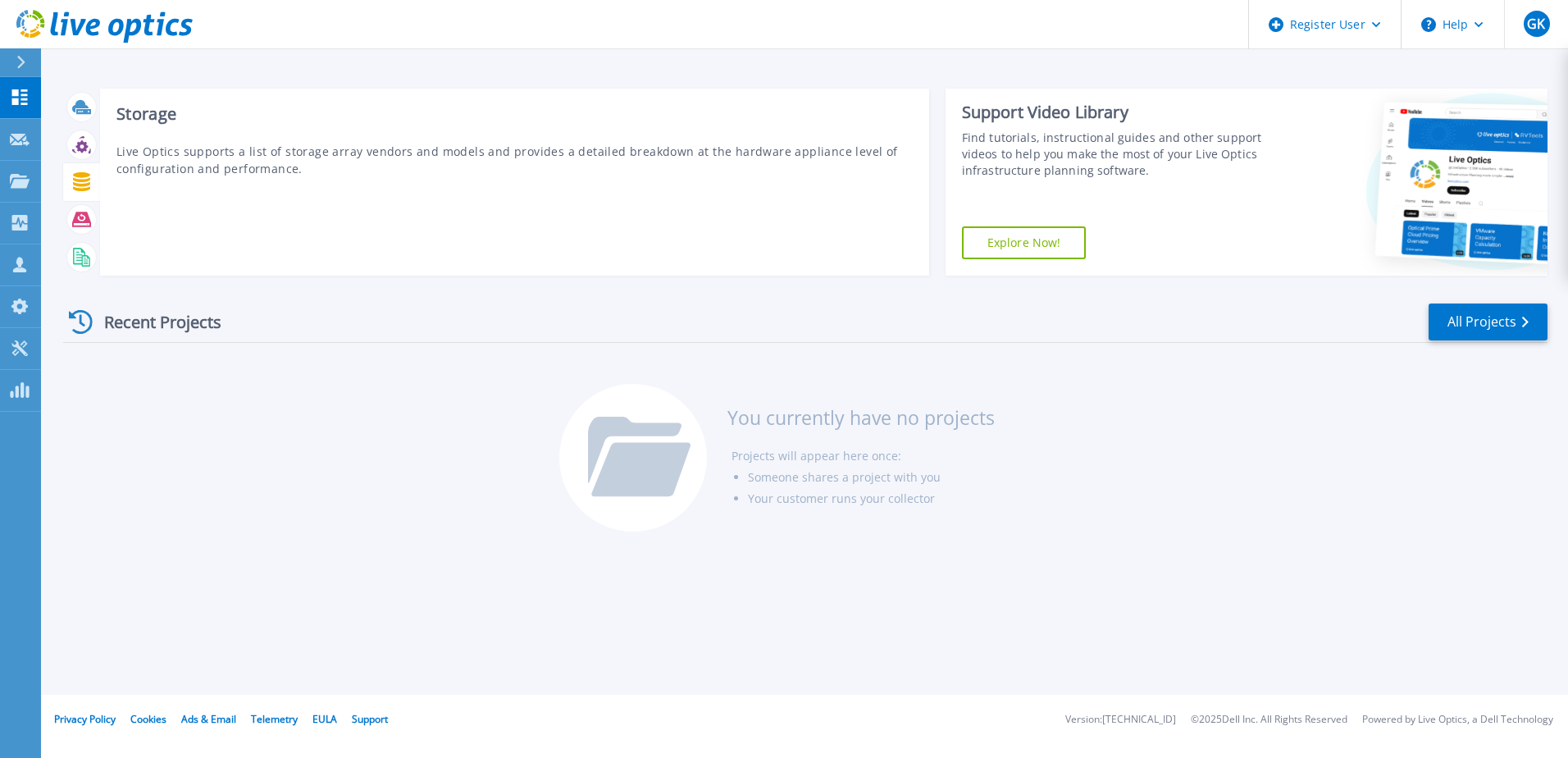
click at [88, 186] on icon at bounding box center [81, 181] width 19 height 19
drag, startPoint x: 75, startPoint y: 187, endPoint x: 98, endPoint y: 182, distance: 23.5
click at [98, 182] on div at bounding box center [82, 182] width 37 height 38
click at [81, 188] on icon at bounding box center [81, 181] width 19 height 19
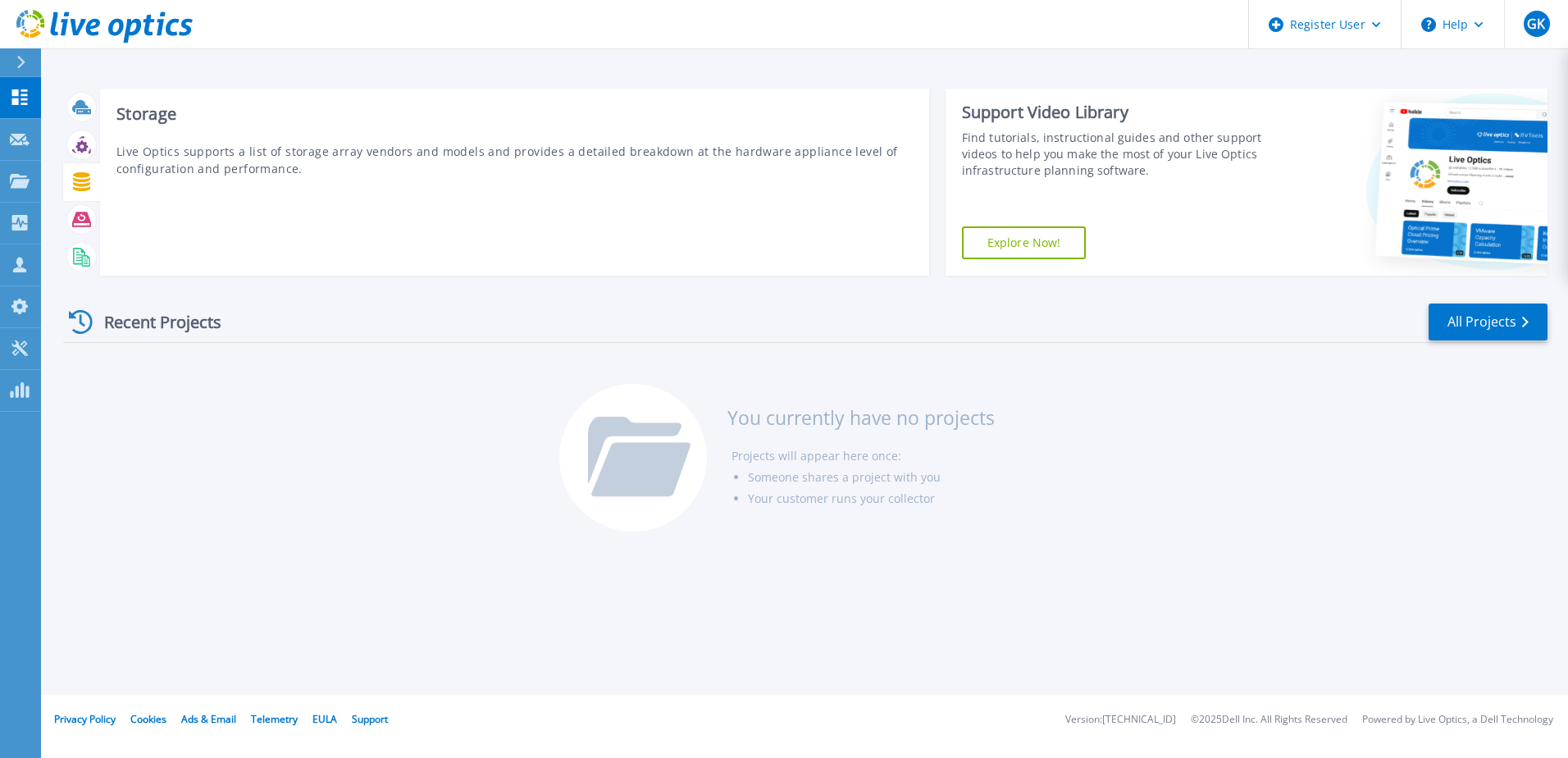
click at [325, 197] on div "Storage Live Optics supports a list of storage array vendors and models and pro…" at bounding box center [514, 182] width 829 height 187
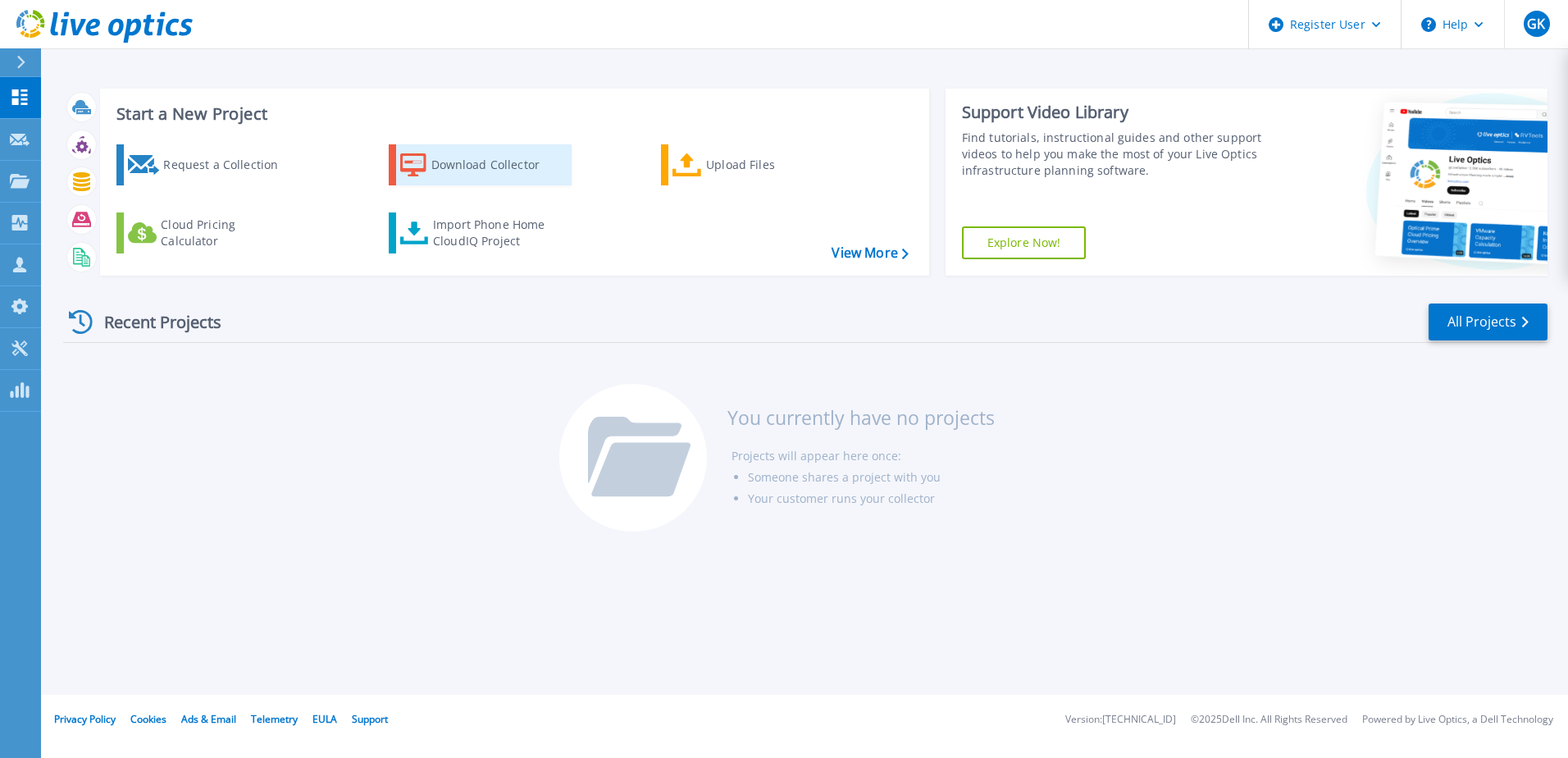
click at [502, 172] on div "Download Collector" at bounding box center [497, 164] width 131 height 33
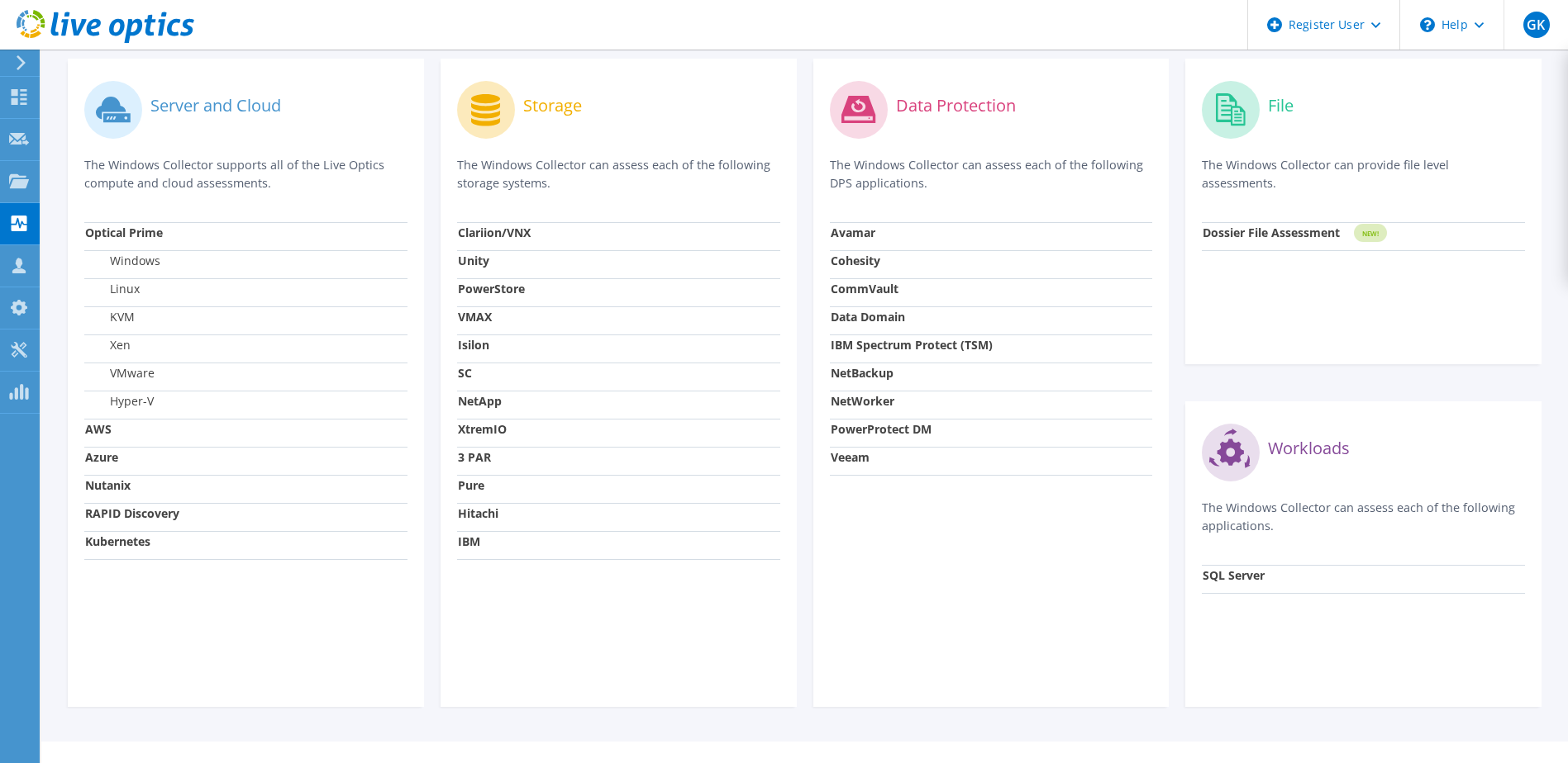
scroll to position [496, 0]
click at [479, 315] on strong "VMAX" at bounding box center [474, 315] width 34 height 16
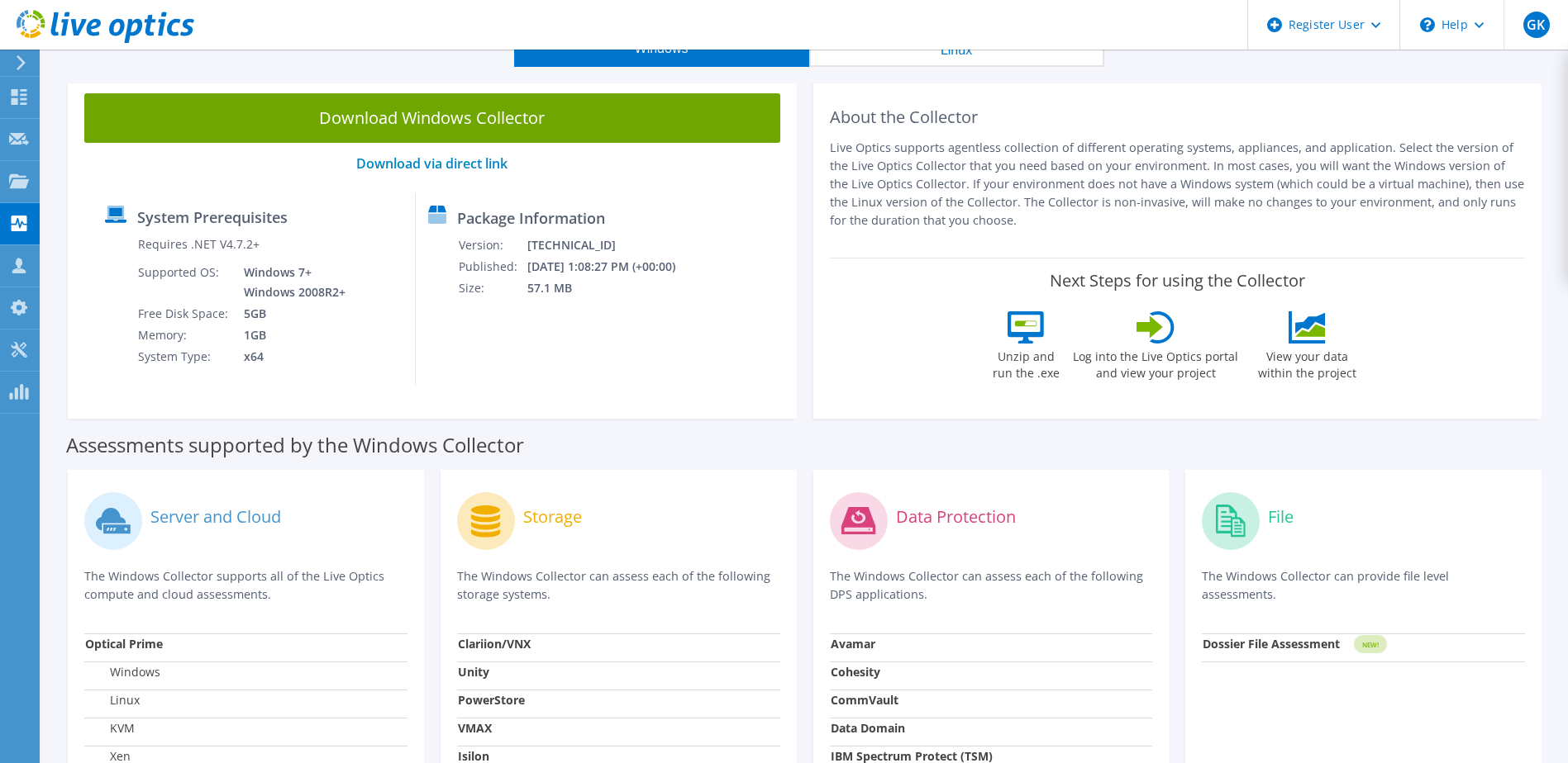
scroll to position [0, 0]
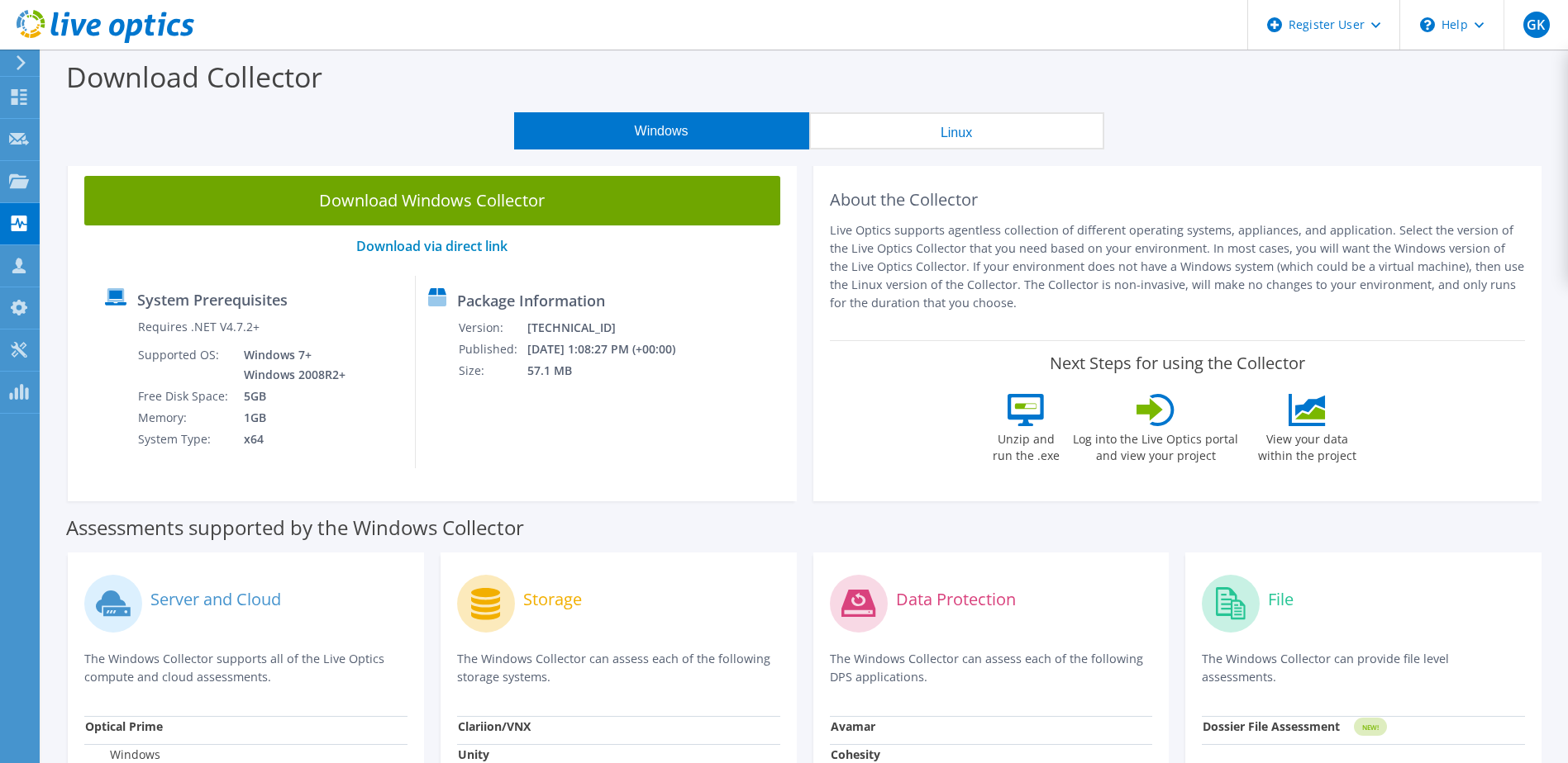
click at [948, 139] on button "Linux" at bounding box center [957, 131] width 295 height 37
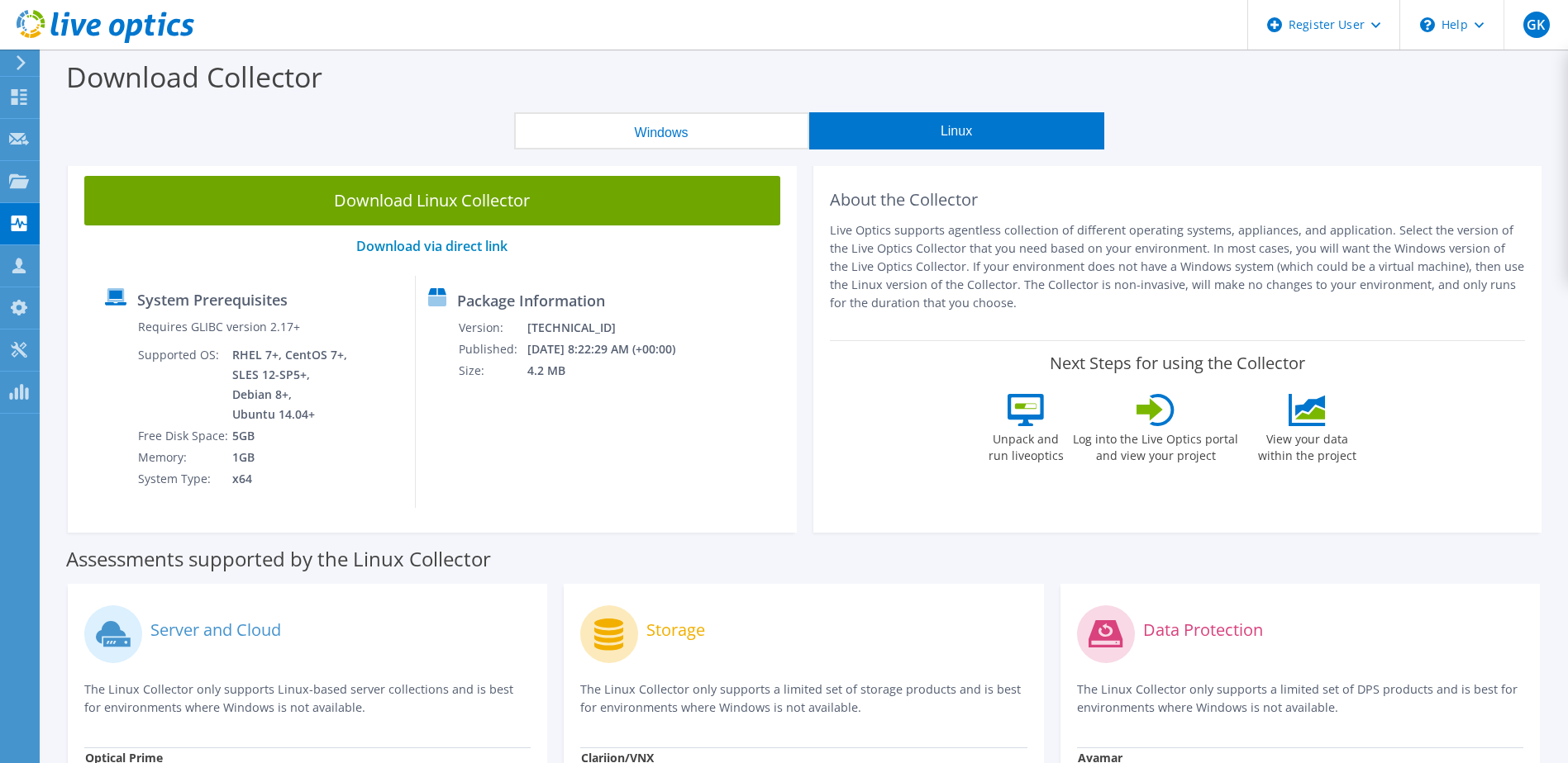
click at [646, 130] on button "Windows" at bounding box center [662, 131] width 295 height 37
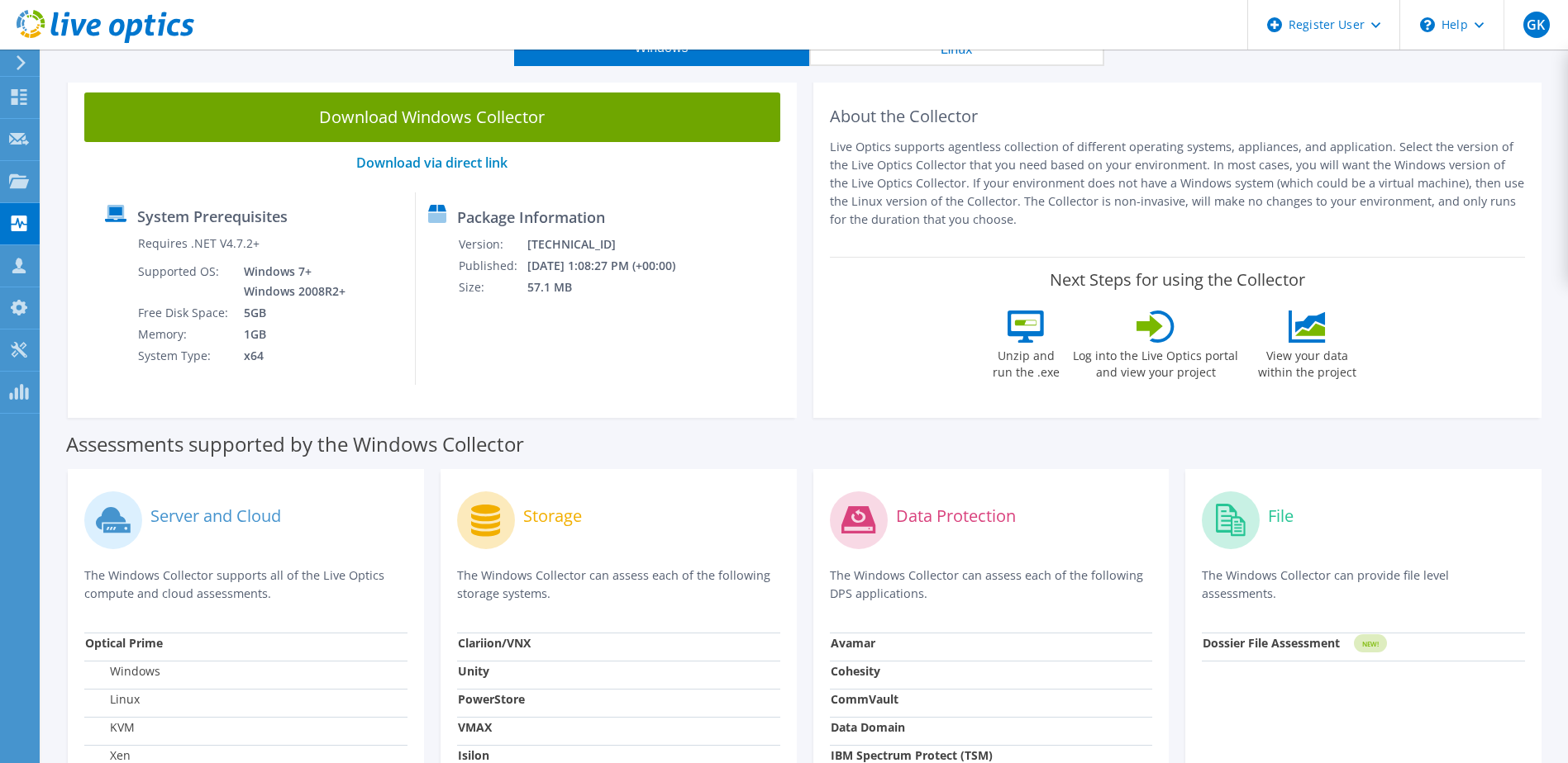
scroll to position [83, 0]
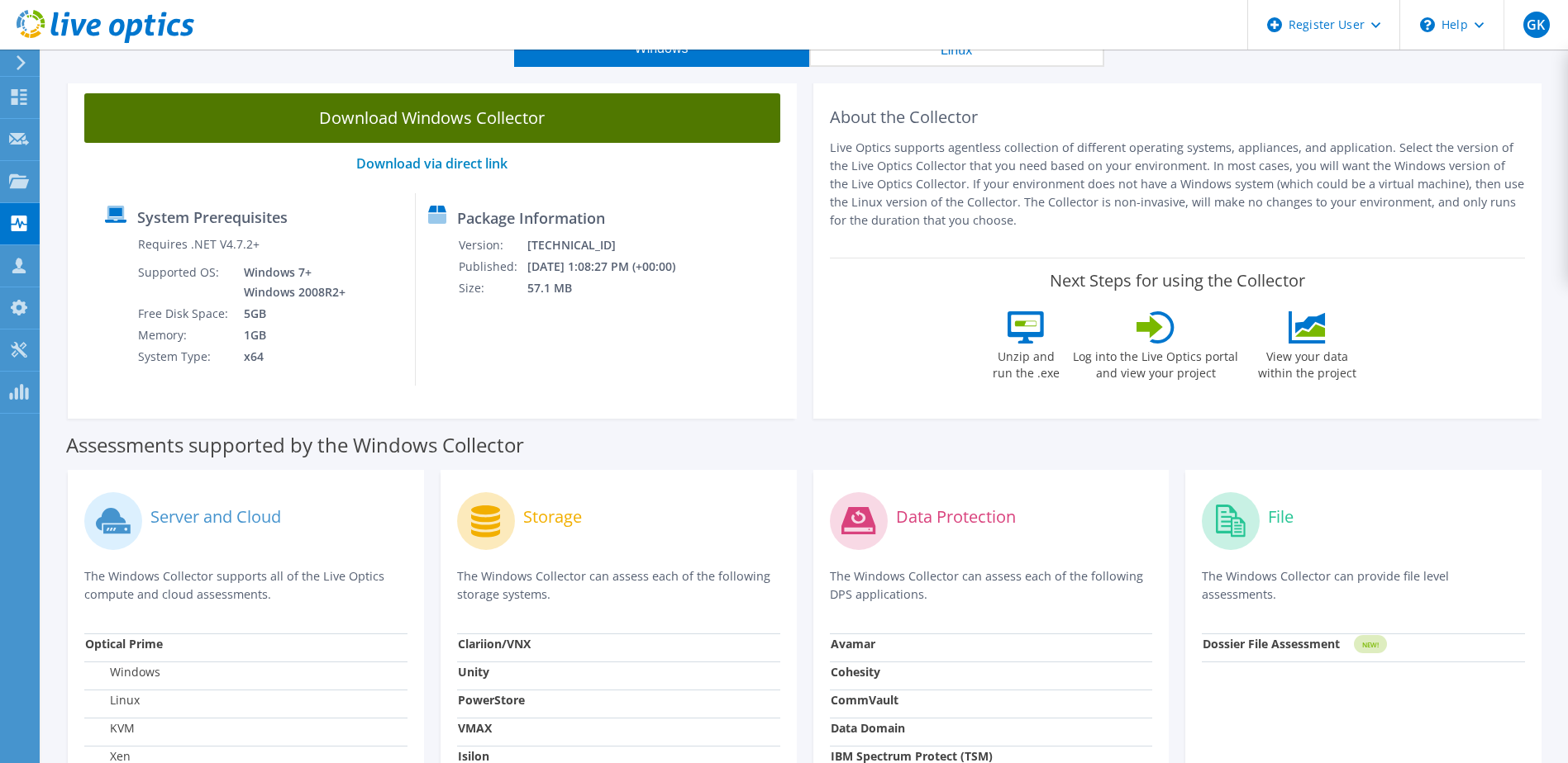
click at [481, 116] on link "Download Windows Collector" at bounding box center [432, 118] width 696 height 50
